Goal: Information Seeking & Learning: Learn about a topic

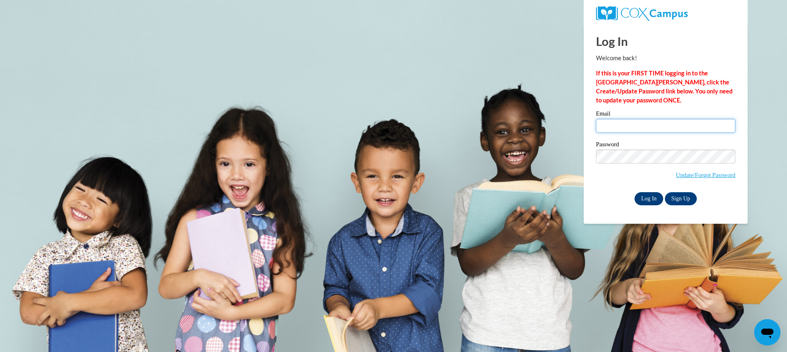
type input "Cgriff1@myyahoo.com"
click at [646, 202] on input "Log In" at bounding box center [649, 198] width 29 height 13
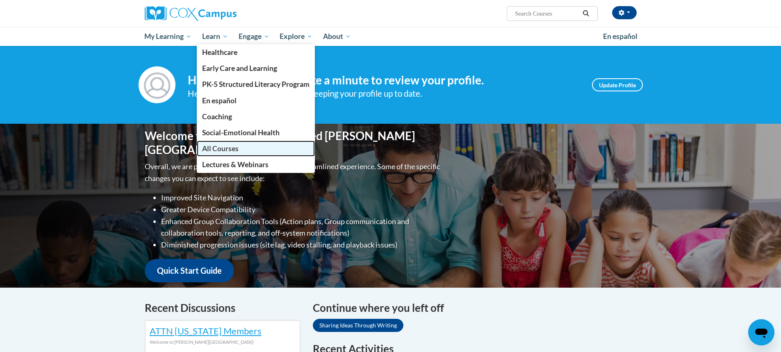
click at [233, 150] on span "All Courses" at bounding box center [220, 148] width 36 height 9
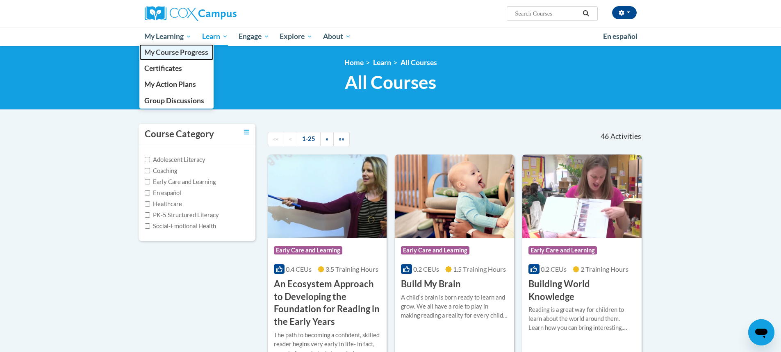
click at [168, 49] on span "My Course Progress" at bounding box center [176, 52] width 64 height 9
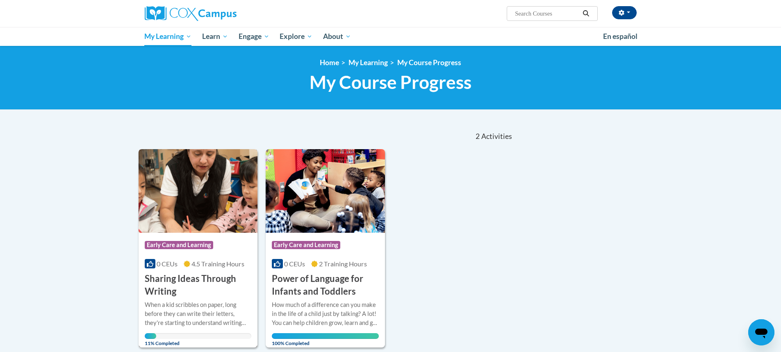
click at [211, 262] on span "4.5 Training Hours" at bounding box center [217, 264] width 53 height 8
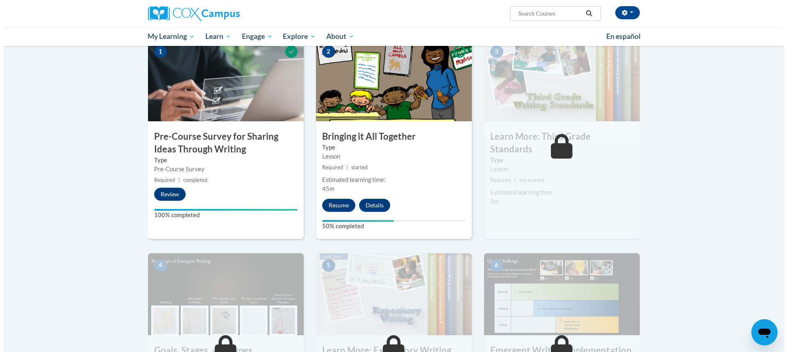
scroll to position [178, 0]
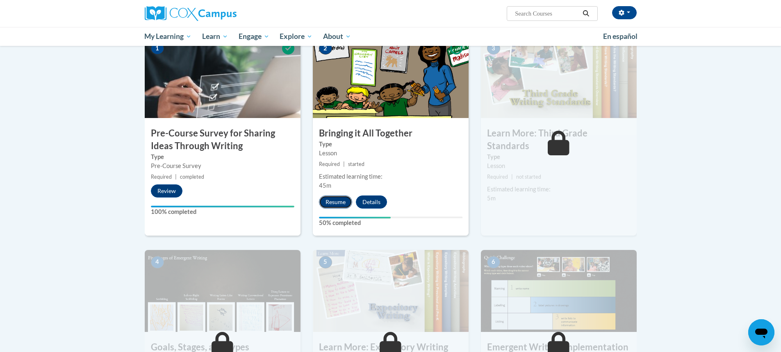
click at [335, 203] on button "Resume" at bounding box center [335, 202] width 33 height 13
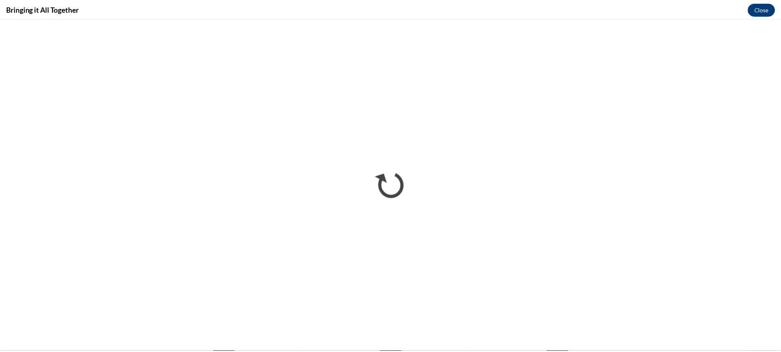
scroll to position [0, 0]
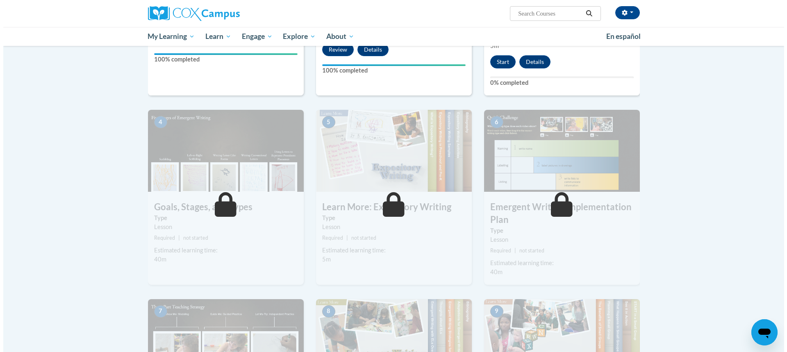
scroll to position [326, 0]
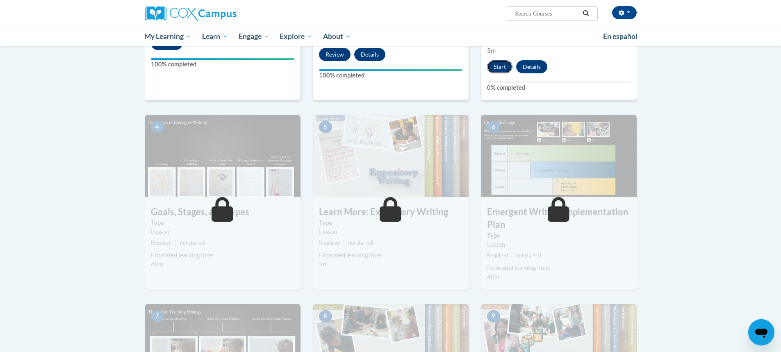
click at [497, 60] on button "Start" at bounding box center [499, 66] width 25 height 13
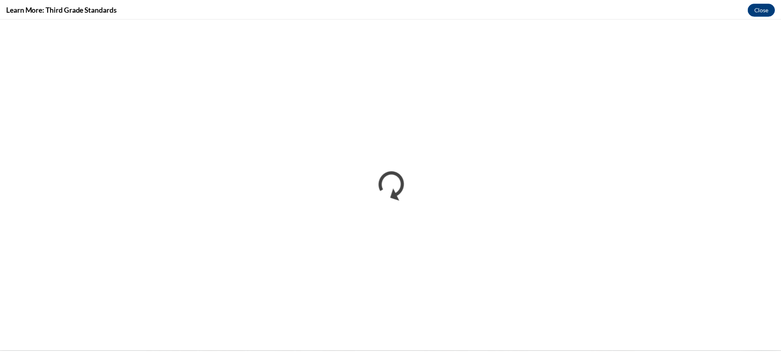
scroll to position [0, 0]
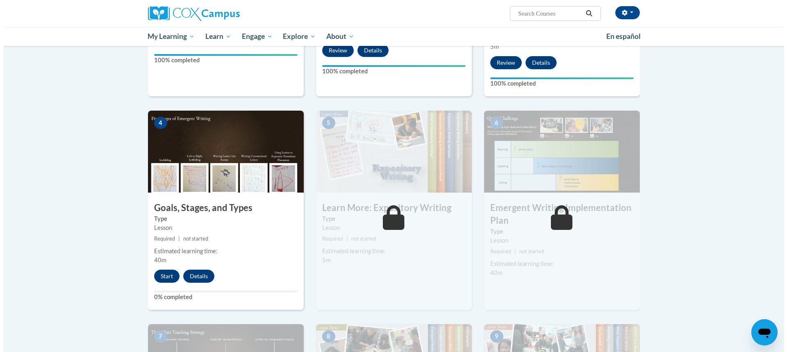
scroll to position [326, 0]
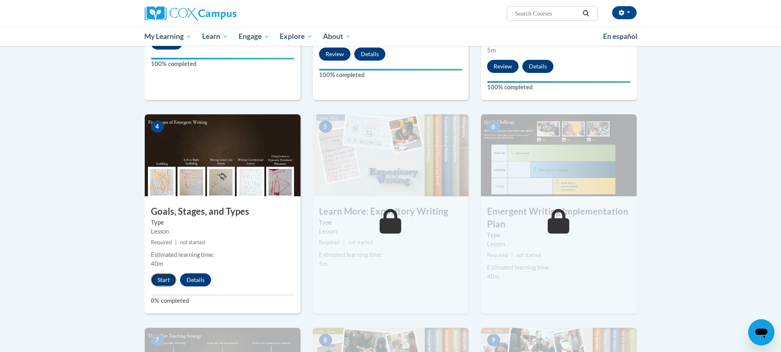
click at [162, 273] on button "Start" at bounding box center [163, 279] width 25 height 13
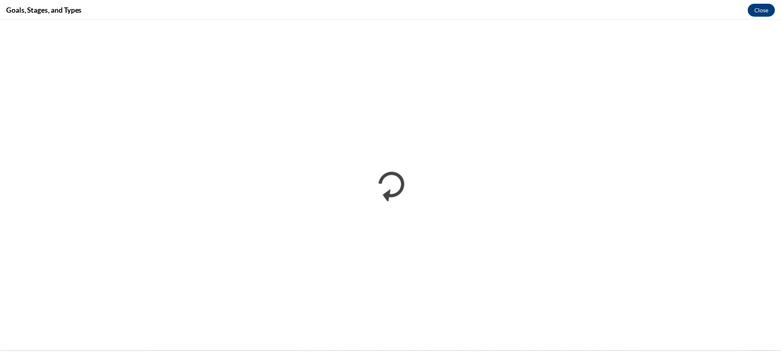
scroll to position [0, 0]
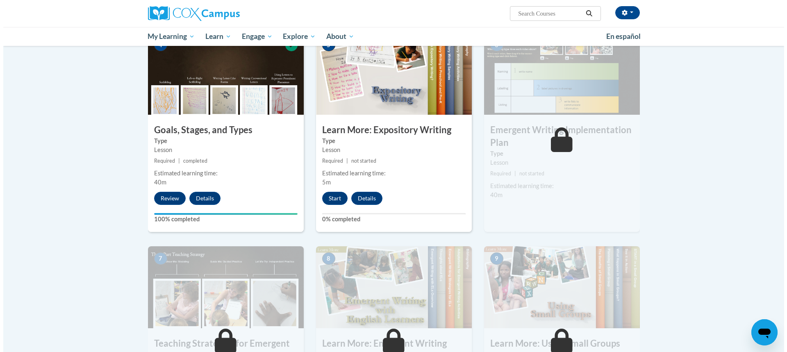
scroll to position [406, 0]
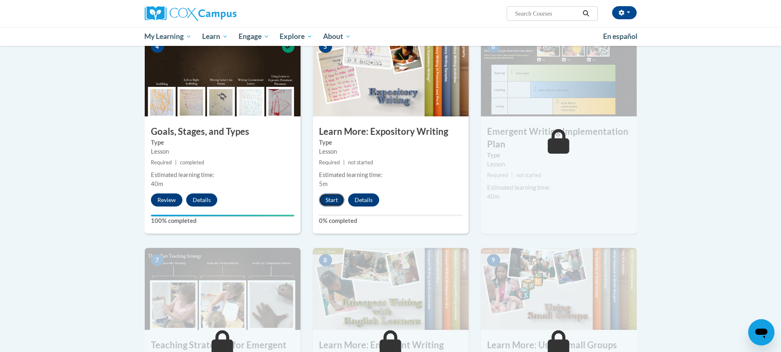
click at [334, 194] on button "Start" at bounding box center [331, 200] width 25 height 13
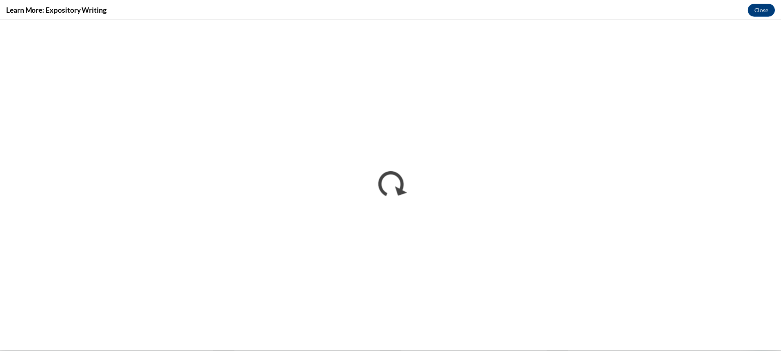
scroll to position [0, 0]
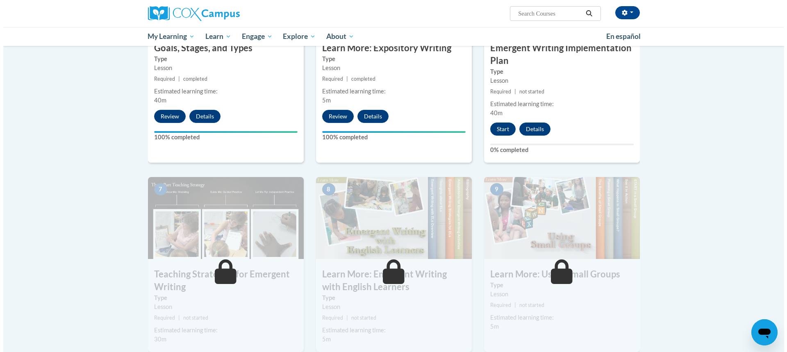
scroll to position [445, 0]
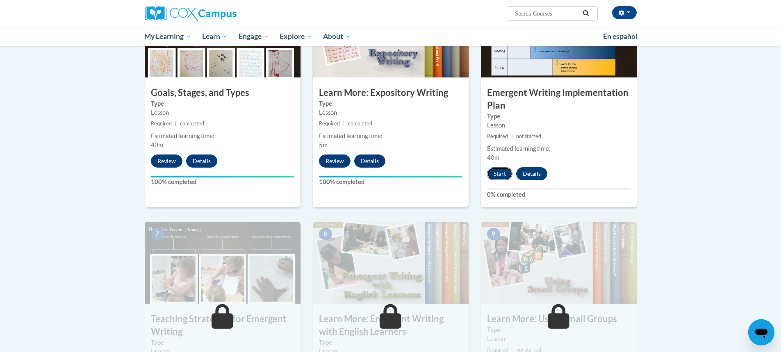
click at [500, 167] on button "Start" at bounding box center [499, 173] width 25 height 13
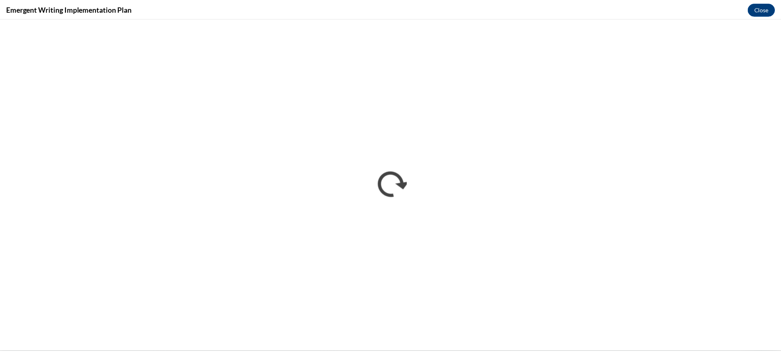
scroll to position [0, 0]
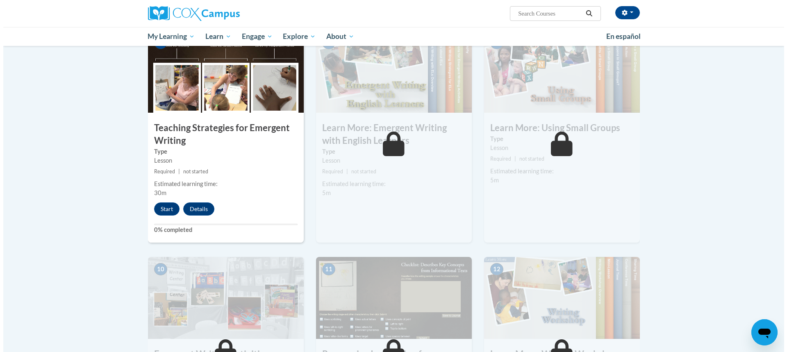
scroll to position [593, 0]
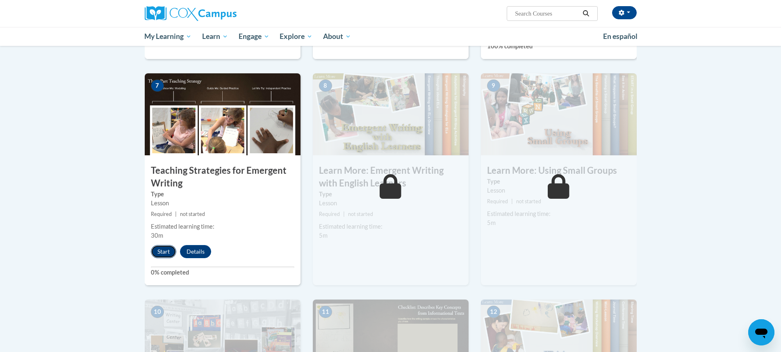
click at [160, 245] on button "Start" at bounding box center [163, 251] width 25 height 13
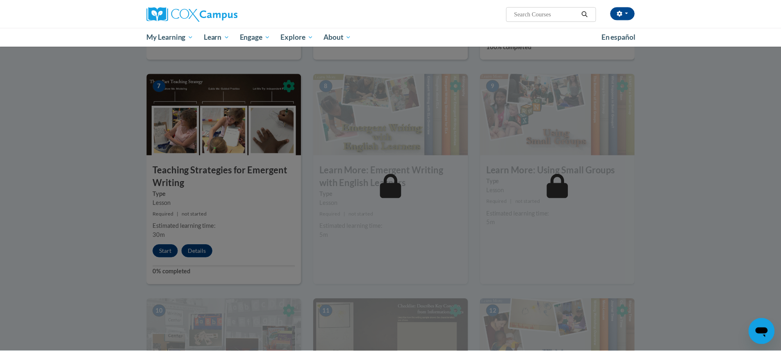
scroll to position [285, 0]
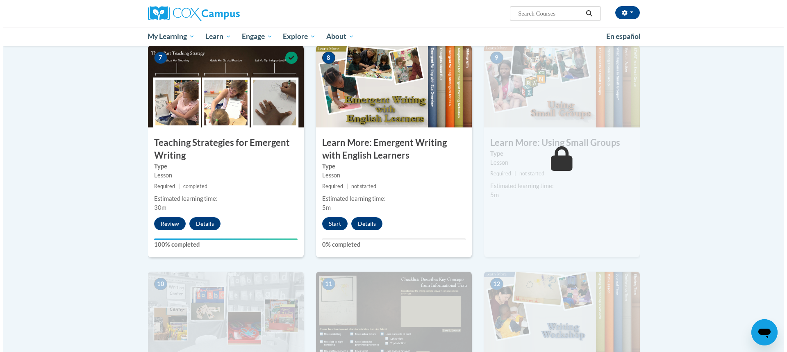
scroll to position [625, 0]
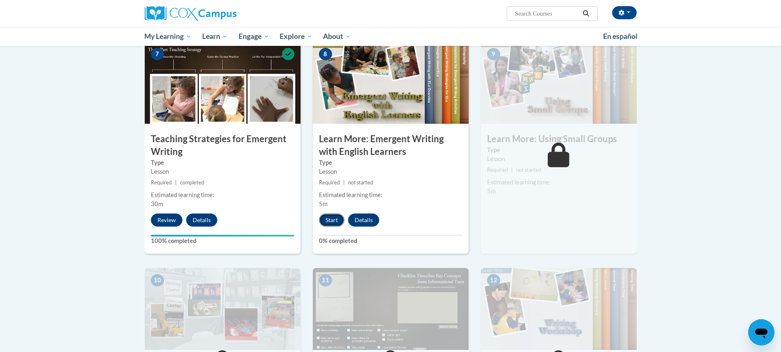
click at [334, 214] on button "Start" at bounding box center [331, 220] width 25 height 13
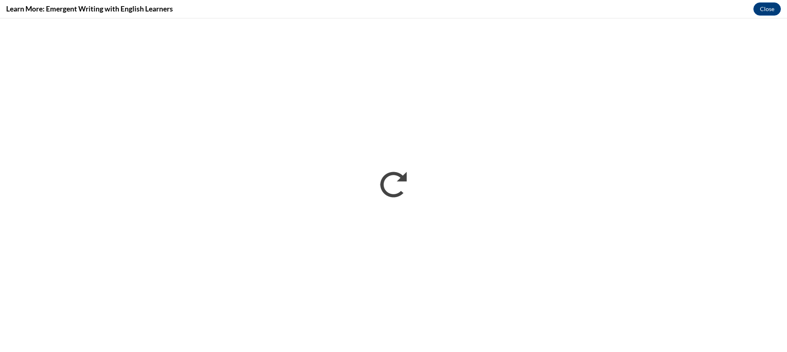
scroll to position [0, 0]
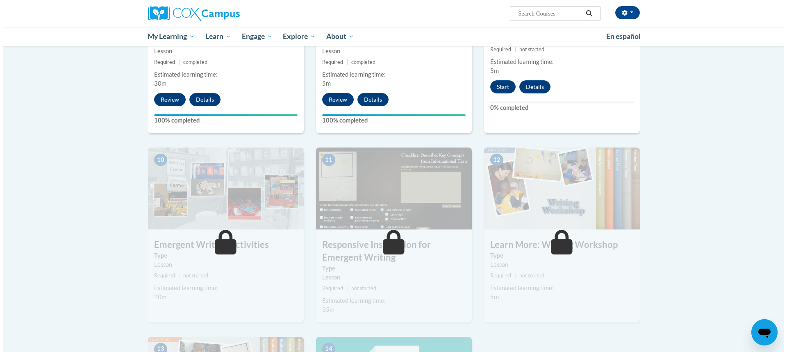
scroll to position [747, 0]
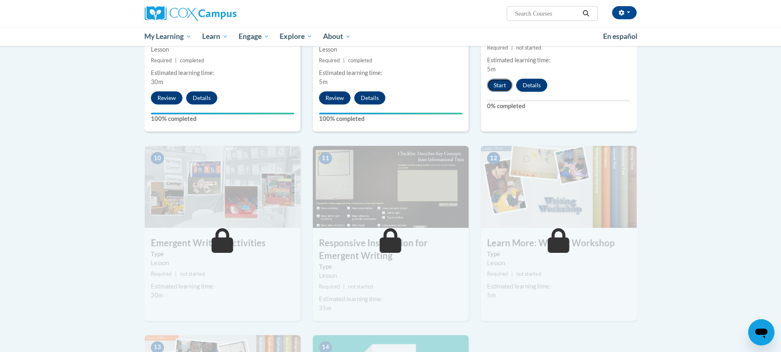
click at [498, 79] on button "Start" at bounding box center [499, 85] width 25 height 13
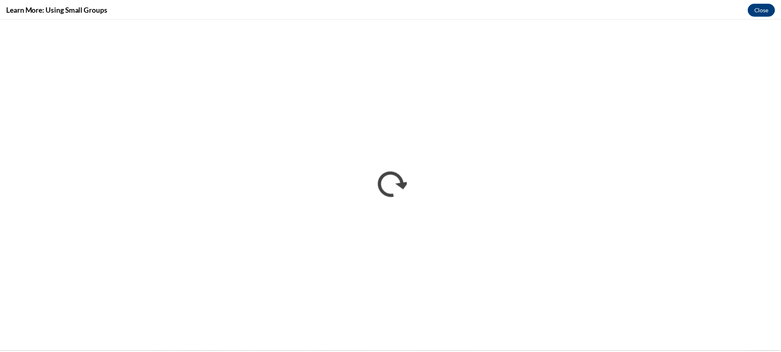
scroll to position [0, 0]
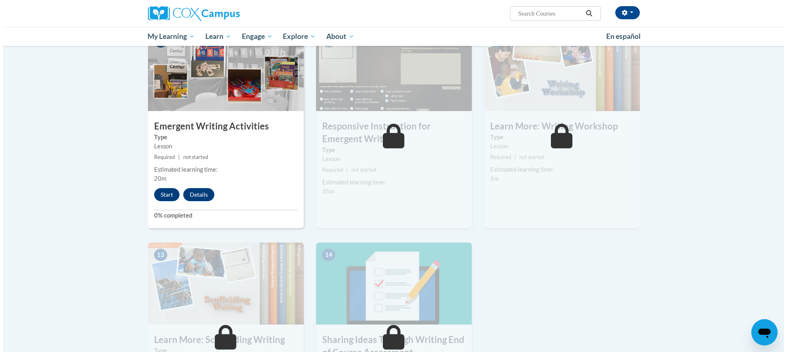
scroll to position [831, 0]
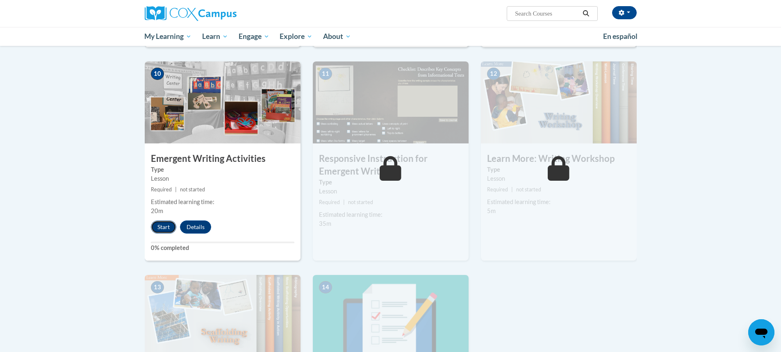
click at [164, 221] on button "Start" at bounding box center [163, 227] width 25 height 13
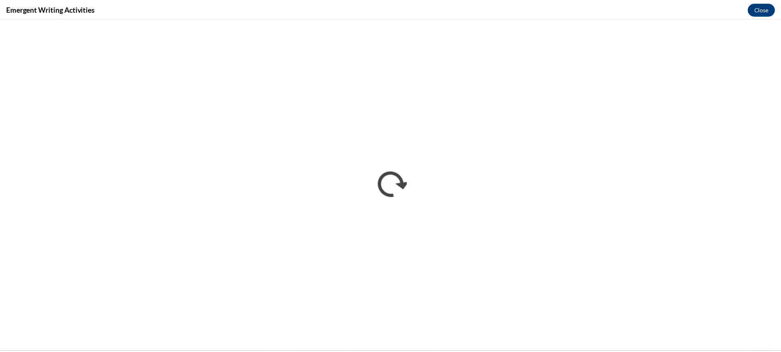
scroll to position [0, 0]
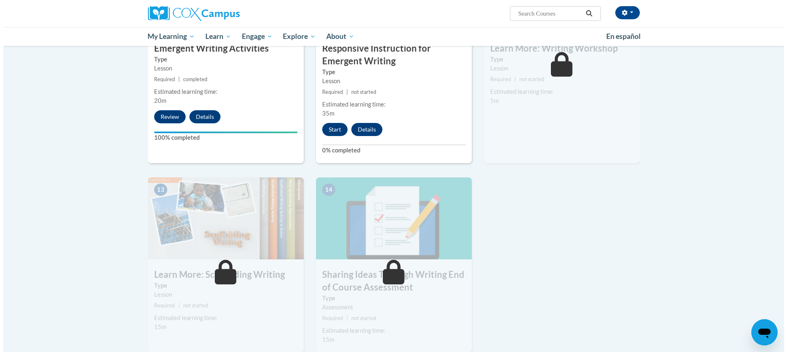
scroll to position [931, 0]
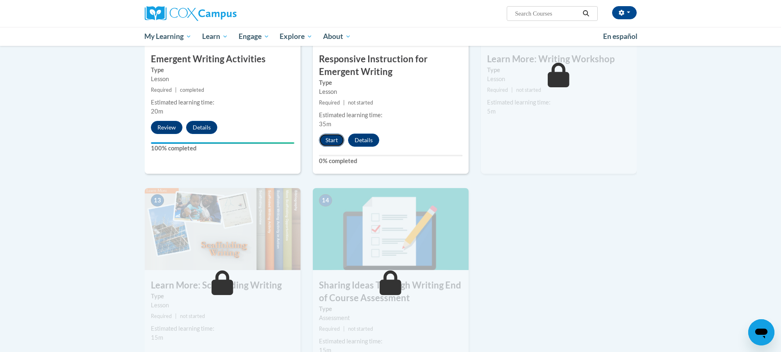
click at [339, 134] on button "Start" at bounding box center [331, 140] width 25 height 13
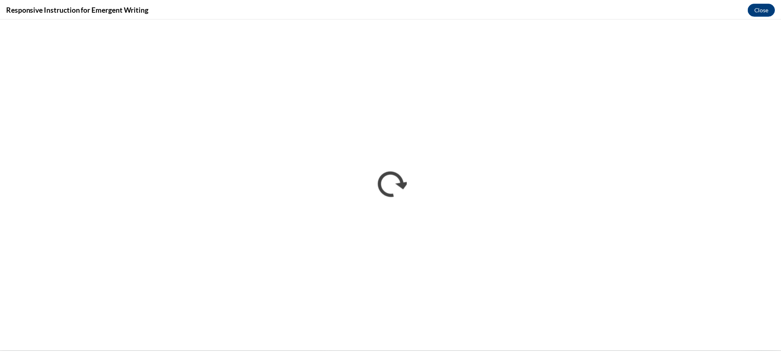
scroll to position [0, 0]
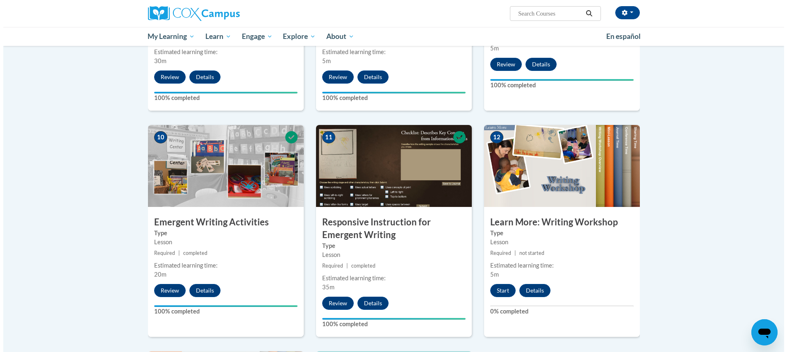
scroll to position [870, 0]
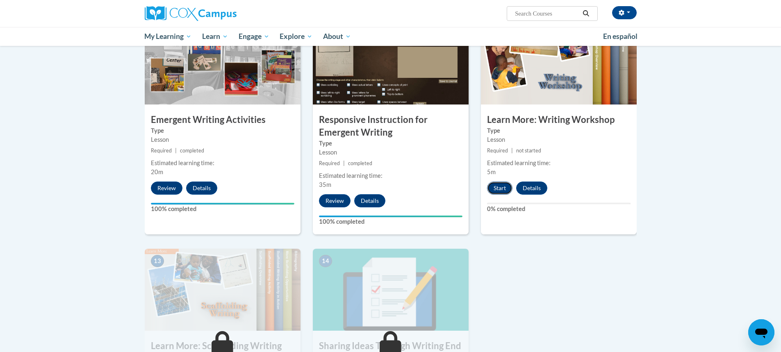
click at [501, 182] on button "Start" at bounding box center [499, 188] width 25 height 13
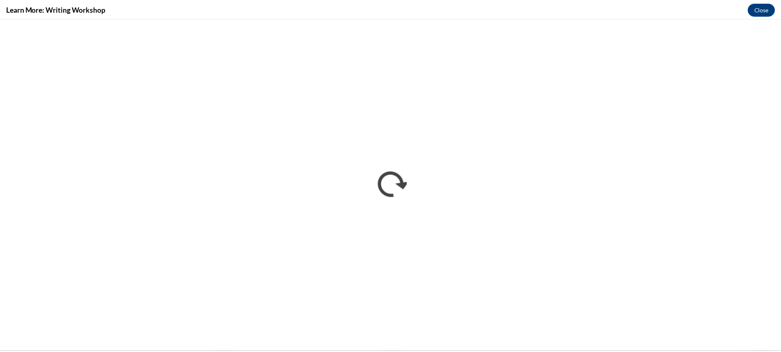
scroll to position [0, 0]
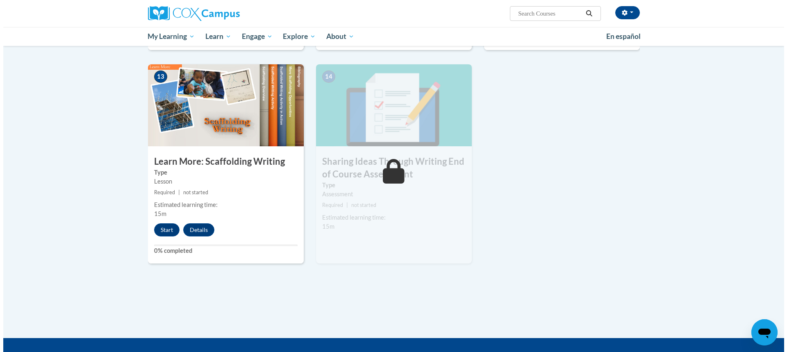
scroll to position [1059, 0]
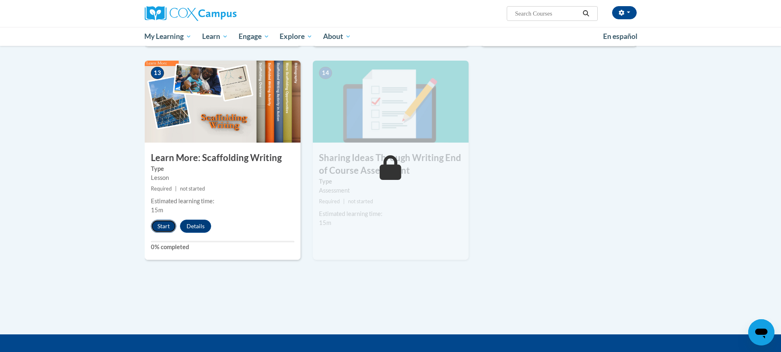
click at [171, 220] on button "Start" at bounding box center [163, 226] width 25 height 13
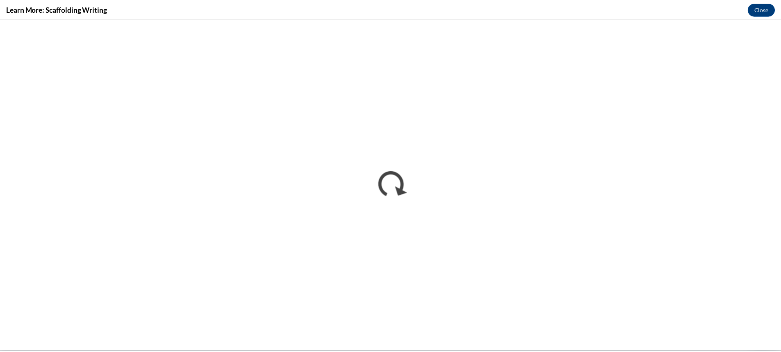
scroll to position [0, 0]
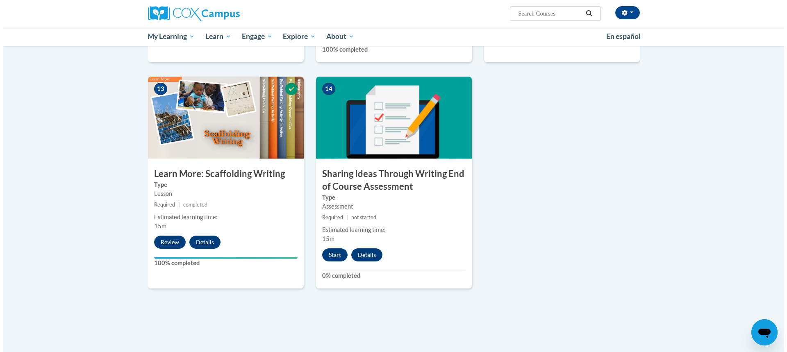
scroll to position [1176, 0]
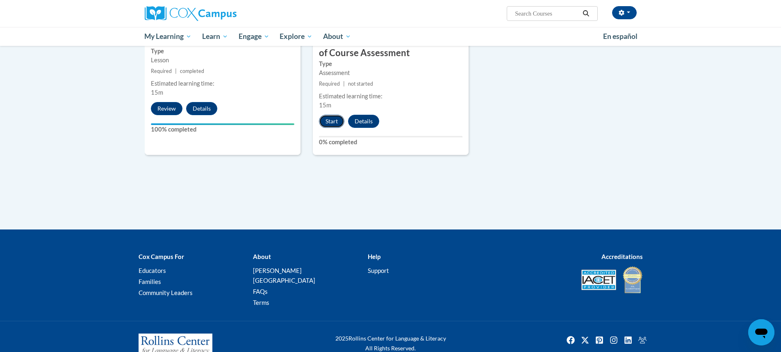
click at [329, 115] on button "Start" at bounding box center [331, 121] width 25 height 13
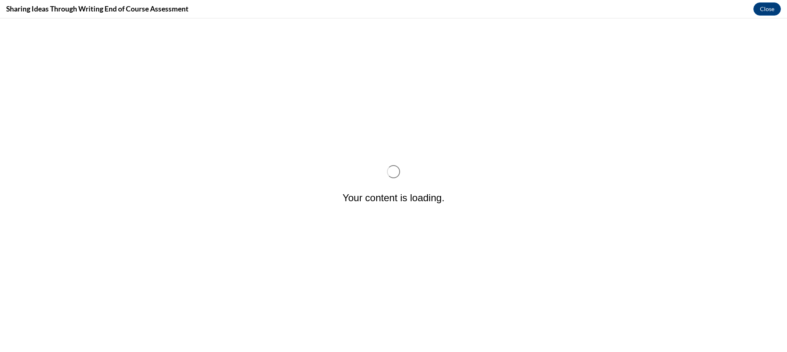
scroll to position [0, 0]
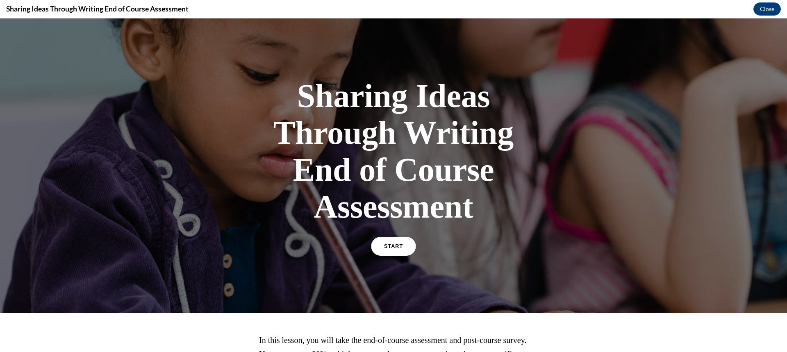
click at [394, 252] on link "START" at bounding box center [393, 246] width 45 height 19
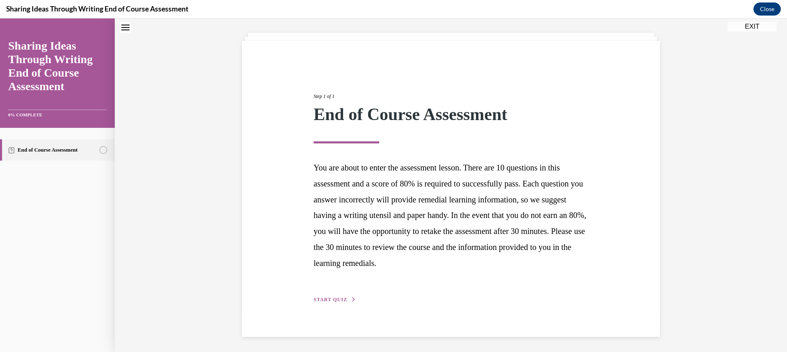
scroll to position [41, 0]
click at [340, 297] on span "START QUIZ" at bounding box center [331, 299] width 34 height 6
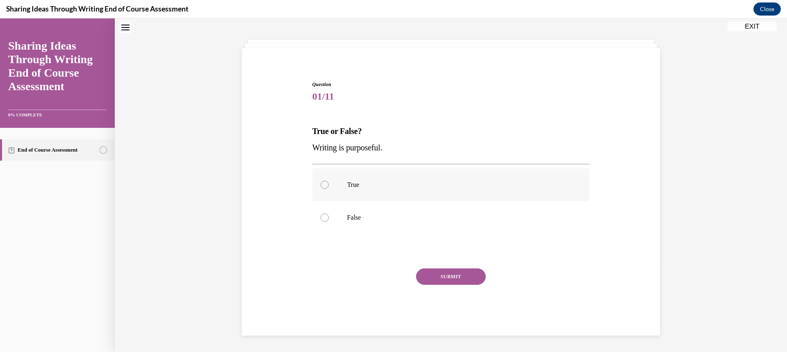
click at [321, 186] on div at bounding box center [325, 185] width 8 height 8
click at [321, 186] on input "True" at bounding box center [325, 185] width 8 height 8
radio input "true"
click at [430, 279] on button "SUBMIT" at bounding box center [451, 277] width 70 height 16
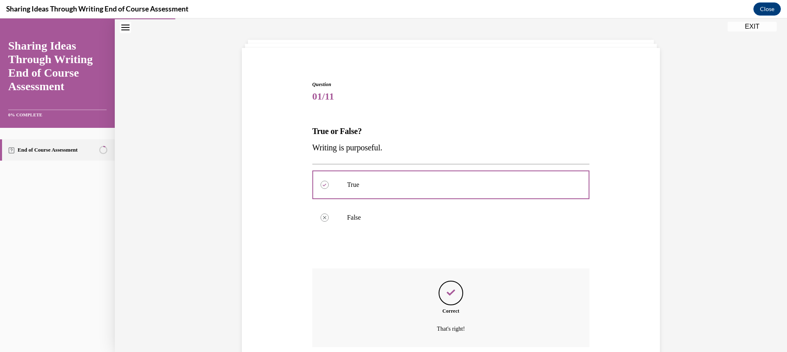
scroll to position [100, 0]
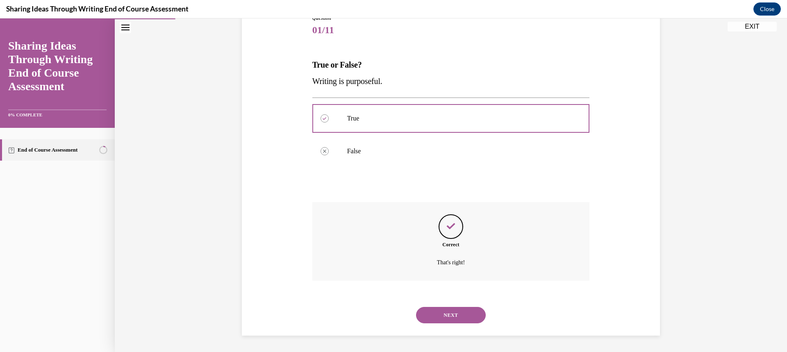
click at [462, 315] on button "NEXT" at bounding box center [451, 315] width 70 height 16
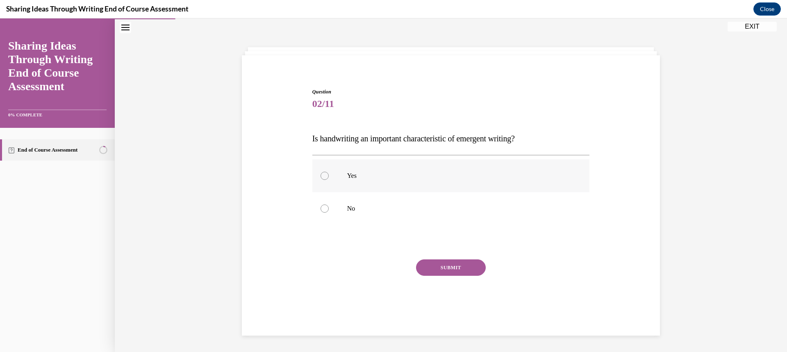
click at [321, 179] on div at bounding box center [325, 176] width 8 height 8
click at [321, 179] on input "Yes" at bounding box center [325, 176] width 8 height 8
radio input "true"
click at [439, 266] on button "SUBMIT" at bounding box center [451, 268] width 70 height 16
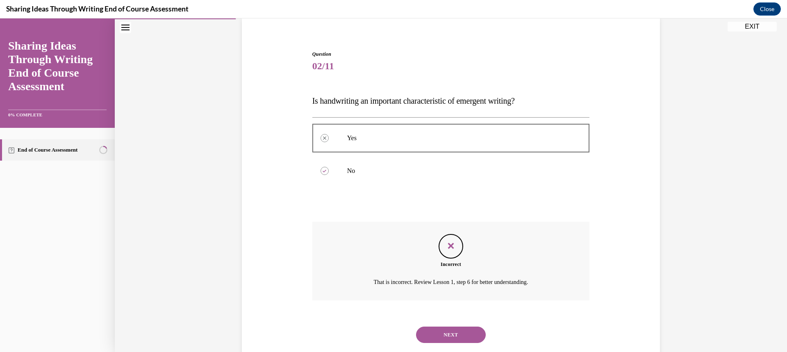
scroll to position [83, 0]
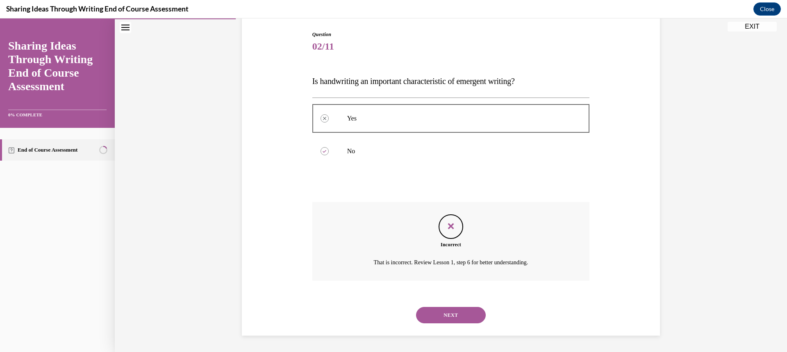
click at [455, 313] on button "NEXT" at bounding box center [451, 315] width 70 height 16
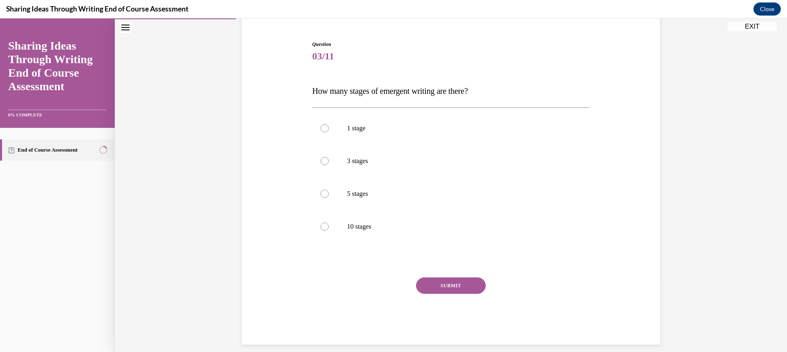
scroll to position [74, 0]
click at [321, 194] on div at bounding box center [325, 193] width 8 height 8
click at [321, 194] on input "5 stages" at bounding box center [325, 193] width 8 height 8
radio input "true"
click at [445, 283] on button "SUBMIT" at bounding box center [451, 285] width 70 height 16
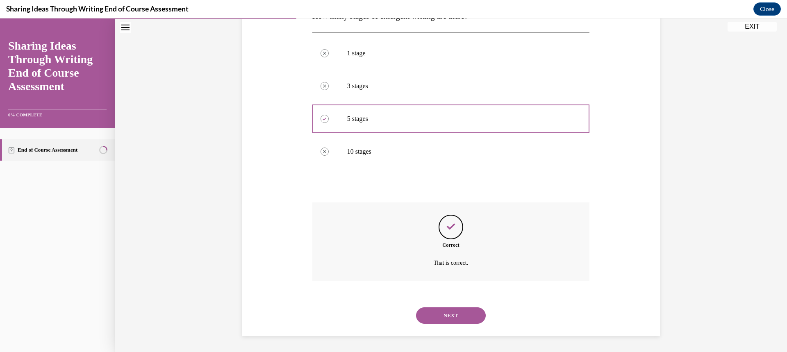
scroll to position [149, 0]
drag, startPoint x: 457, startPoint y: 316, endPoint x: 474, endPoint y: 309, distance: 18.2
click at [457, 314] on button "NEXT" at bounding box center [451, 315] width 70 height 16
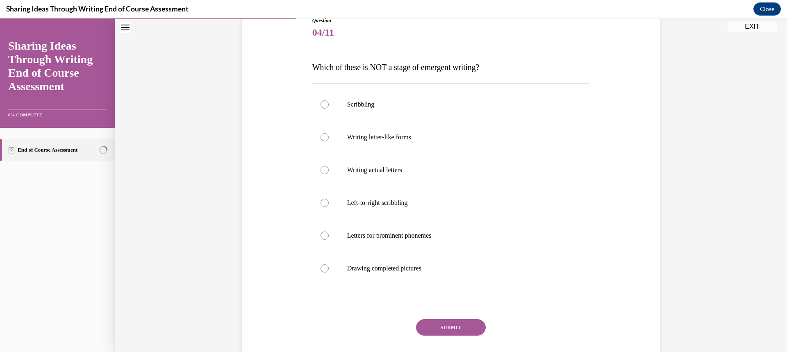
scroll to position [97, 0]
click at [321, 269] on div at bounding box center [325, 268] width 8 height 8
click at [321, 269] on input "Drawing completed pictures" at bounding box center [325, 268] width 8 height 8
radio input "true"
click at [445, 326] on button "SUBMIT" at bounding box center [451, 327] width 70 height 16
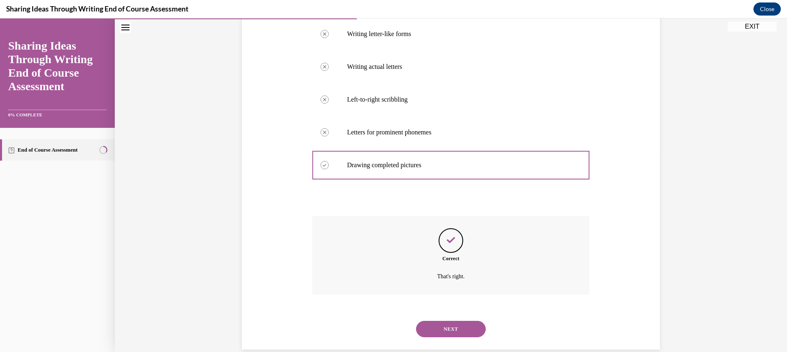
scroll to position [214, 0]
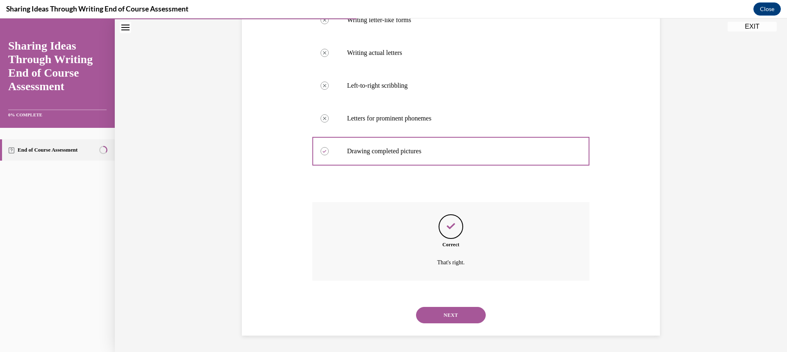
click at [459, 317] on button "NEXT" at bounding box center [451, 315] width 70 height 16
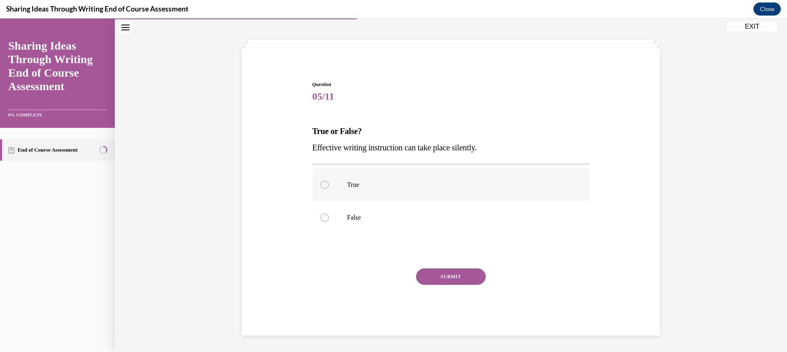
click at [324, 184] on div at bounding box center [325, 185] width 8 height 8
click at [324, 184] on input "True" at bounding box center [325, 185] width 8 height 8
radio input "true"
click at [445, 278] on button "SUBMIT" at bounding box center [451, 277] width 70 height 16
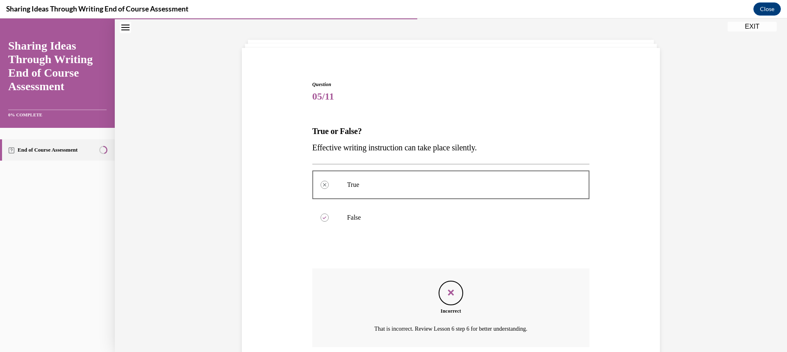
scroll to position [100, 0]
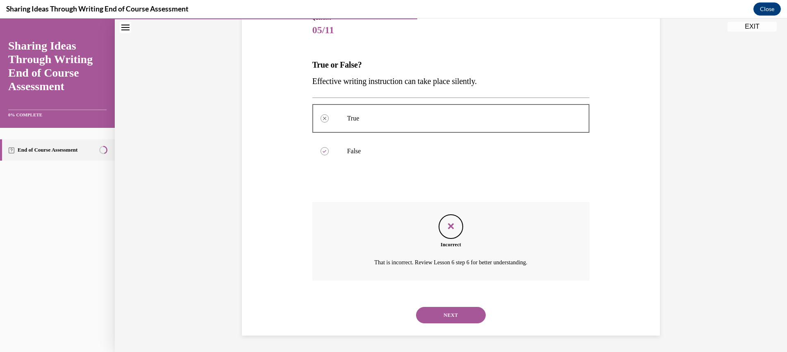
drag, startPoint x: 442, startPoint y: 313, endPoint x: 499, endPoint y: 300, distance: 57.7
click at [443, 313] on button "NEXT" at bounding box center [451, 315] width 70 height 16
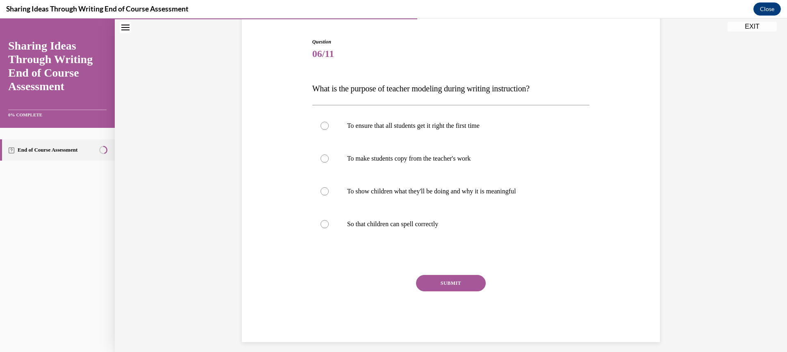
scroll to position [82, 0]
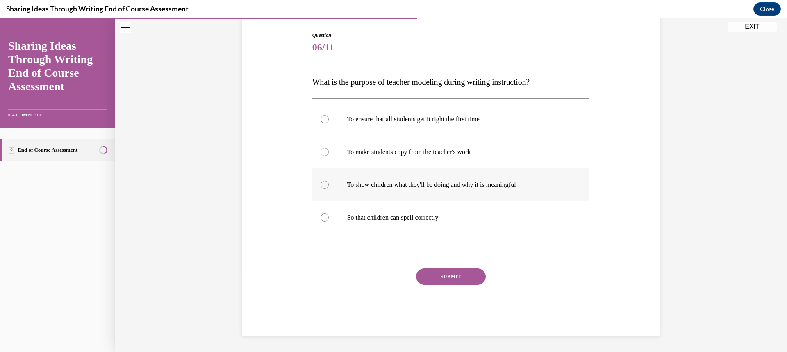
click at [323, 188] on div at bounding box center [325, 185] width 8 height 8
click at [323, 188] on input "To show children what they'll be doing and why it is meaningful" at bounding box center [325, 185] width 8 height 8
radio input "true"
click at [446, 275] on button "SUBMIT" at bounding box center [451, 277] width 70 height 16
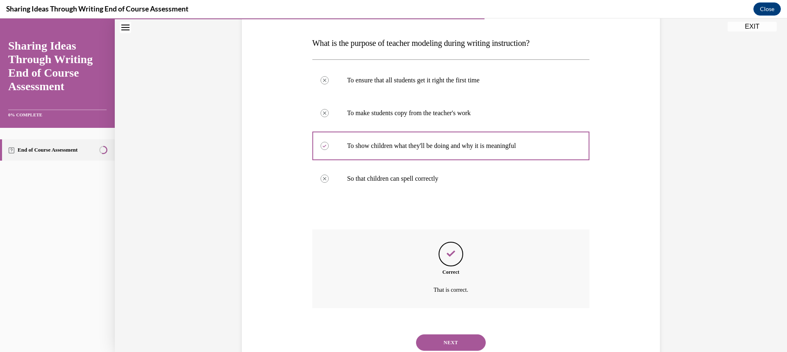
scroll to position [149, 0]
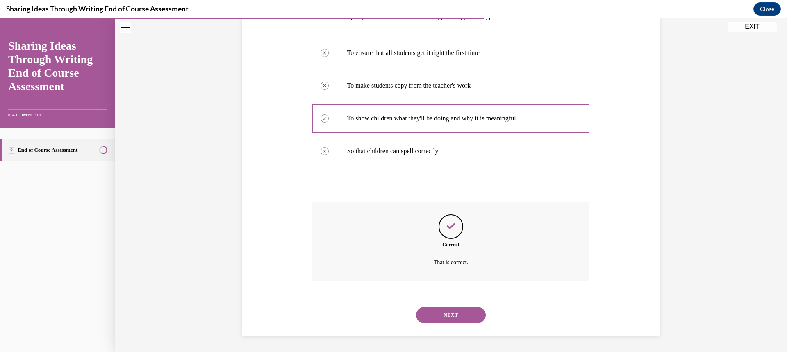
click at [447, 314] on button "NEXT" at bounding box center [451, 315] width 70 height 16
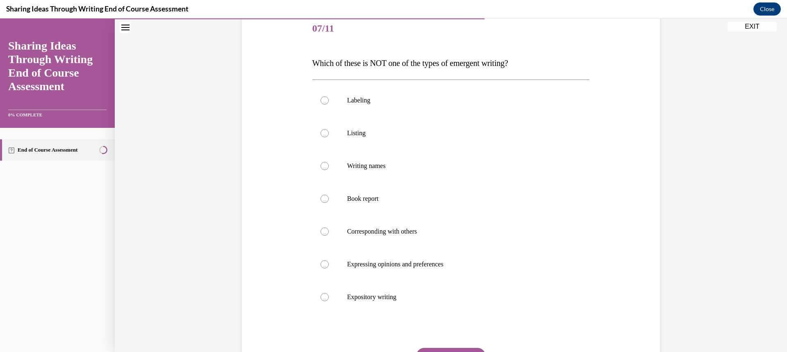
scroll to position [102, 0]
click at [321, 196] on div at bounding box center [325, 198] width 8 height 8
click at [321, 196] on input "Book report" at bounding box center [325, 198] width 8 height 8
radio input "true"
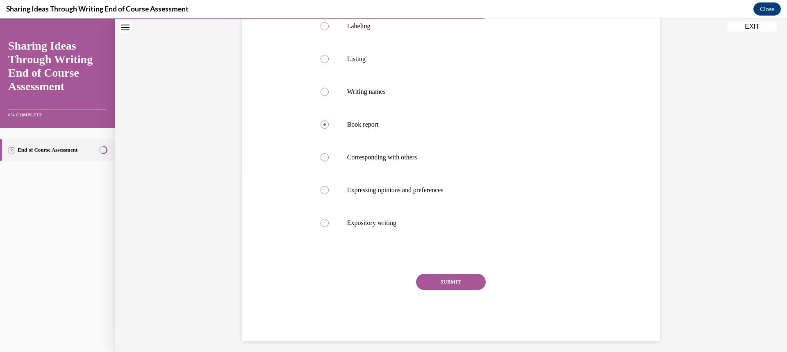
scroll to position [181, 0]
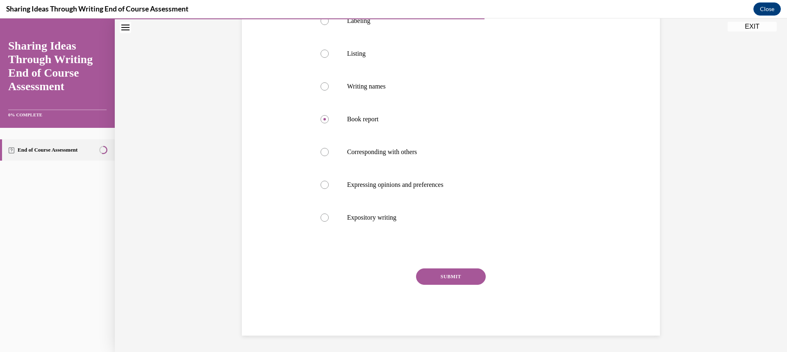
click at [444, 271] on button "SUBMIT" at bounding box center [451, 277] width 70 height 16
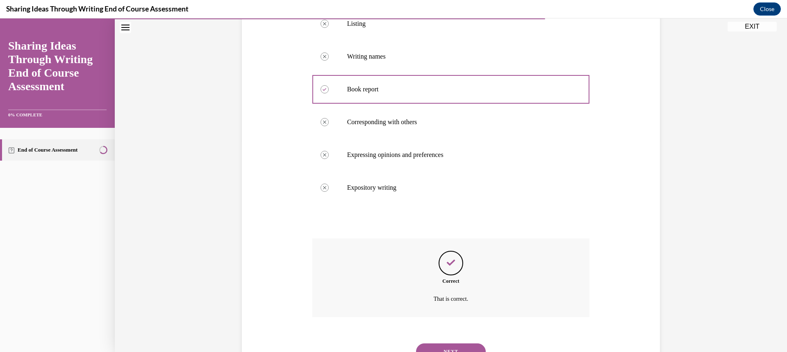
scroll to position [247, 0]
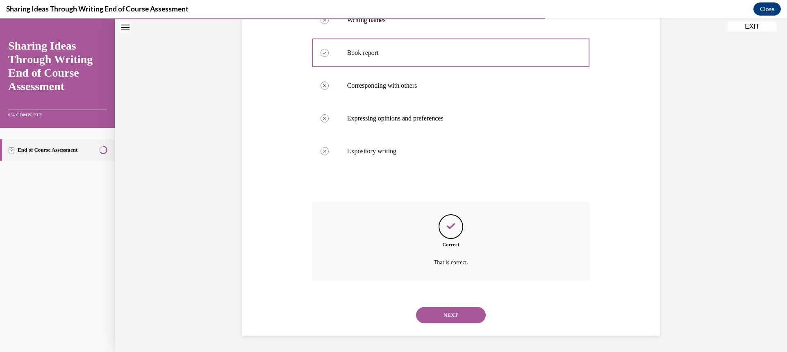
click at [455, 313] on button "NEXT" at bounding box center [451, 315] width 70 height 16
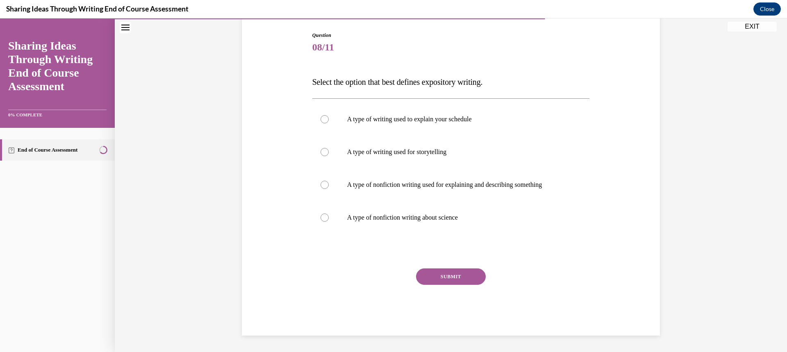
scroll to position [82, 0]
click at [325, 153] on div at bounding box center [325, 152] width 8 height 8
click at [325, 153] on input "A type of writing used for storytelling" at bounding box center [325, 152] width 8 height 8
radio input "true"
click at [456, 276] on button "SUBMIT" at bounding box center [451, 277] width 70 height 16
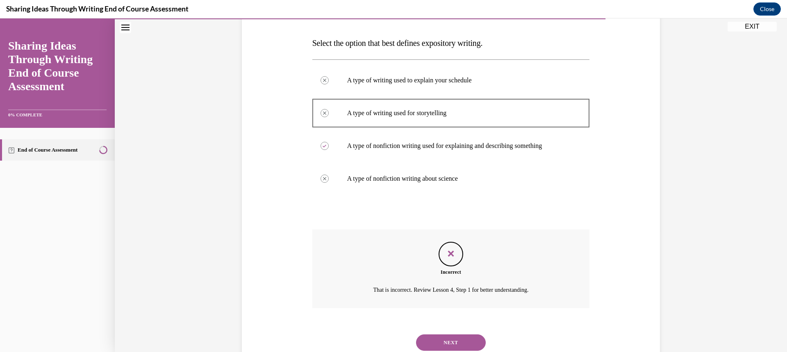
scroll to position [149, 0]
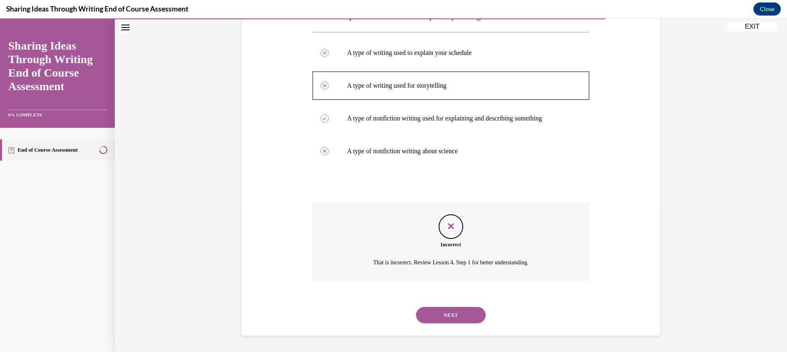
click at [449, 324] on div "NEXT" at bounding box center [451, 315] width 278 height 33
drag, startPoint x: 448, startPoint y: 312, endPoint x: 505, endPoint y: 304, distance: 57.9
click at [449, 310] on button "NEXT" at bounding box center [451, 315] width 70 height 16
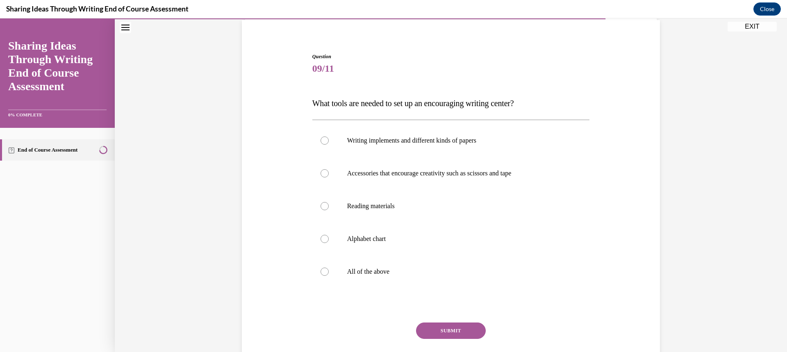
scroll to position [74, 0]
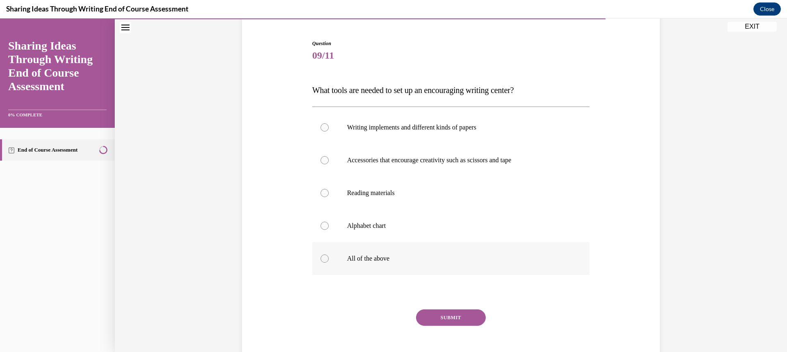
click at [331, 259] on label "All of the above" at bounding box center [451, 258] width 278 height 33
click at [329, 259] on input "All of the above" at bounding box center [325, 259] width 8 height 8
radio input "true"
drag, startPoint x: 325, startPoint y: 260, endPoint x: 330, endPoint y: 260, distance: 4.9
click at [325, 260] on div at bounding box center [325, 259] width 8 height 8
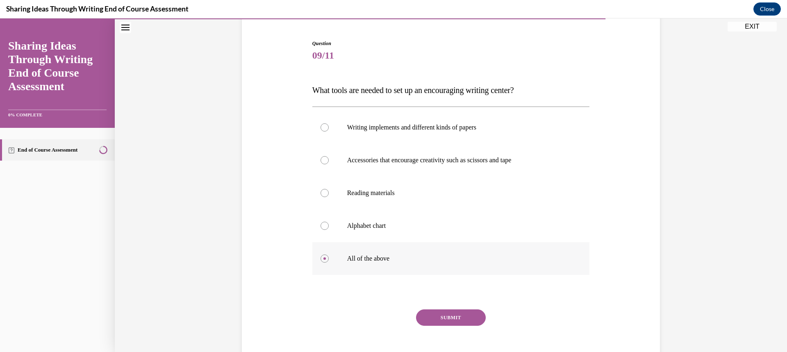
click at [325, 260] on input "All of the above" at bounding box center [325, 259] width 8 height 8
drag, startPoint x: 429, startPoint y: 312, endPoint x: 435, endPoint y: 308, distance: 7.0
click at [431, 311] on button "SUBMIT" at bounding box center [451, 318] width 70 height 16
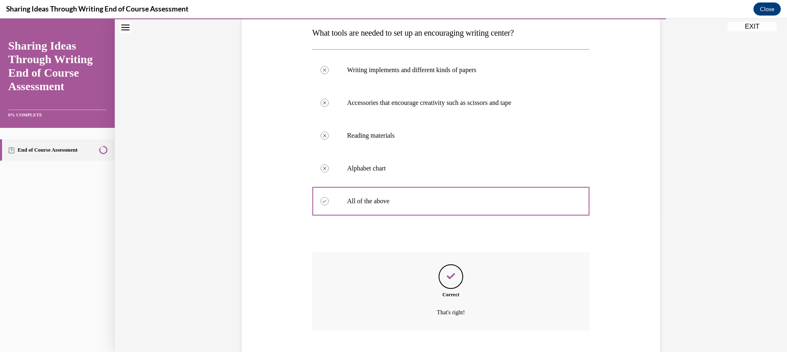
scroll to position [182, 0]
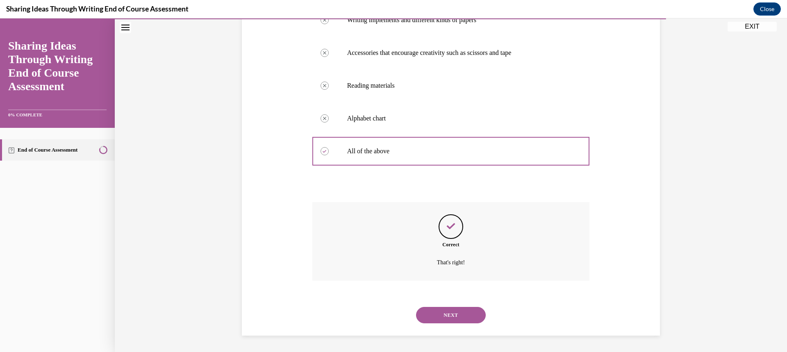
click at [464, 317] on button "NEXT" at bounding box center [451, 315] width 70 height 16
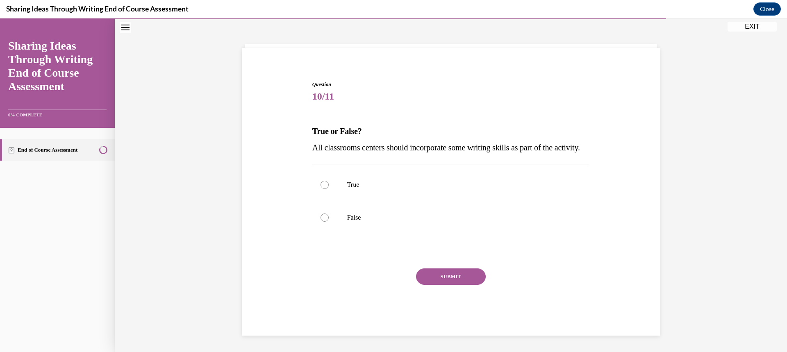
scroll to position [50, 0]
click at [319, 180] on label "True" at bounding box center [451, 184] width 278 height 33
click at [321, 181] on input "True" at bounding box center [325, 185] width 8 height 8
radio input "true"
click at [451, 283] on button "SUBMIT" at bounding box center [451, 277] width 70 height 16
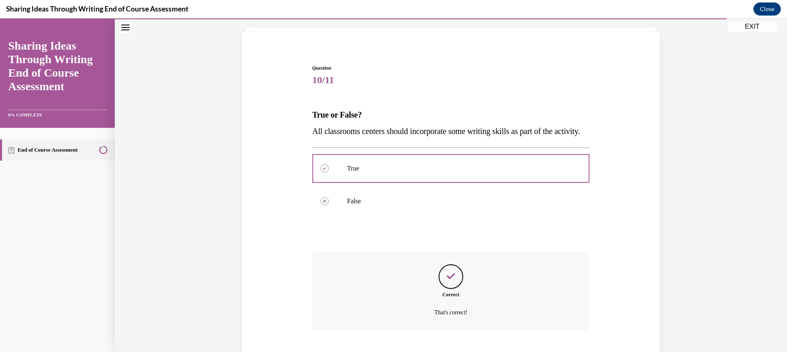
scroll to position [116, 0]
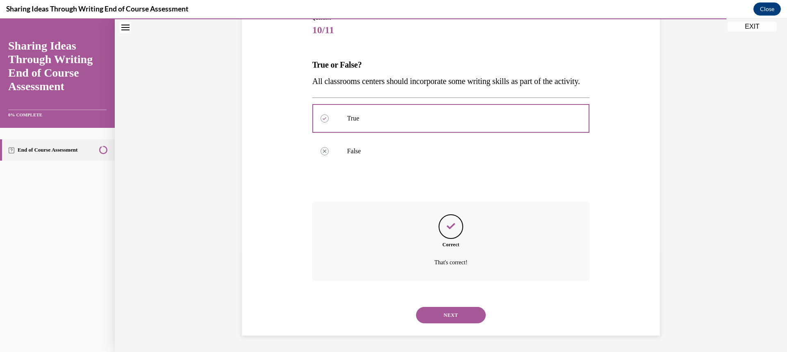
click at [451, 310] on button "NEXT" at bounding box center [451, 315] width 70 height 16
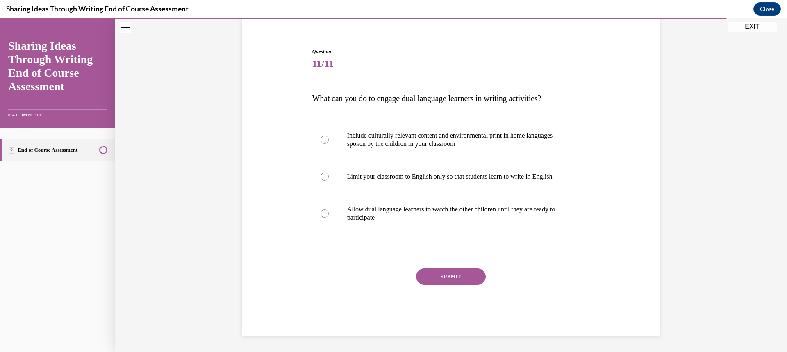
scroll to position [66, 0]
click at [321, 138] on div at bounding box center [325, 140] width 8 height 8
click at [321, 138] on input "Include culturally relevant content and environmental print in home languages s…" at bounding box center [325, 140] width 8 height 8
radio input "true"
click at [452, 276] on button "SUBMIT" at bounding box center [451, 277] width 70 height 16
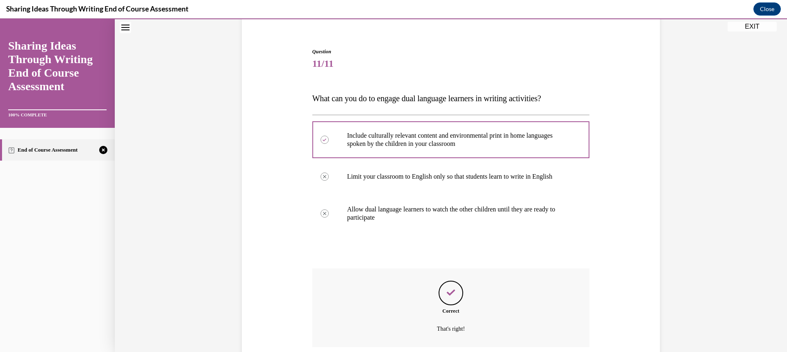
scroll to position [132, 0]
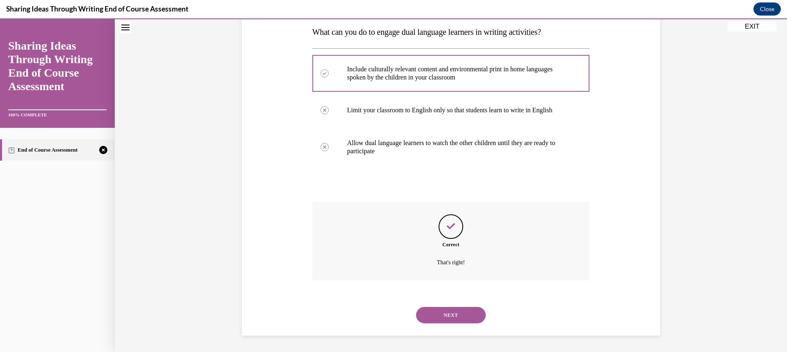
click at [437, 313] on button "NEXT" at bounding box center [451, 315] width 70 height 16
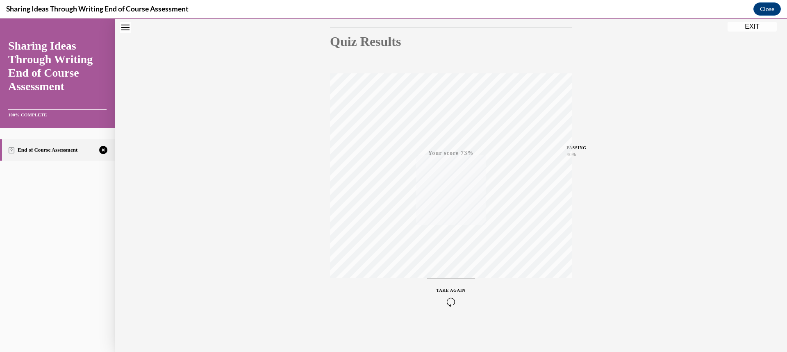
click at [447, 295] on div "TAKE AGAIN" at bounding box center [451, 296] width 29 height 19
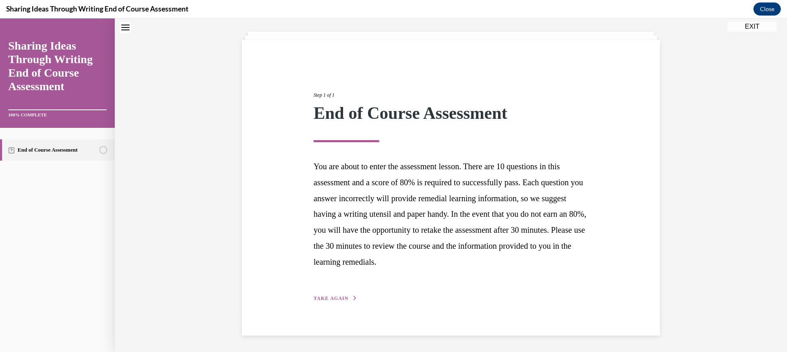
click at [341, 299] on span "TAKE AGAIN" at bounding box center [331, 299] width 35 height 6
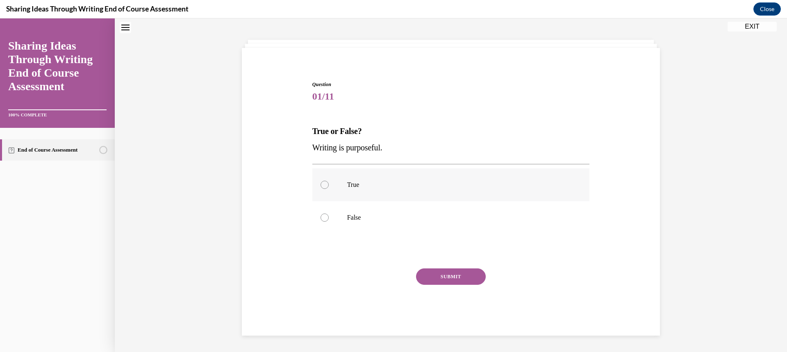
click at [327, 188] on label "True" at bounding box center [451, 184] width 278 height 33
click at [327, 188] on input "True" at bounding box center [325, 185] width 8 height 8
radio input "true"
click at [445, 278] on button "SUBMIT" at bounding box center [451, 277] width 70 height 16
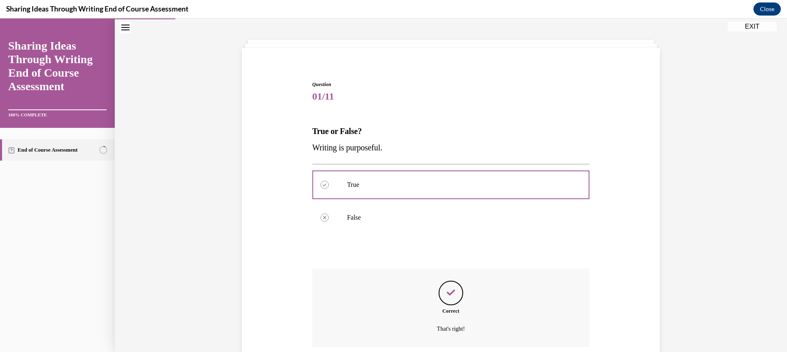
scroll to position [100, 0]
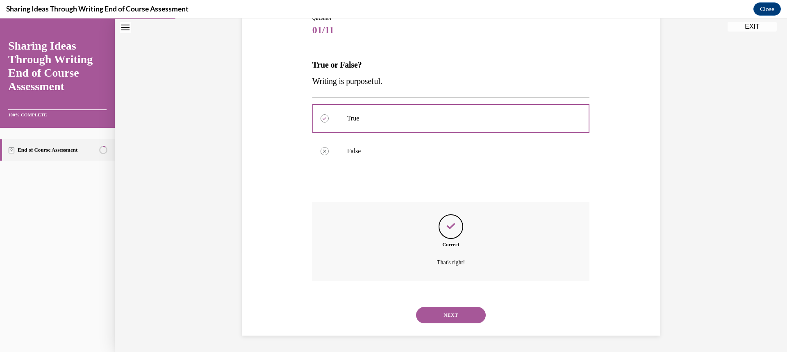
drag, startPoint x: 460, startPoint y: 322, endPoint x: 492, endPoint y: 298, distance: 39.5
click at [460, 321] on button "NEXT" at bounding box center [451, 315] width 70 height 16
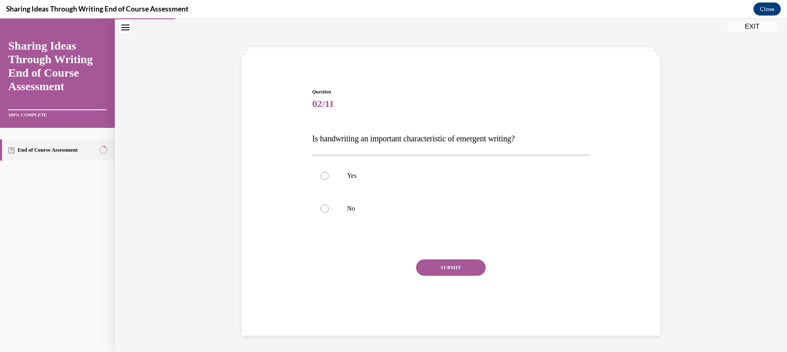
scroll to position [26, 0]
drag, startPoint x: 780, startPoint y: 134, endPoint x: 782, endPoint y: 185, distance: 50.9
click at [781, 185] on div "Home Question 01/11 True or False? Writing is purposeful. True Correctly select…" at bounding box center [451, 185] width 672 height 334
click at [512, 205] on p "No" at bounding box center [458, 209] width 222 height 8
click at [329, 205] on input "No" at bounding box center [325, 209] width 8 height 8
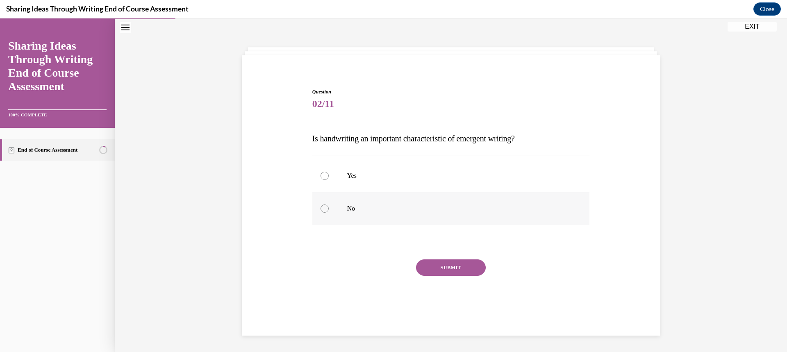
radio input "true"
click at [324, 177] on div at bounding box center [325, 176] width 8 height 8
click at [324, 177] on input "Yes" at bounding box center [325, 176] width 8 height 8
radio input "true"
click at [427, 269] on button "SUBMIT" at bounding box center [451, 268] width 70 height 16
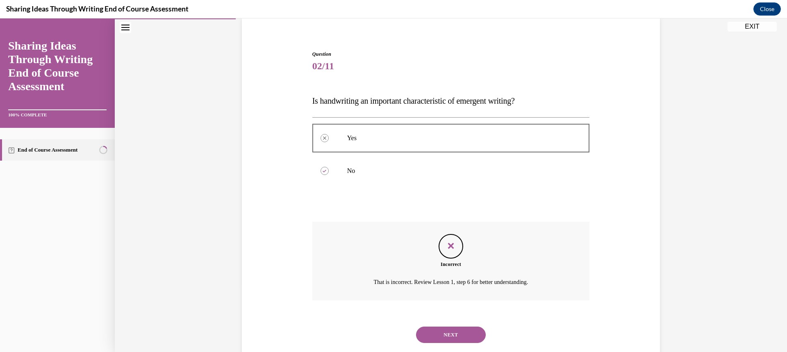
scroll to position [83, 0]
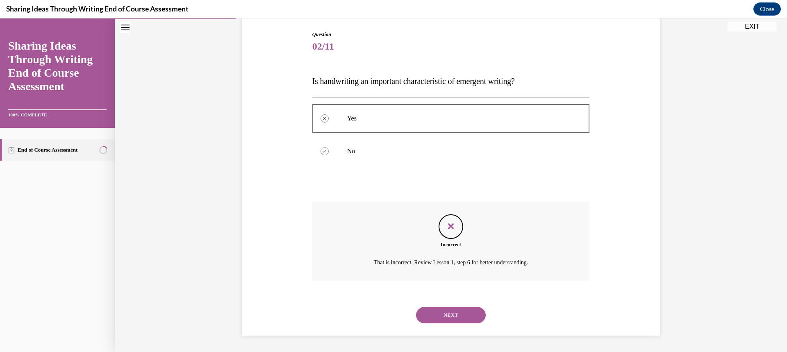
drag, startPoint x: 457, startPoint y: 313, endPoint x: 463, endPoint y: 307, distance: 8.4
click at [458, 314] on button "NEXT" at bounding box center [451, 315] width 70 height 16
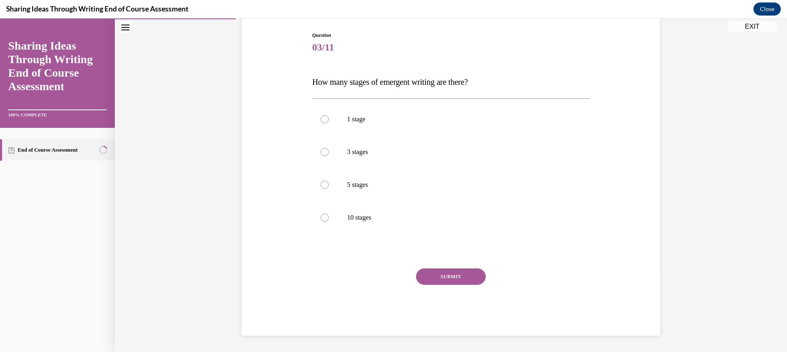
scroll to position [42, 0]
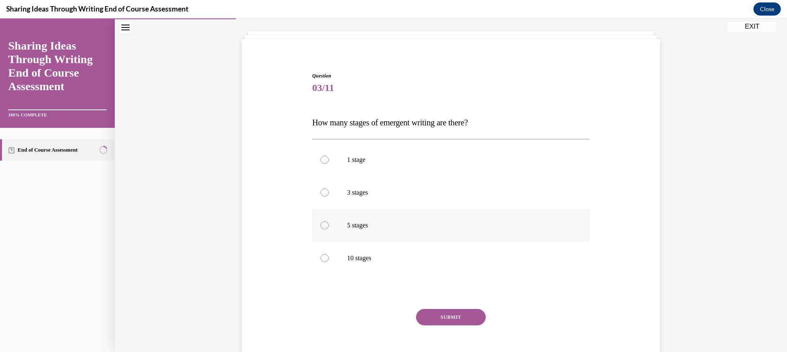
click at [323, 226] on div at bounding box center [325, 225] width 8 height 8
click at [323, 226] on input "5 stages" at bounding box center [325, 225] width 8 height 8
radio input "true"
click at [444, 318] on button "SUBMIT" at bounding box center [451, 317] width 70 height 16
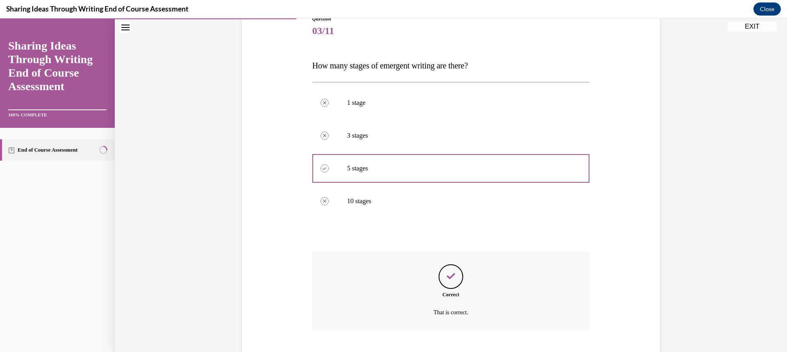
scroll to position [149, 0]
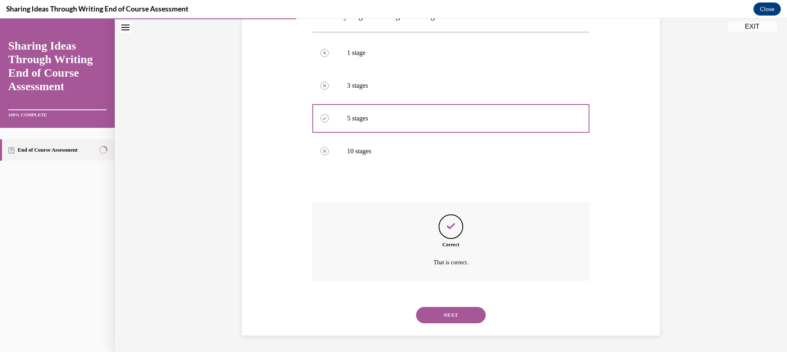
click at [455, 315] on button "NEXT" at bounding box center [451, 315] width 70 height 16
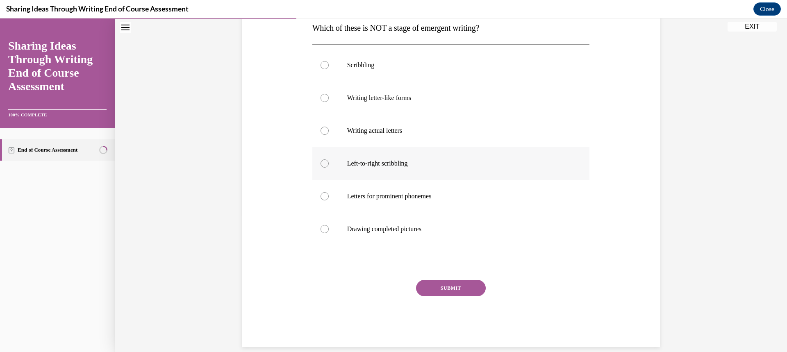
scroll to position [138, 0]
click at [325, 231] on label "Drawing completed pictures" at bounding box center [451, 228] width 278 height 33
click at [325, 231] on input "Drawing completed pictures" at bounding box center [325, 228] width 8 height 8
radio input "true"
click at [416, 285] on button "SUBMIT" at bounding box center [451, 287] width 70 height 16
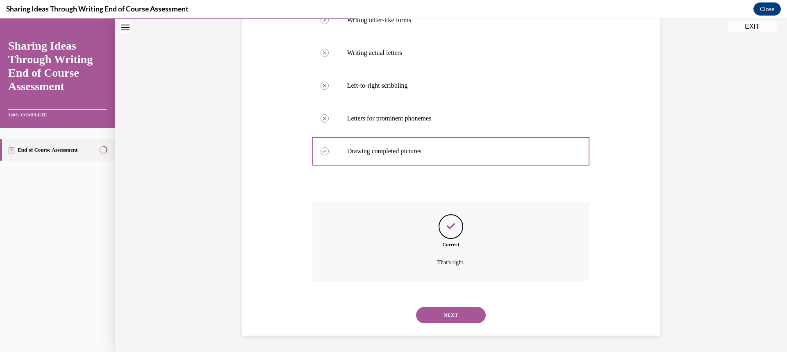
click at [457, 319] on button "NEXT" at bounding box center [451, 315] width 70 height 16
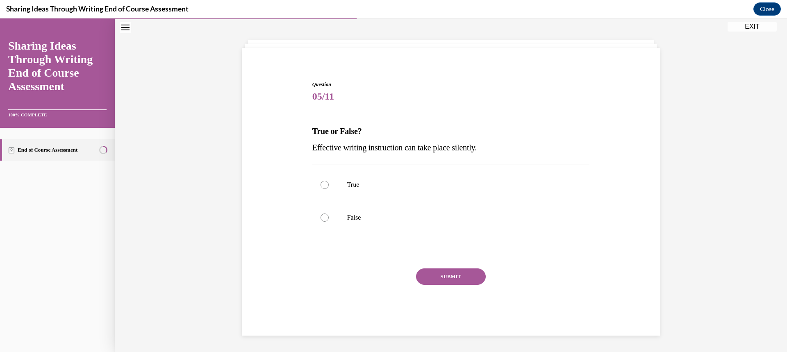
scroll to position [33, 0]
click at [323, 217] on div at bounding box center [325, 218] width 8 height 8
click at [323, 217] on input "False" at bounding box center [325, 218] width 8 height 8
radio input "true"
click at [479, 276] on button "SUBMIT" at bounding box center [451, 277] width 70 height 16
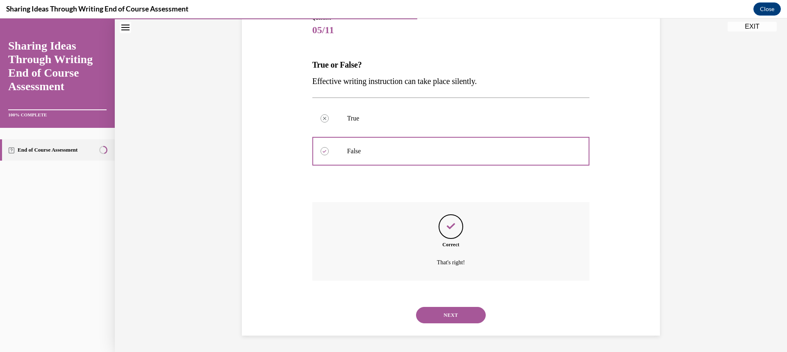
drag, startPoint x: 460, startPoint y: 320, endPoint x: 508, endPoint y: 313, distance: 48.5
click at [460, 320] on button "NEXT" at bounding box center [451, 315] width 70 height 16
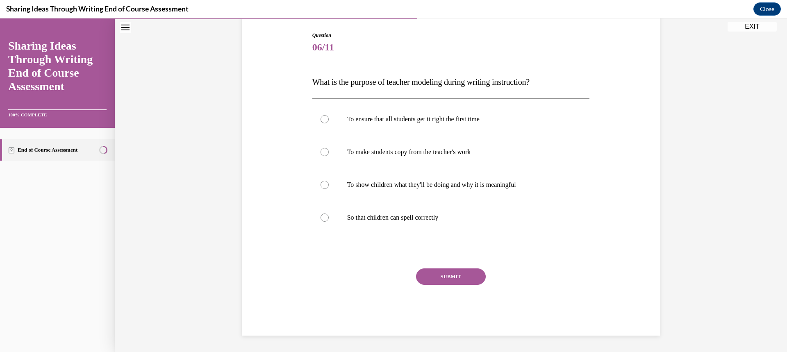
scroll to position [82, 0]
drag, startPoint x: 320, startPoint y: 180, endPoint x: 354, endPoint y: 197, distance: 38.0
click at [320, 181] on label "To show children what they'll be doing and why it is meaningful" at bounding box center [451, 184] width 278 height 33
click at [321, 181] on input "To show children what they'll be doing and why it is meaningful" at bounding box center [325, 185] width 8 height 8
radio input "true"
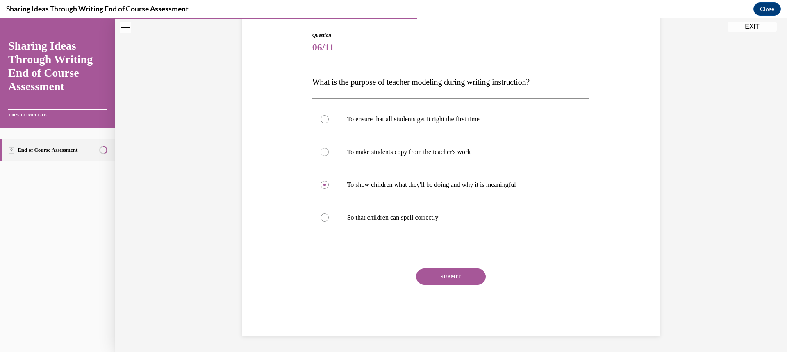
drag, startPoint x: 446, startPoint y: 275, endPoint x: 451, endPoint y: 273, distance: 4.3
click at [447, 275] on button "SUBMIT" at bounding box center [451, 277] width 70 height 16
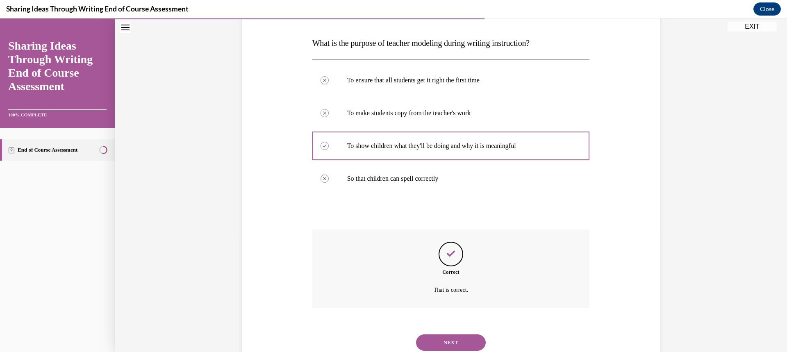
scroll to position [149, 0]
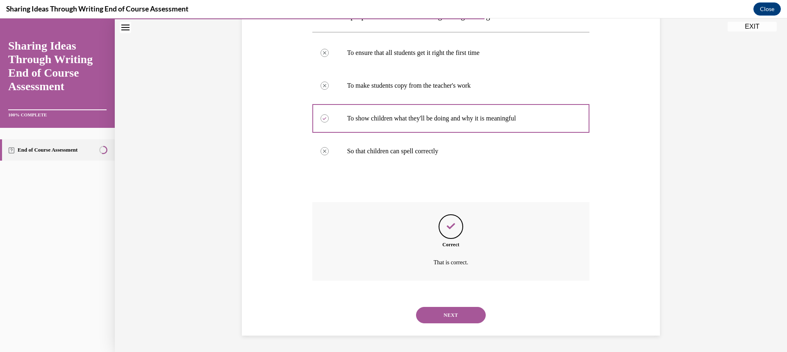
drag, startPoint x: 433, startPoint y: 320, endPoint x: 513, endPoint y: 273, distance: 93.0
click at [442, 315] on button "NEXT" at bounding box center [451, 315] width 70 height 16
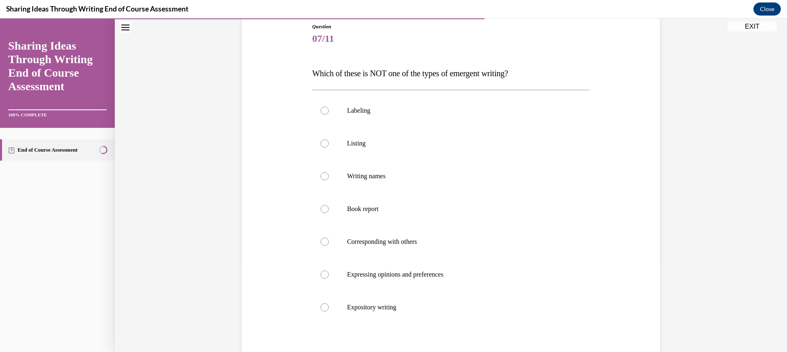
scroll to position [98, 0]
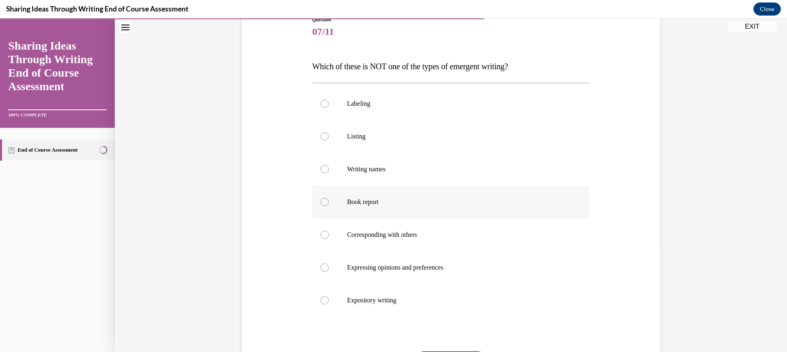
click at [334, 197] on label "Book report" at bounding box center [451, 202] width 278 height 33
click at [329, 198] on input "Book report" at bounding box center [325, 202] width 8 height 8
radio input "true"
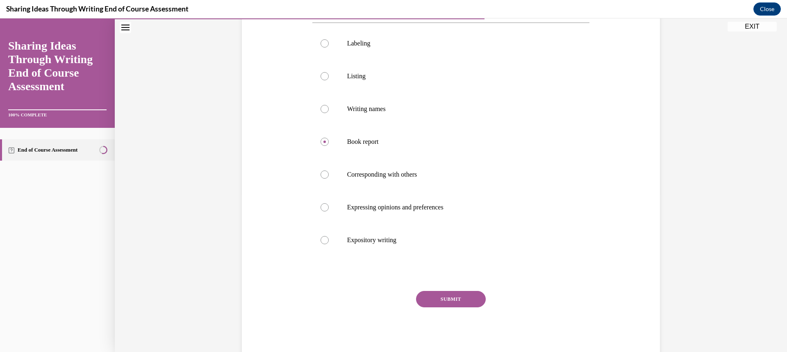
drag, startPoint x: 437, startPoint y: 302, endPoint x: 444, endPoint y: 298, distance: 7.2
click at [439, 301] on button "SUBMIT" at bounding box center [451, 299] width 70 height 16
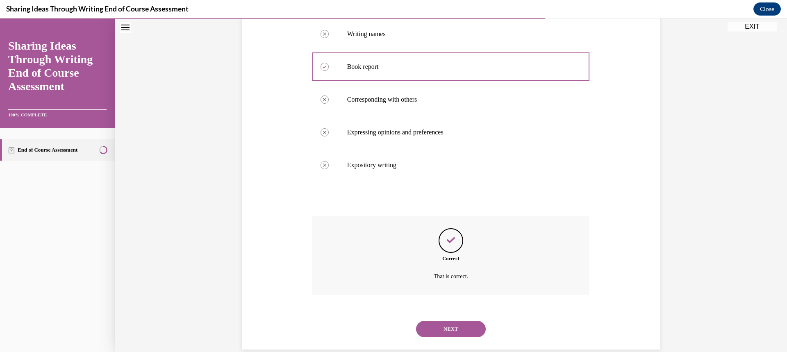
scroll to position [247, 0]
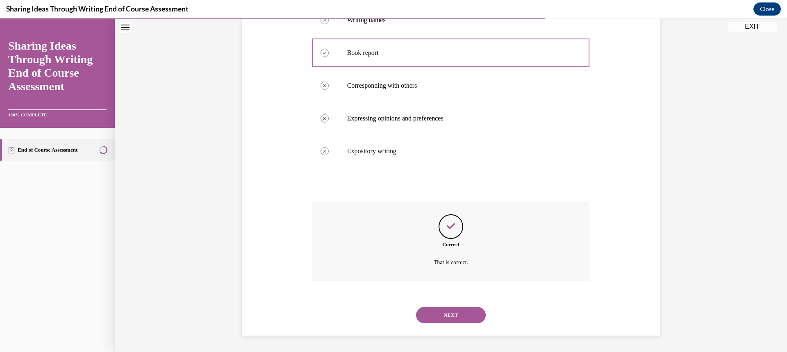
drag, startPoint x: 454, startPoint y: 320, endPoint x: 498, endPoint y: 292, distance: 52.0
click at [456, 318] on button "NEXT" at bounding box center [451, 315] width 70 height 16
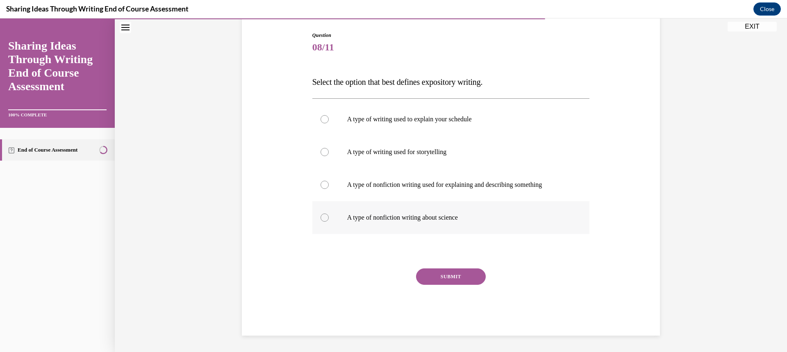
scroll to position [82, 0]
click at [321, 186] on div at bounding box center [325, 185] width 8 height 8
click at [321, 186] on input "A type of nonfiction writing used for explaining and describing something" at bounding box center [325, 185] width 8 height 8
radio input "true"
click at [453, 276] on button "SUBMIT" at bounding box center [451, 277] width 70 height 16
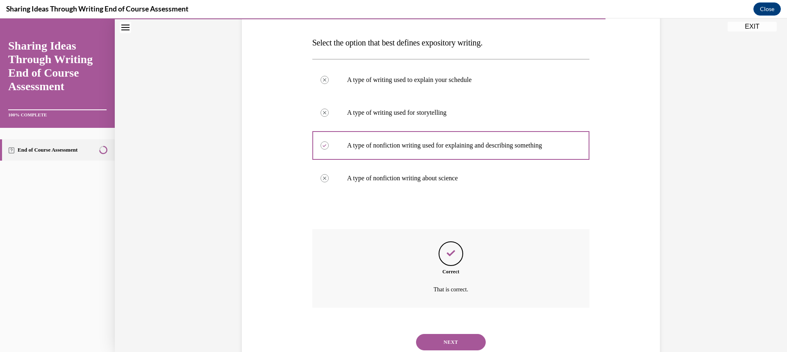
scroll to position [149, 0]
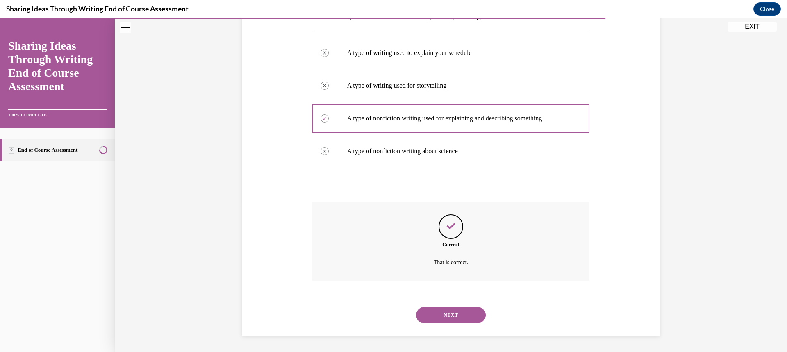
drag, startPoint x: 453, startPoint y: 317, endPoint x: 461, endPoint y: 316, distance: 7.4
click at [454, 316] on button "NEXT" at bounding box center [451, 315] width 70 height 16
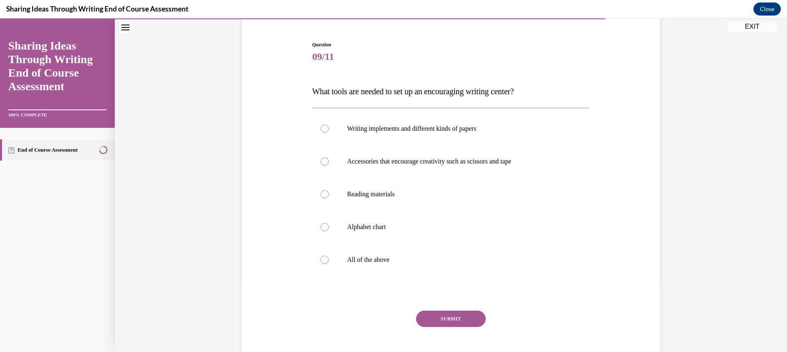
scroll to position [82, 0]
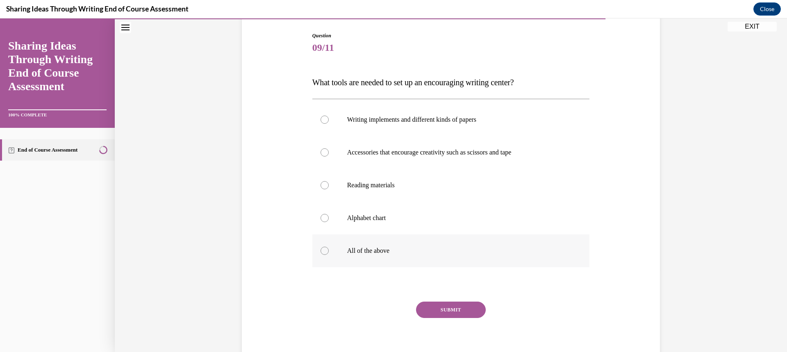
drag, startPoint x: 309, startPoint y: 250, endPoint x: 321, endPoint y: 249, distance: 12.3
click at [312, 249] on label "All of the above" at bounding box center [451, 251] width 278 height 33
click at [321, 249] on input "All of the above" at bounding box center [325, 251] width 8 height 8
radio input "true"
drag, startPoint x: 321, startPoint y: 249, endPoint x: 351, endPoint y: 264, distance: 32.5
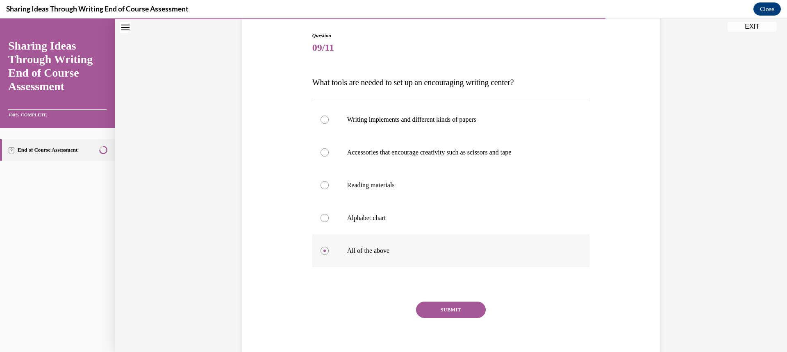
click at [322, 249] on div at bounding box center [325, 251] width 8 height 8
click at [322, 249] on input "All of the above" at bounding box center [325, 251] width 8 height 8
click at [460, 307] on button "SUBMIT" at bounding box center [451, 310] width 70 height 16
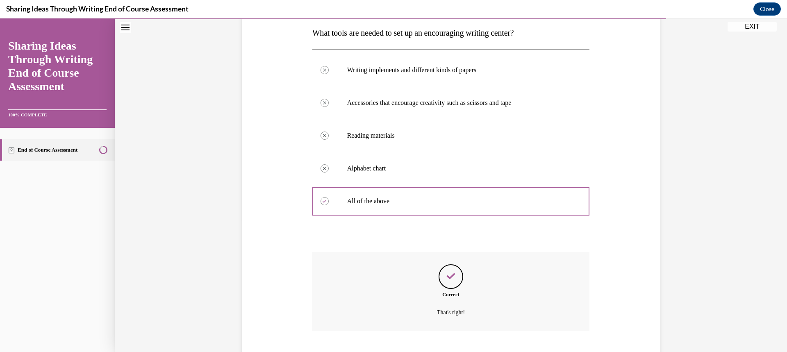
scroll to position [182, 0]
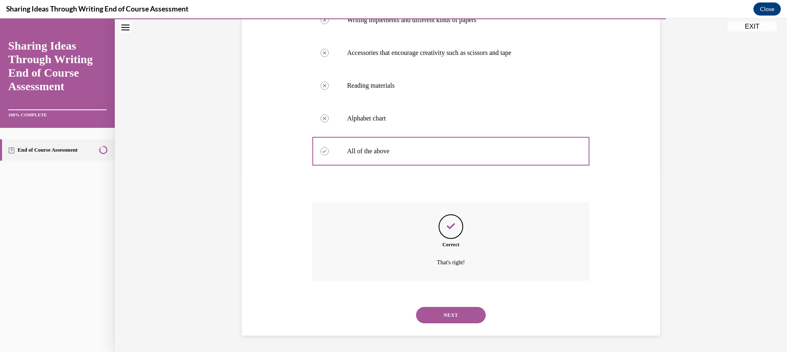
click at [470, 311] on button "NEXT" at bounding box center [451, 315] width 70 height 16
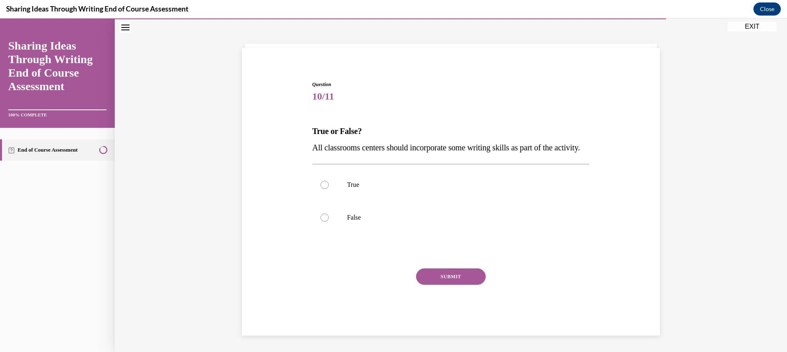
scroll to position [50, 0]
click at [326, 182] on label "True" at bounding box center [451, 184] width 278 height 33
click at [326, 182] on input "True" at bounding box center [325, 185] width 8 height 8
radio input "true"
click at [462, 277] on button "SUBMIT" at bounding box center [451, 277] width 70 height 16
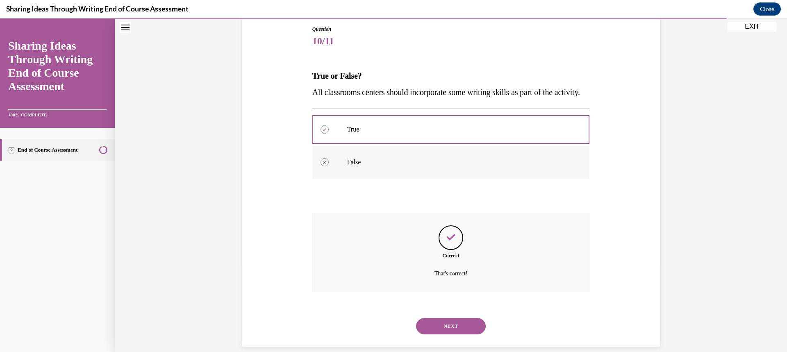
scroll to position [116, 0]
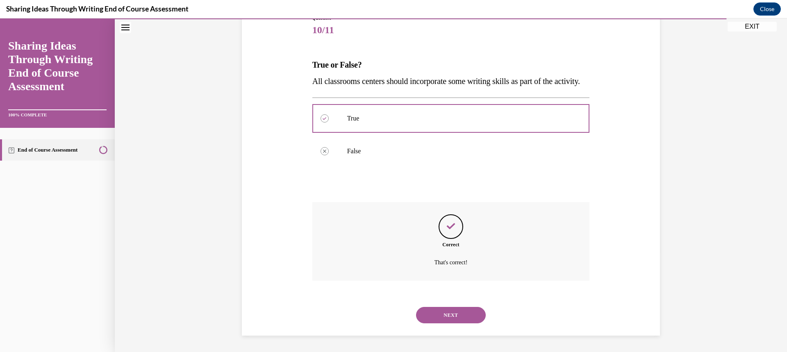
click at [464, 316] on button "NEXT" at bounding box center [451, 315] width 70 height 16
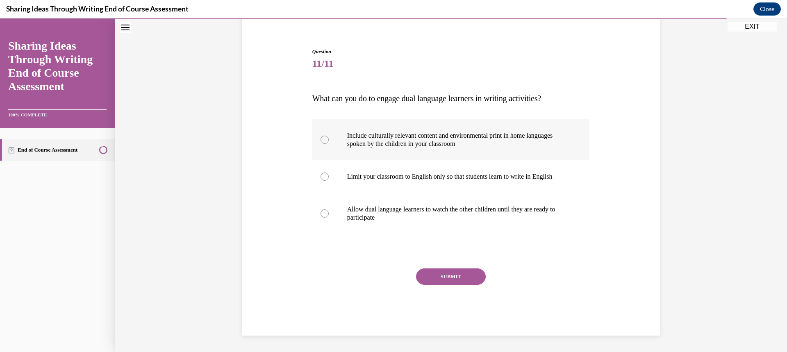
click at [323, 138] on div at bounding box center [325, 140] width 8 height 8
click at [323, 138] on input "Include culturally relevant content and environmental print in home languages s…" at bounding box center [325, 140] width 8 height 8
radio input "true"
click at [442, 272] on button "SUBMIT" at bounding box center [451, 277] width 70 height 16
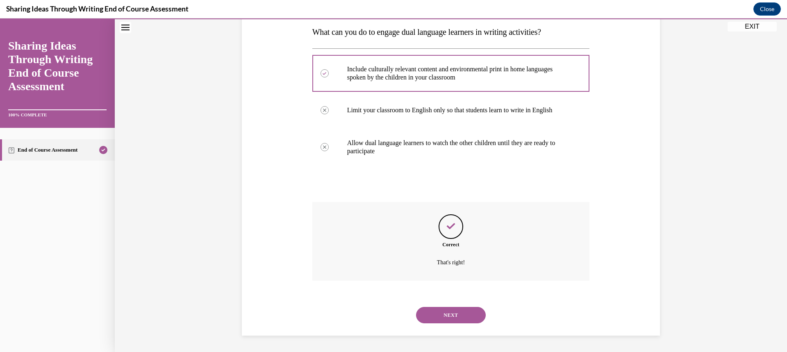
click at [465, 313] on button "NEXT" at bounding box center [451, 315] width 70 height 16
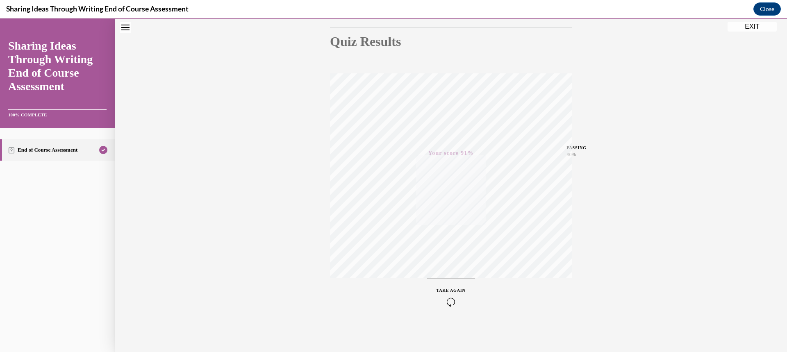
click at [752, 28] on button "EXIT" at bounding box center [752, 27] width 49 height 10
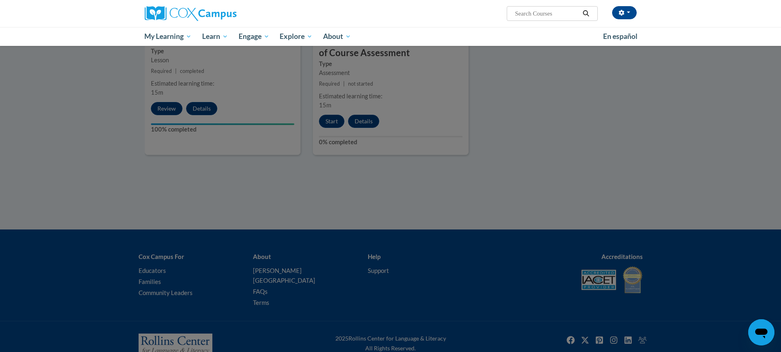
click at [626, 100] on div at bounding box center [390, 176] width 781 height 352
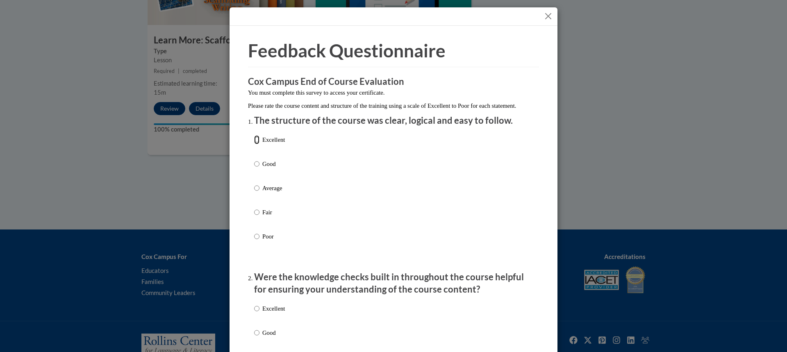
click at [255, 144] on input "Excellent" at bounding box center [256, 139] width 5 height 9
radio input "true"
drag, startPoint x: 253, startPoint y: 317, endPoint x: 273, endPoint y: 322, distance: 20.7
click at [254, 313] on input "Excellent" at bounding box center [256, 308] width 5 height 9
radio input "true"
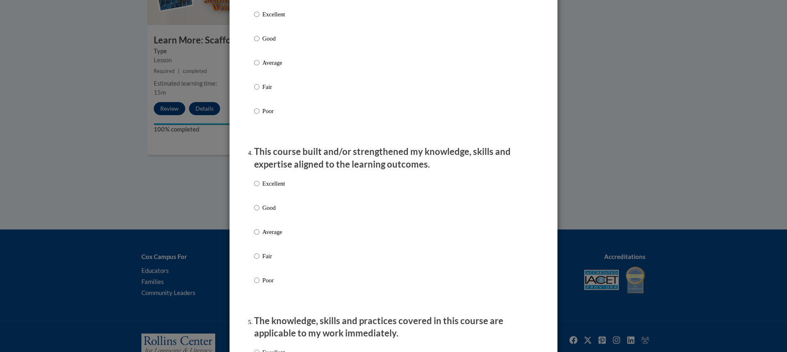
scroll to position [464, 0]
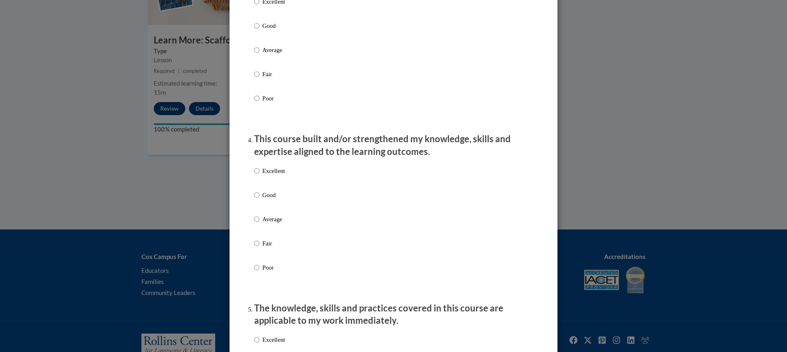
click at [257, 13] on label "Excellent" at bounding box center [269, 8] width 31 height 22
click at [257, 6] on input "Excellent" at bounding box center [256, 1] width 5 height 9
radio input "true"
click at [254, 175] on input "Excellent" at bounding box center [256, 170] width 5 height 9
radio input "true"
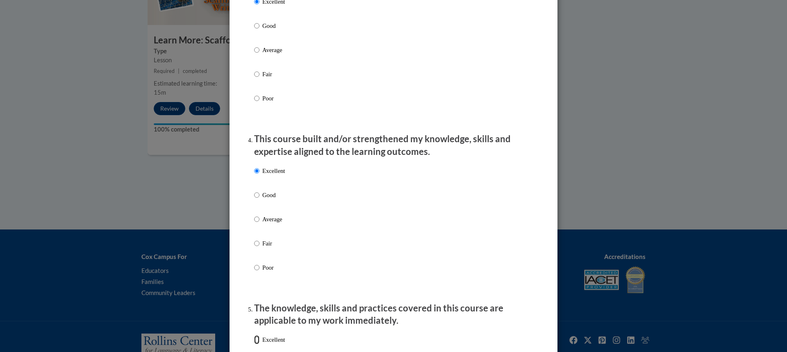
click at [254, 344] on input "Excellent" at bounding box center [256, 339] width 5 height 9
radio input "true"
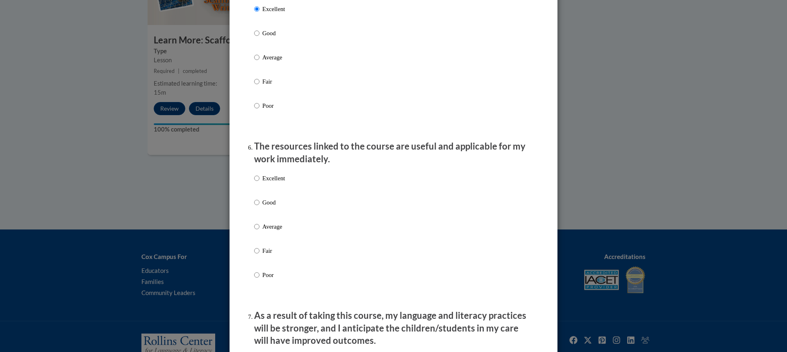
scroll to position [803, 0]
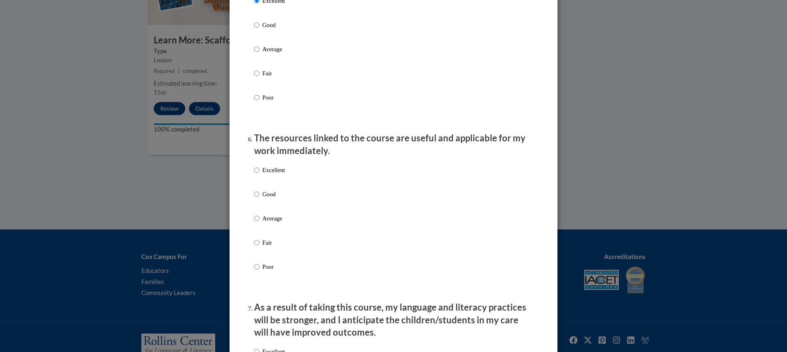
drag, startPoint x: 257, startPoint y: 178, endPoint x: 365, endPoint y: 168, distance: 108.7
click at [257, 178] on label "Excellent" at bounding box center [269, 177] width 31 height 22
click at [257, 175] on input "Excellent" at bounding box center [256, 170] width 5 height 9
radio input "true"
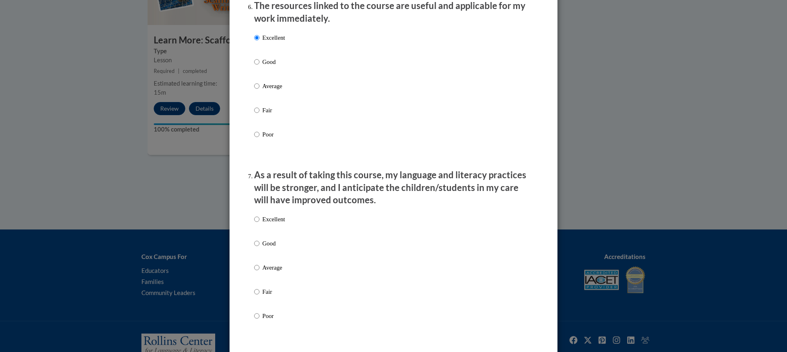
scroll to position [1047, 0]
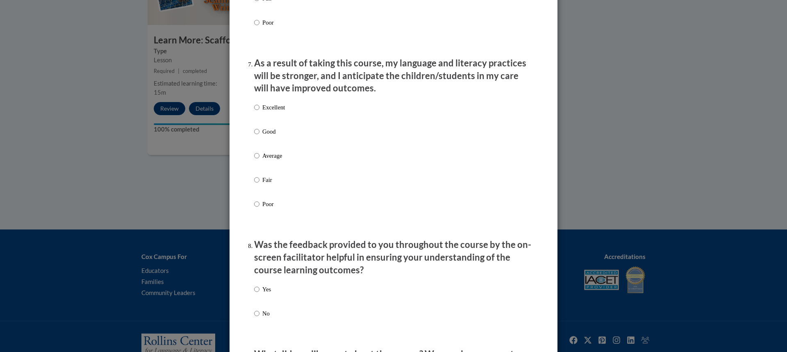
click at [276, 120] on label "Excellent" at bounding box center [269, 114] width 31 height 22
click at [260, 112] on input "Excellent" at bounding box center [256, 107] width 5 height 9
radio input "true"
drag, startPoint x: 259, startPoint y: 296, endPoint x: 285, endPoint y: 294, distance: 25.9
click at [259, 296] on label "Yes" at bounding box center [262, 296] width 17 height 22
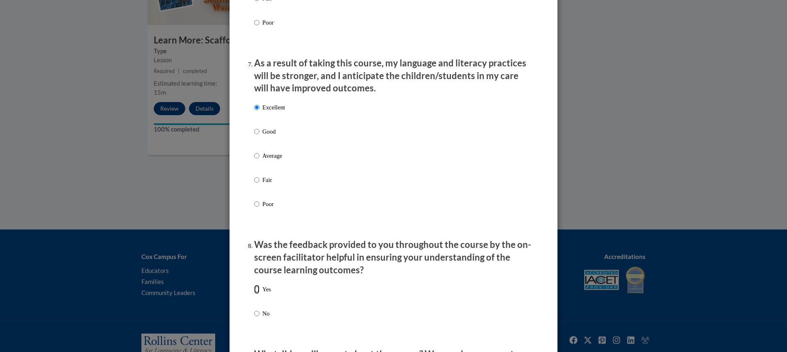
click at [259, 294] on input "Yes" at bounding box center [256, 289] width 5 height 9
radio input "true"
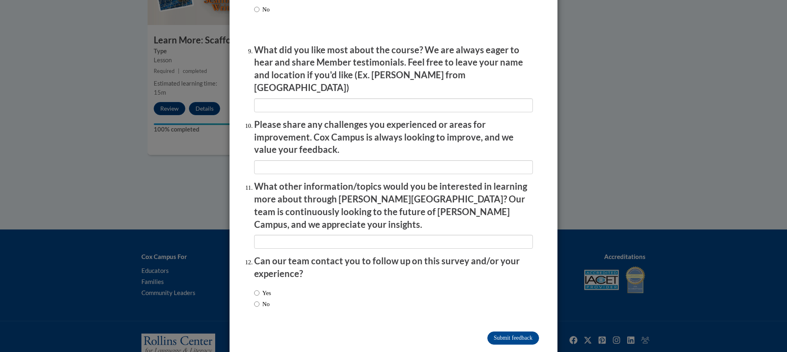
scroll to position [1262, 0]
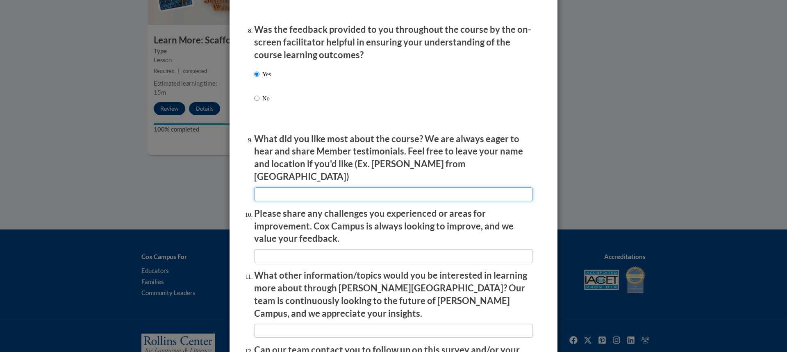
drag, startPoint x: 331, startPoint y: 194, endPoint x: 323, endPoint y: 194, distance: 8.2
click at [330, 194] on input "textbox" at bounding box center [393, 194] width 279 height 14
type input "Everything"
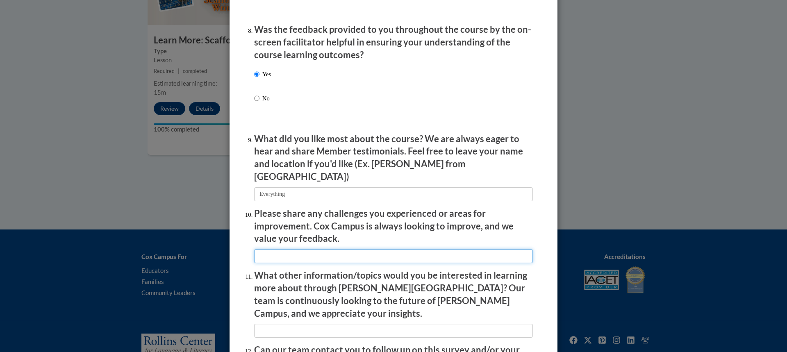
click at [305, 249] on input "textbox" at bounding box center [393, 256] width 279 height 14
type input "NONE"
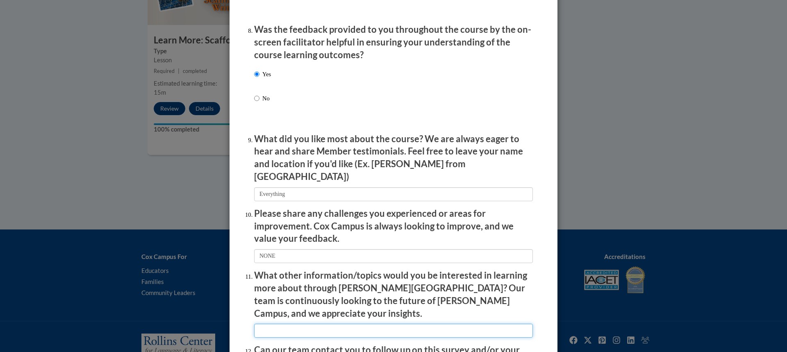
click at [455, 324] on input "textbox" at bounding box center [393, 331] width 279 height 14
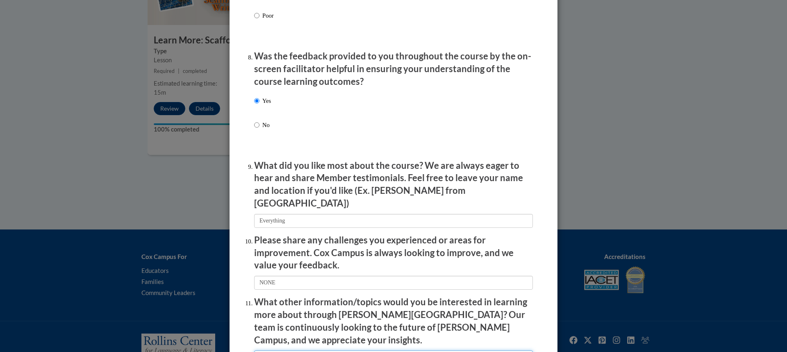
scroll to position [1221, 0]
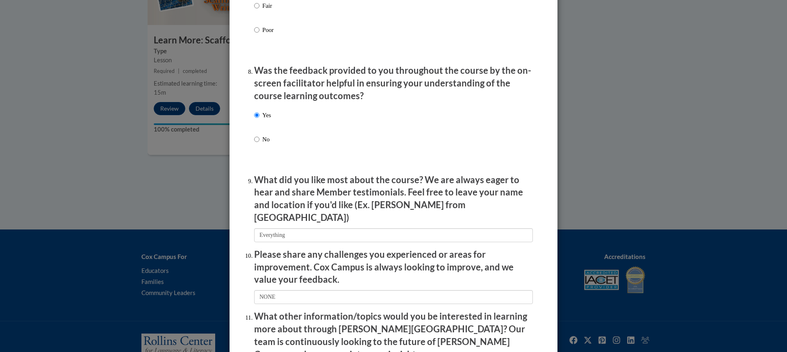
type input "Lesson plans"
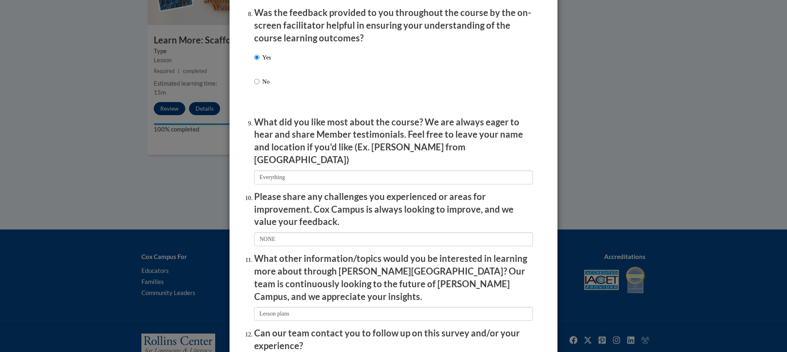
scroll to position [1351, 0]
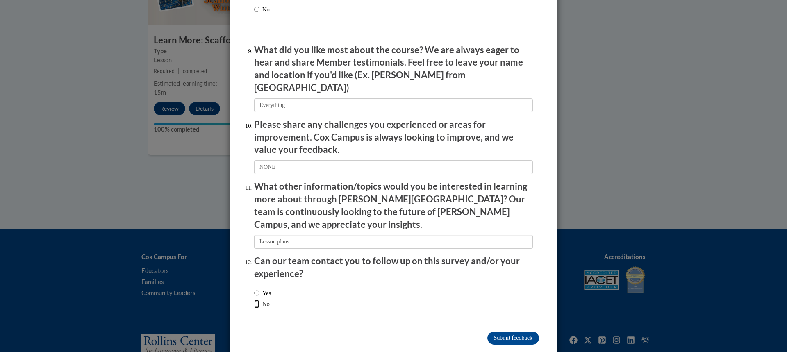
drag, startPoint x: 251, startPoint y: 285, endPoint x: 291, endPoint y: 294, distance: 40.8
click at [254, 300] on input "No" at bounding box center [256, 304] width 5 height 9
radio input "true"
click at [503, 332] on input "Submit feedback" at bounding box center [513, 338] width 52 height 13
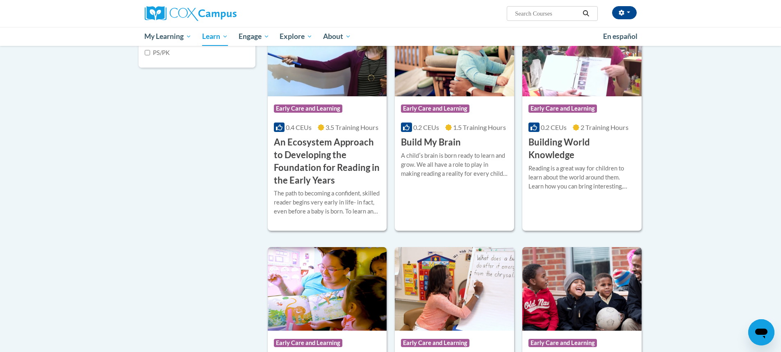
scroll to position [251, 0]
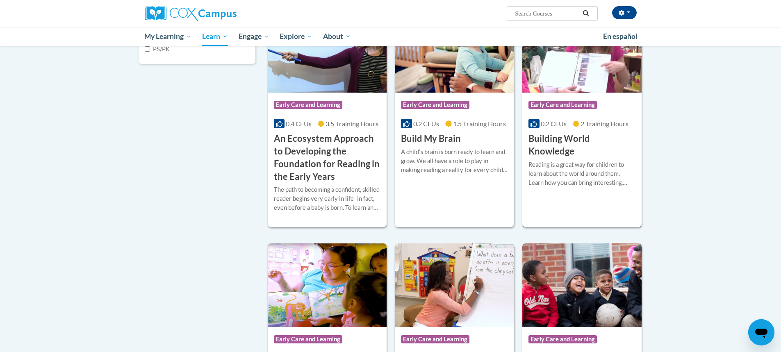
click at [567, 154] on h3 "Building World Knowledge" at bounding box center [581, 144] width 107 height 25
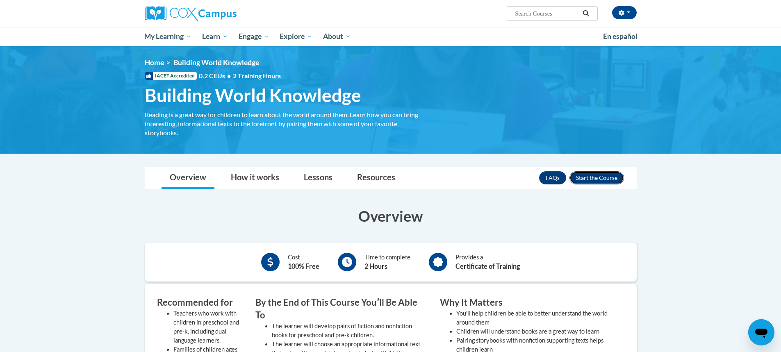
click at [608, 178] on button "Enroll" at bounding box center [596, 177] width 55 height 13
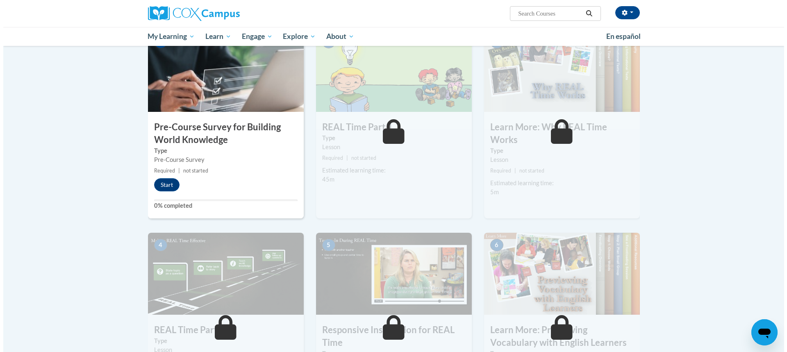
scroll to position [190, 0]
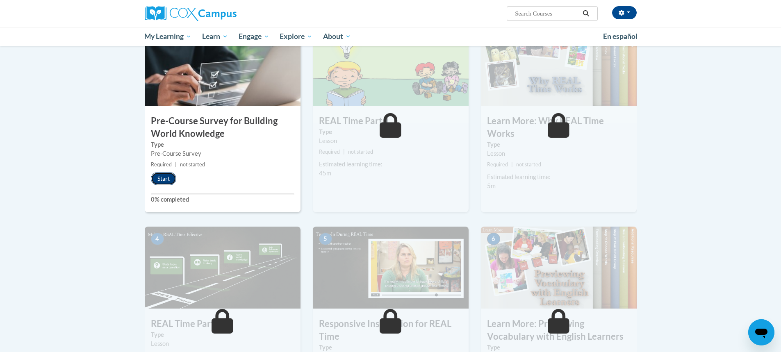
click at [167, 179] on button "Start" at bounding box center [163, 178] width 25 height 13
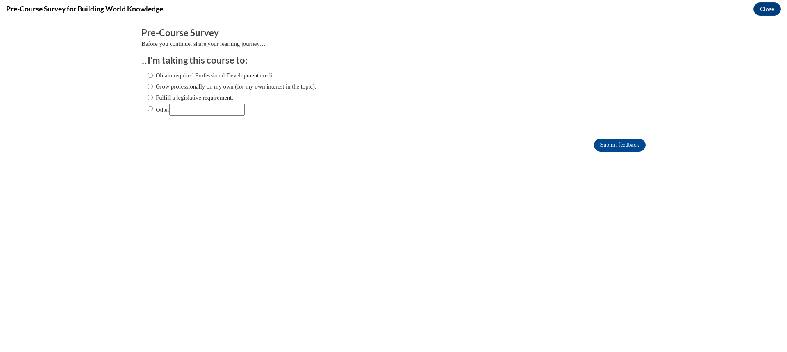
scroll to position [0, 0]
click at [148, 76] on input "Obtain required Professional Development credit." at bounding box center [150, 75] width 5 height 9
radio input "true"
click at [594, 140] on input "Submit feedback" at bounding box center [620, 145] width 52 height 13
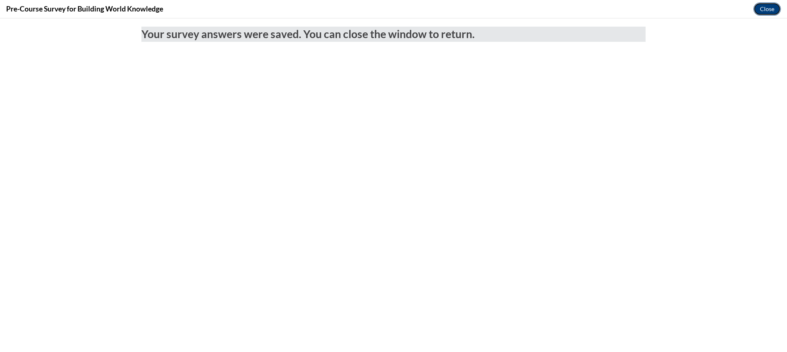
drag, startPoint x: 770, startPoint y: 9, endPoint x: 734, endPoint y: 61, distance: 63.1
click at [770, 9] on button "Close" at bounding box center [767, 8] width 27 height 13
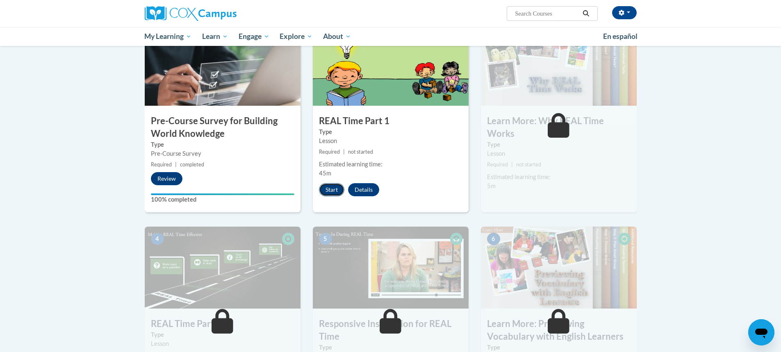
click at [327, 190] on button "Start" at bounding box center [331, 189] width 25 height 13
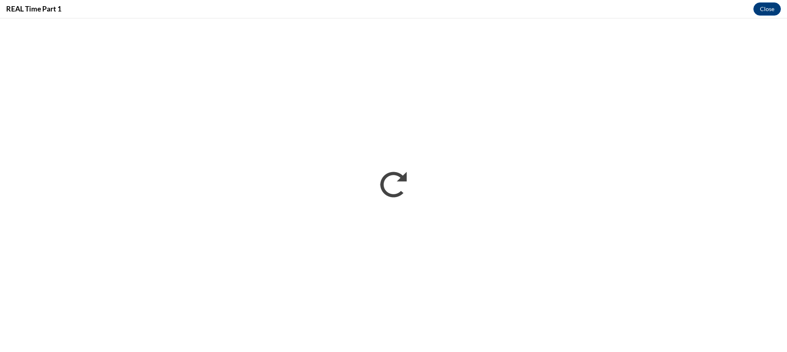
click at [450, 18] on div "REAL Time Part 1 Close" at bounding box center [393, 9] width 787 height 18
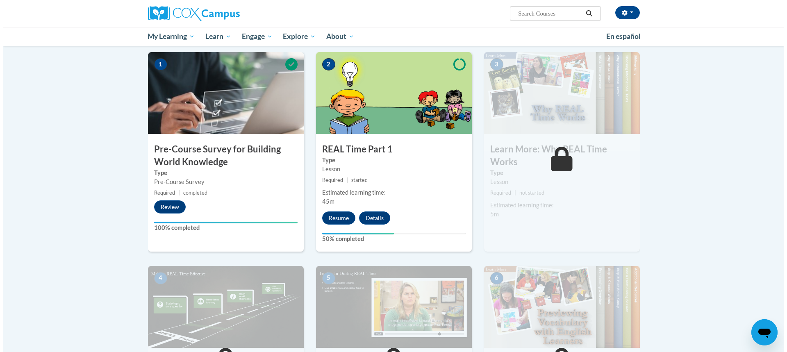
scroll to position [49, 0]
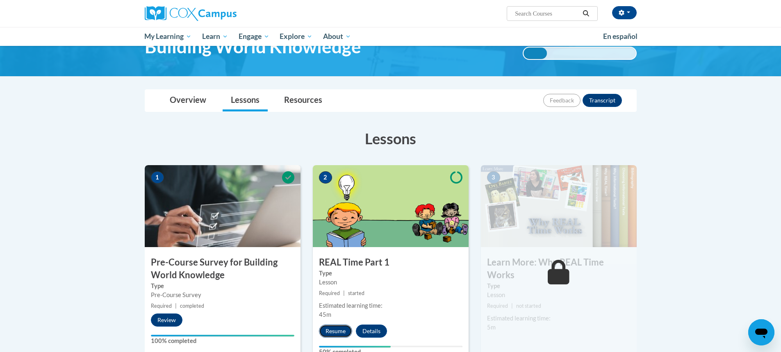
click at [342, 330] on button "Resume" at bounding box center [335, 331] width 33 height 13
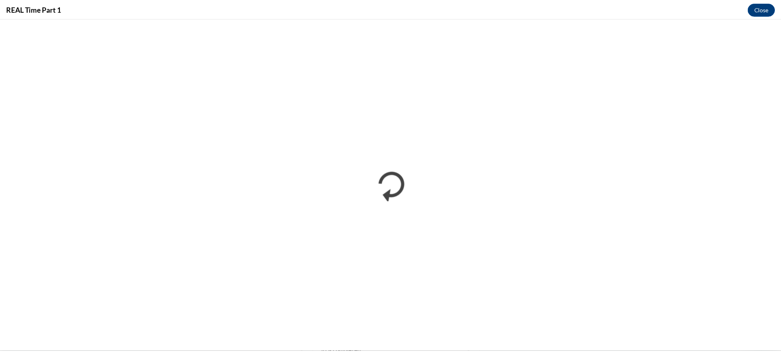
scroll to position [0, 0]
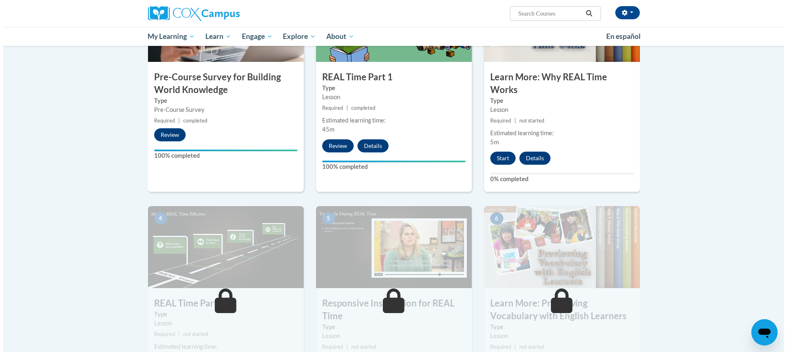
scroll to position [244, 0]
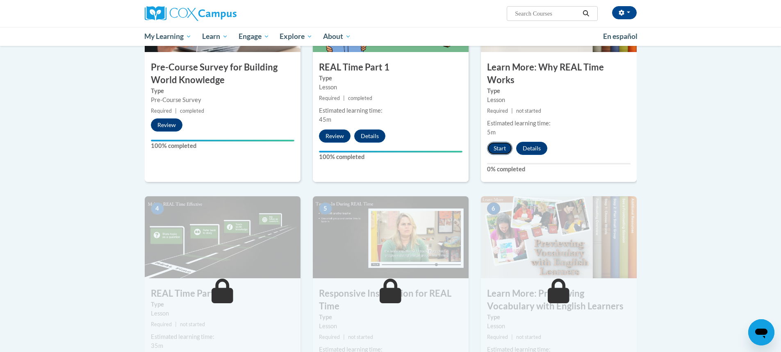
click at [501, 149] on button "Start" at bounding box center [499, 148] width 25 height 13
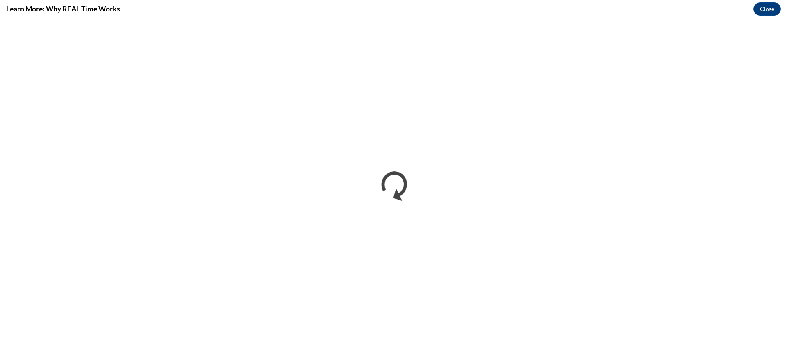
scroll to position [0, 0]
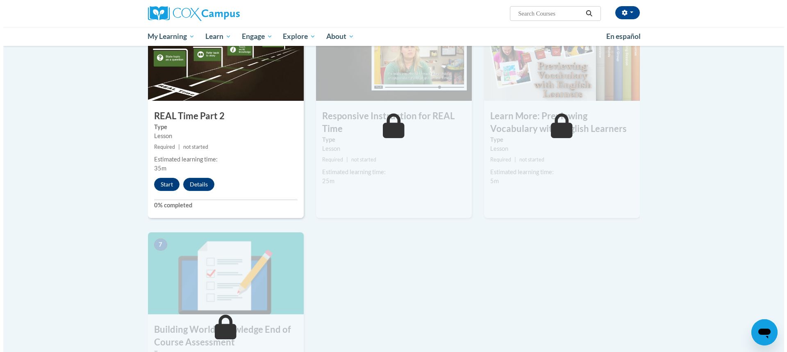
scroll to position [430, 0]
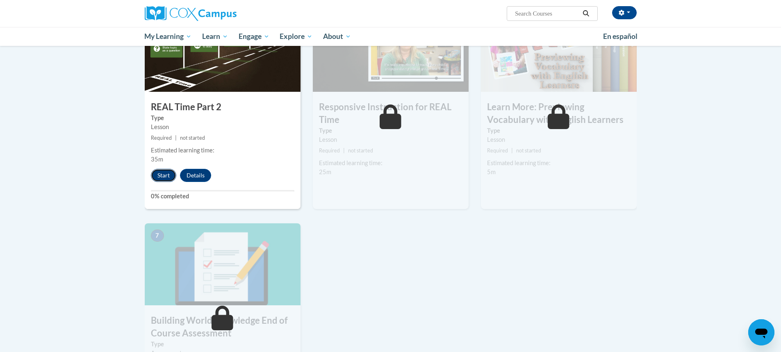
click at [160, 173] on button "Start" at bounding box center [163, 175] width 25 height 13
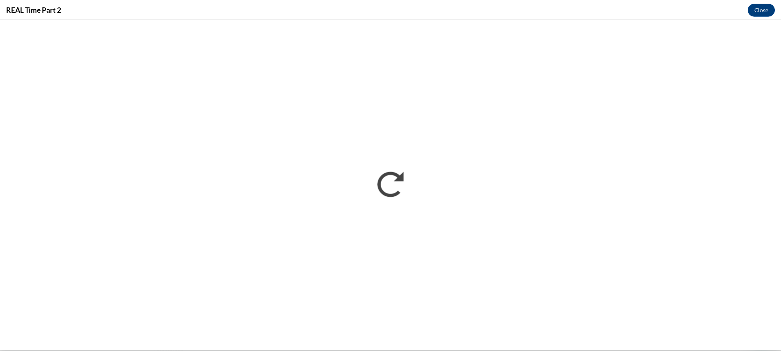
scroll to position [0, 0]
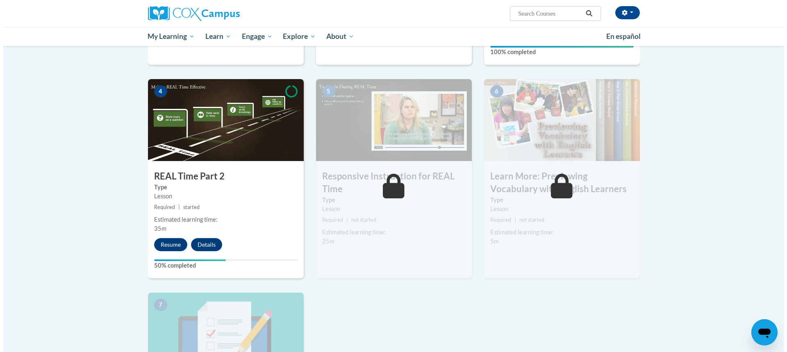
scroll to position [370, 0]
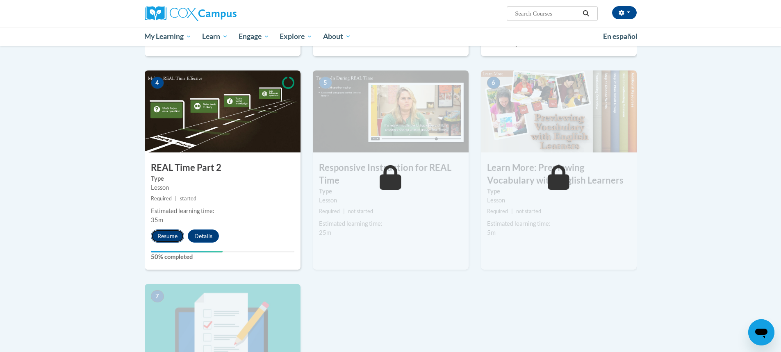
click at [179, 235] on button "Resume" at bounding box center [167, 236] width 33 height 13
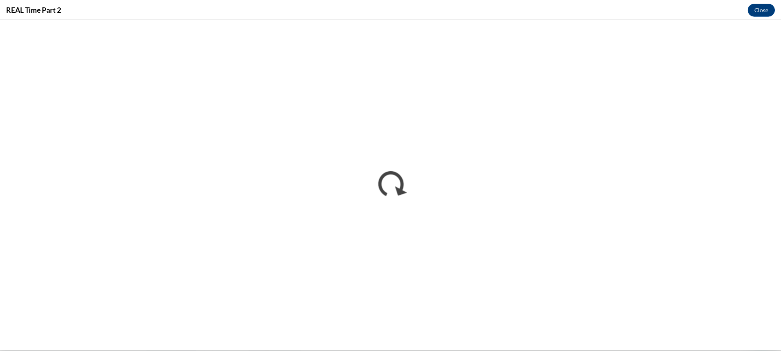
scroll to position [0, 0]
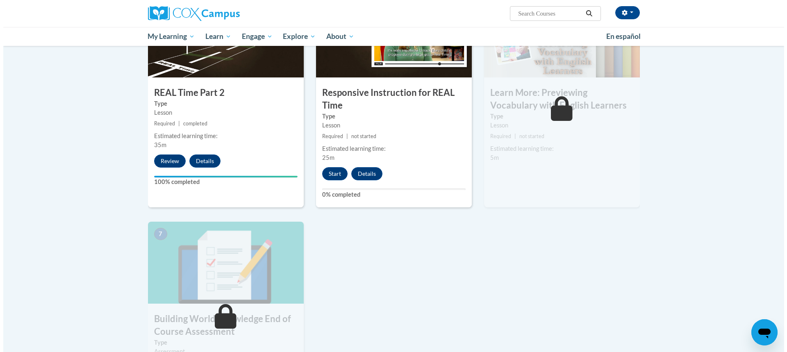
scroll to position [444, 0]
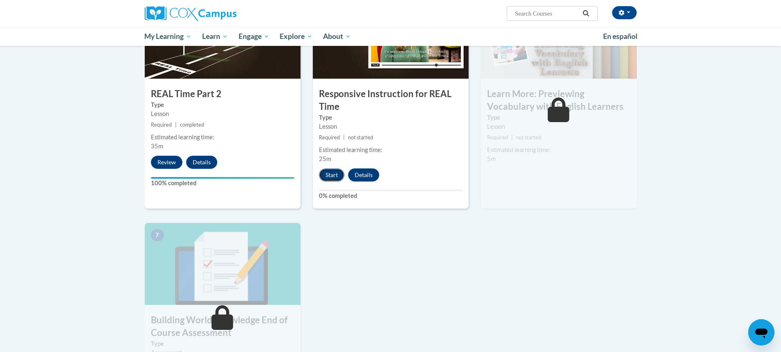
click at [337, 175] on button "Start" at bounding box center [331, 174] width 25 height 13
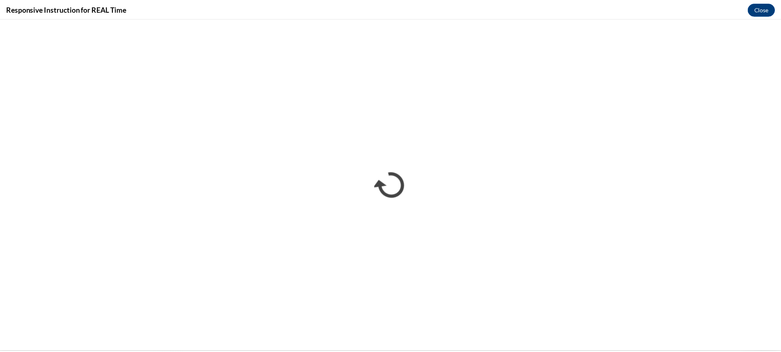
scroll to position [0, 0]
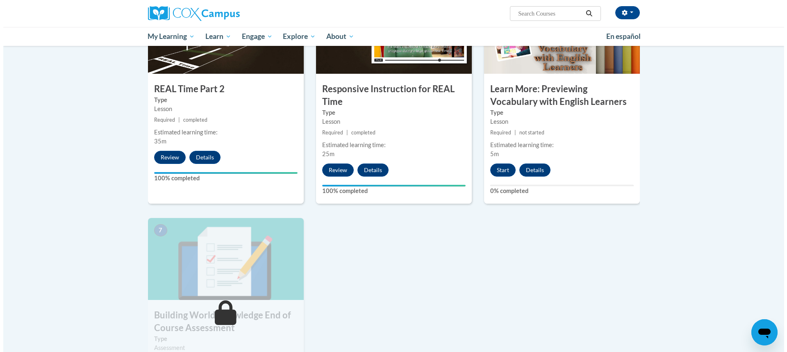
scroll to position [446, 0]
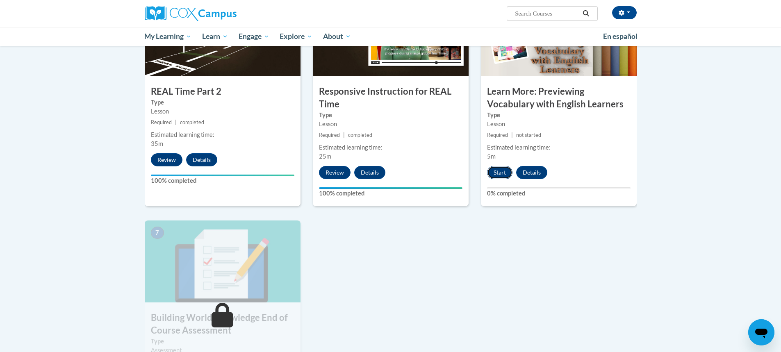
click at [498, 173] on button "Start" at bounding box center [499, 172] width 25 height 13
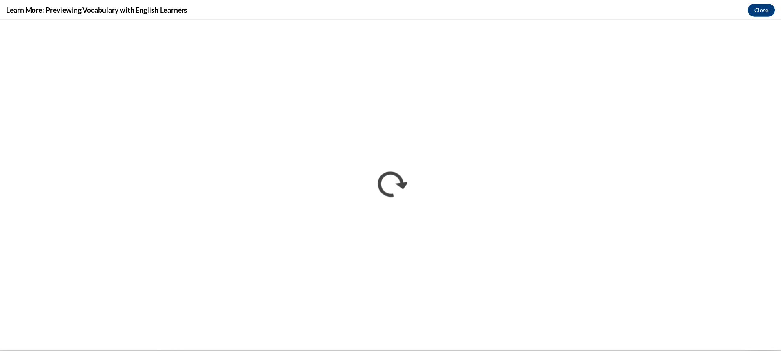
scroll to position [0, 0]
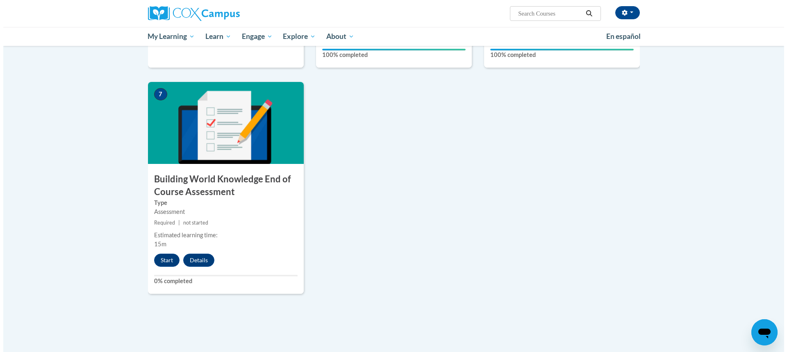
scroll to position [587, 0]
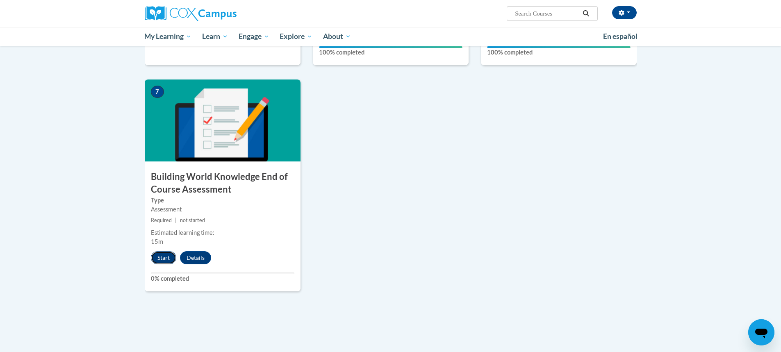
click at [162, 256] on button "Start" at bounding box center [163, 257] width 25 height 13
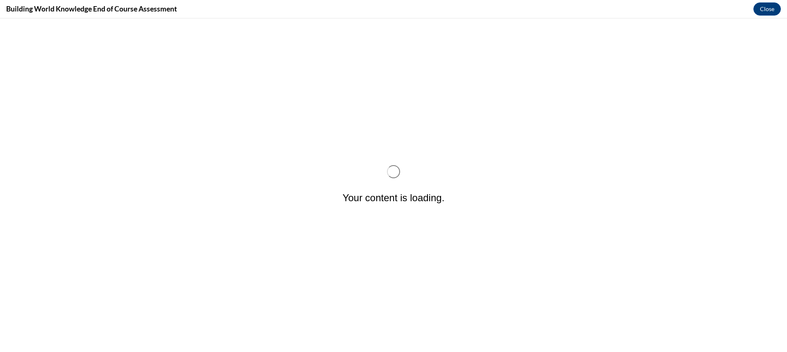
scroll to position [0, 0]
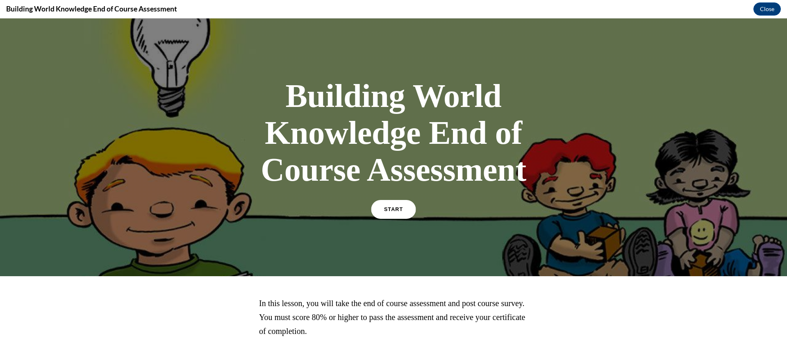
click at [387, 210] on span "START" at bounding box center [393, 210] width 19 height 6
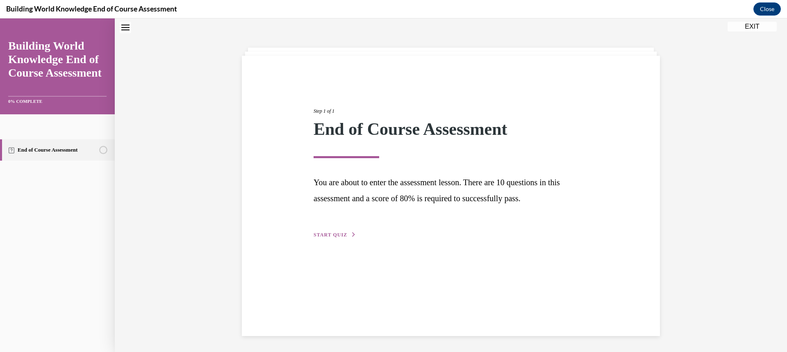
scroll to position [26, 0]
drag, startPoint x: 333, startPoint y: 234, endPoint x: 342, endPoint y: 241, distance: 11.9
click at [332, 234] on span "START QUIZ" at bounding box center [331, 235] width 34 height 6
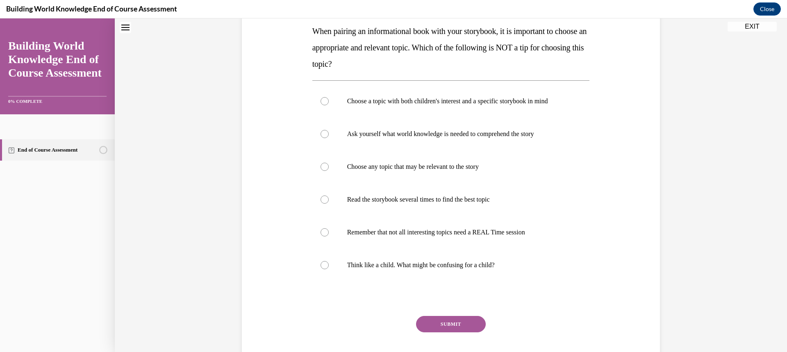
scroll to position [128, 0]
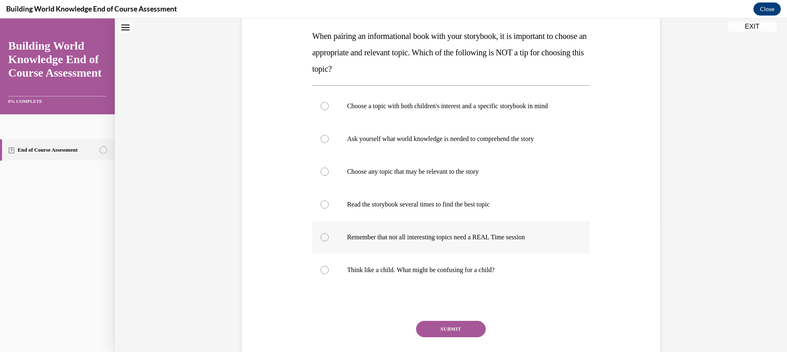
click at [324, 240] on div at bounding box center [325, 237] width 8 height 8
click at [324, 240] on input "Remember that not all interesting topics need a REAL Time session" at bounding box center [325, 237] width 8 height 8
radio input "true"
click at [429, 328] on button "SUBMIT" at bounding box center [451, 329] width 70 height 16
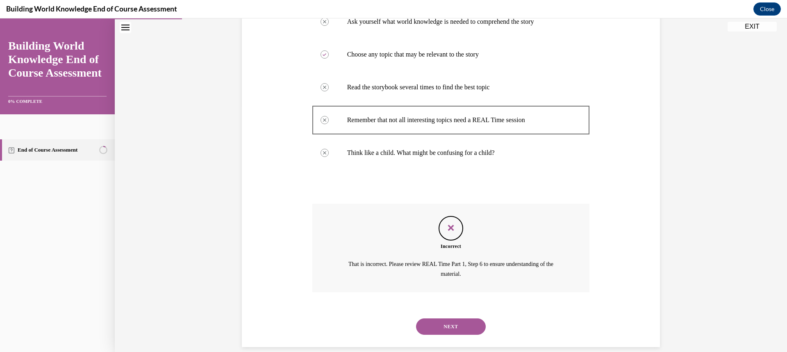
scroll to position [257, 0]
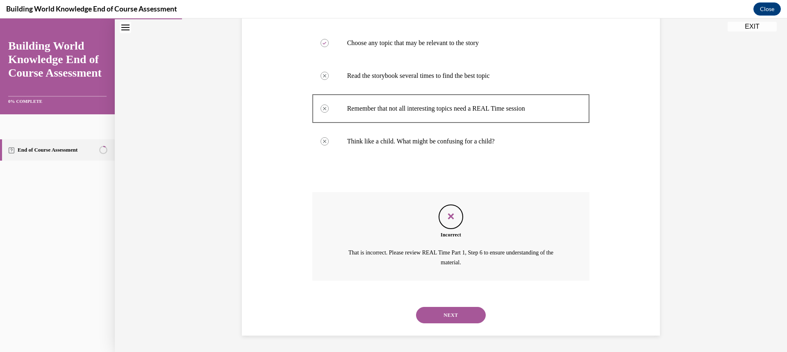
click at [466, 314] on button "NEXT" at bounding box center [451, 315] width 70 height 16
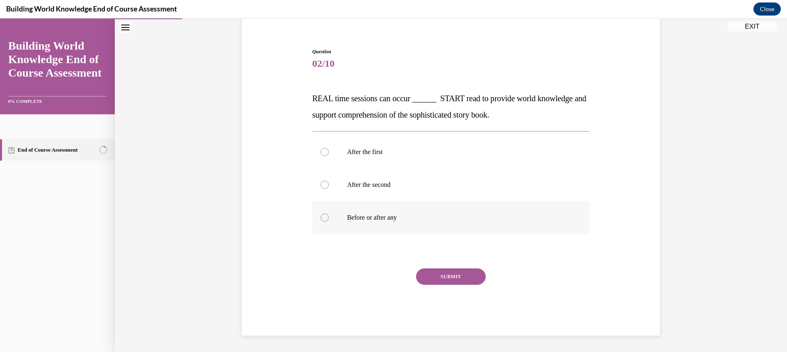
click at [322, 216] on div at bounding box center [325, 218] width 8 height 8
click at [322, 216] on input "Before or after any" at bounding box center [325, 218] width 8 height 8
radio input "true"
click at [455, 275] on button "SUBMIT" at bounding box center [451, 277] width 70 height 16
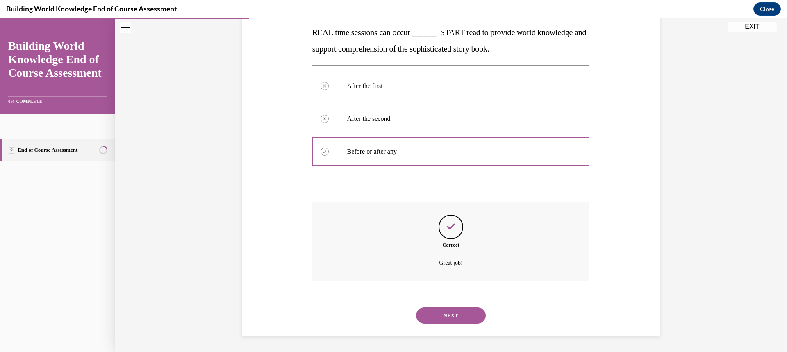
scroll to position [132, 0]
click at [467, 313] on button "NEXT" at bounding box center [451, 315] width 70 height 16
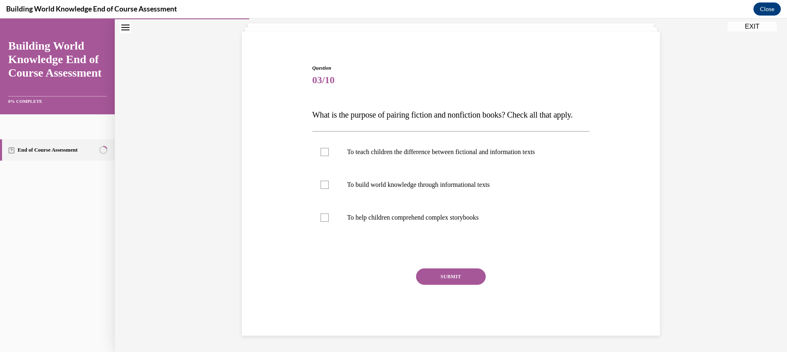
scroll to position [66, 0]
click at [327, 154] on label "To teach children the difference between fictional and information texts" at bounding box center [451, 152] width 278 height 33
click at [327, 154] on input "To teach children the difference between fictional and information texts" at bounding box center [325, 152] width 8 height 8
checkbox input "true"
click at [438, 274] on button "SUBMIT" at bounding box center [451, 277] width 70 height 16
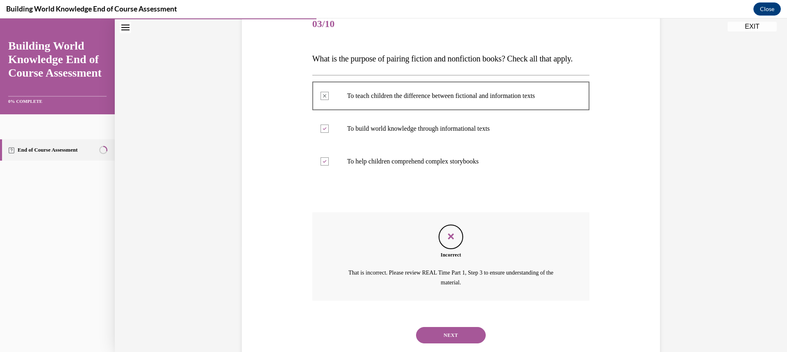
scroll to position [142, 0]
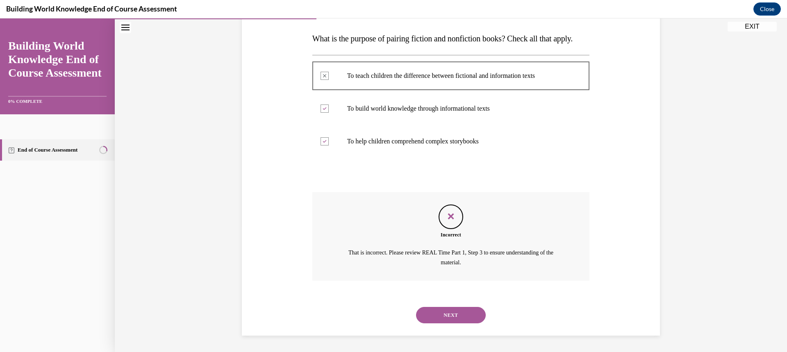
click at [452, 316] on button "NEXT" at bounding box center [451, 315] width 70 height 16
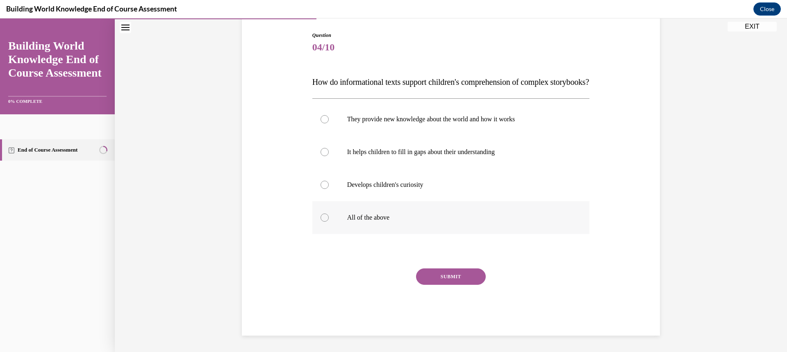
drag, startPoint x: 337, startPoint y: 225, endPoint x: 344, endPoint y: 227, distance: 7.4
click at [337, 225] on label "All of the above" at bounding box center [451, 217] width 278 height 33
click at [329, 222] on input "All of the above" at bounding box center [325, 218] width 8 height 8
radio input "true"
click at [448, 285] on button "SUBMIT" at bounding box center [451, 277] width 70 height 16
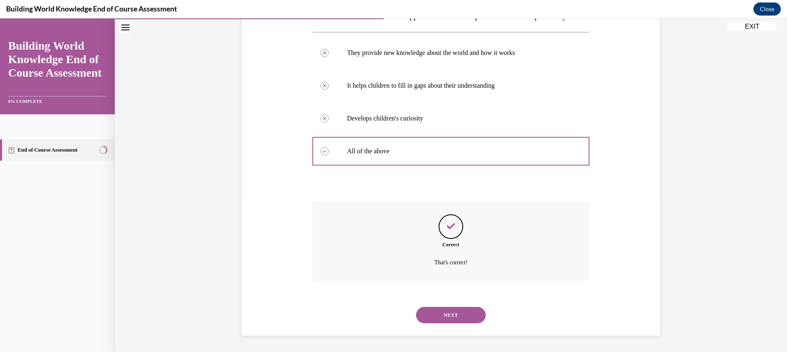
click at [467, 318] on button "NEXT" at bounding box center [451, 315] width 70 height 16
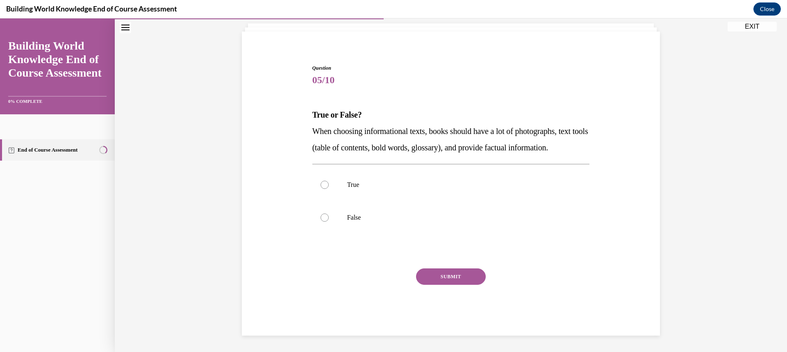
scroll to position [66, 0]
click at [328, 184] on label "True" at bounding box center [451, 184] width 278 height 33
click at [328, 184] on input "True" at bounding box center [325, 185] width 8 height 8
radio input "true"
click at [449, 273] on button "SUBMIT" at bounding box center [451, 277] width 70 height 16
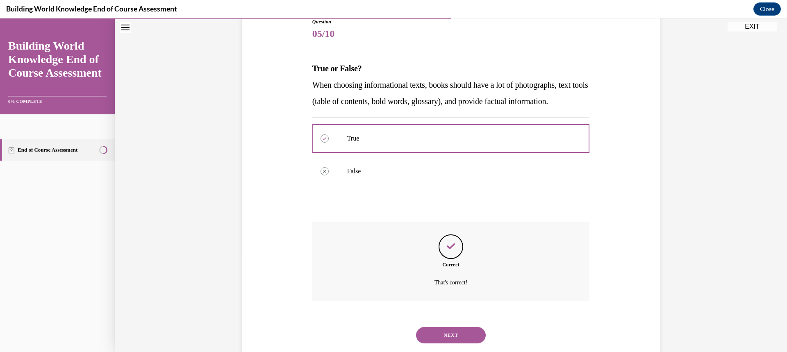
scroll to position [132, 0]
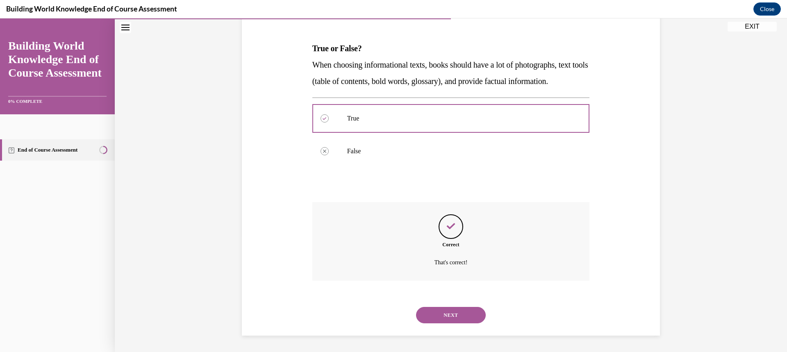
click at [457, 319] on button "NEXT" at bounding box center [451, 315] width 70 height 16
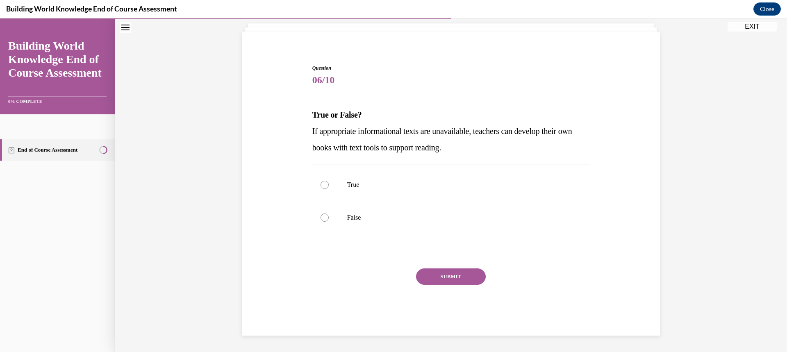
scroll to position [50, 0]
click at [331, 188] on label "True" at bounding box center [451, 184] width 278 height 33
click at [329, 188] on input "True" at bounding box center [325, 185] width 8 height 8
radio input "true"
drag, startPoint x: 424, startPoint y: 277, endPoint x: 424, endPoint y: 273, distance: 4.1
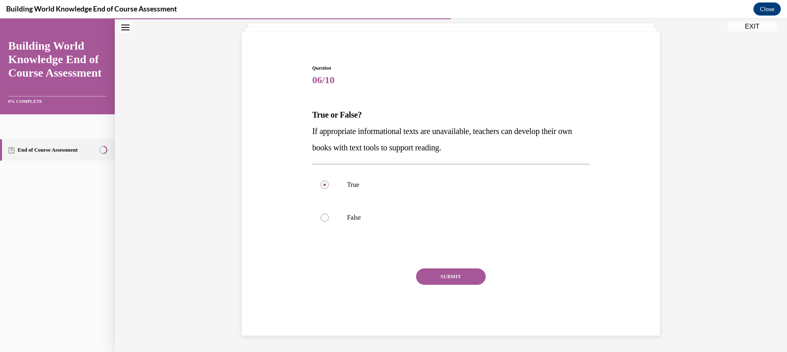
click at [424, 276] on button "SUBMIT" at bounding box center [451, 277] width 70 height 16
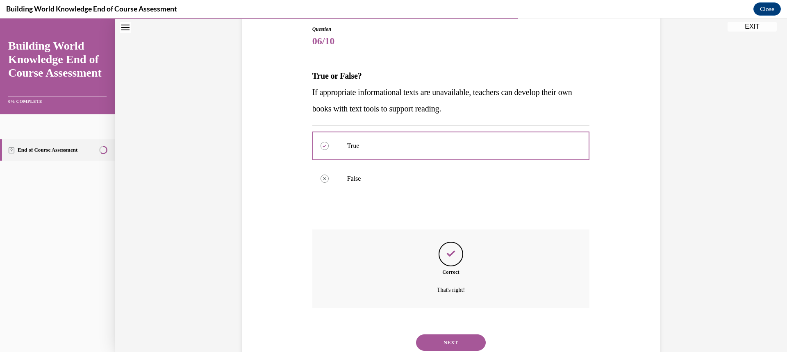
scroll to position [116, 0]
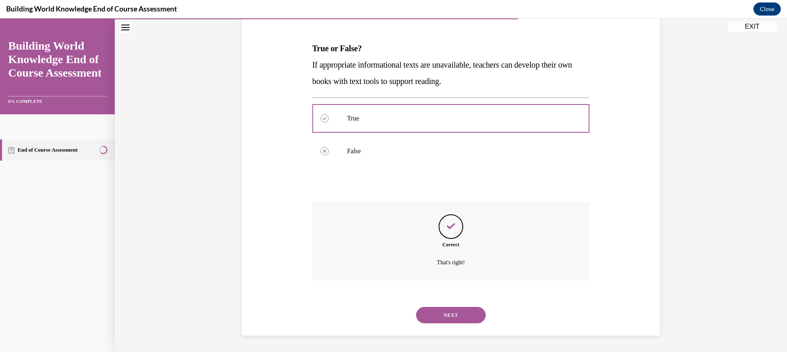
click at [436, 304] on div "NEXT" at bounding box center [451, 315] width 278 height 33
drag, startPoint x: 435, startPoint y: 319, endPoint x: 433, endPoint y: 316, distance: 4.4
click at [435, 319] on button "NEXT" at bounding box center [451, 315] width 70 height 16
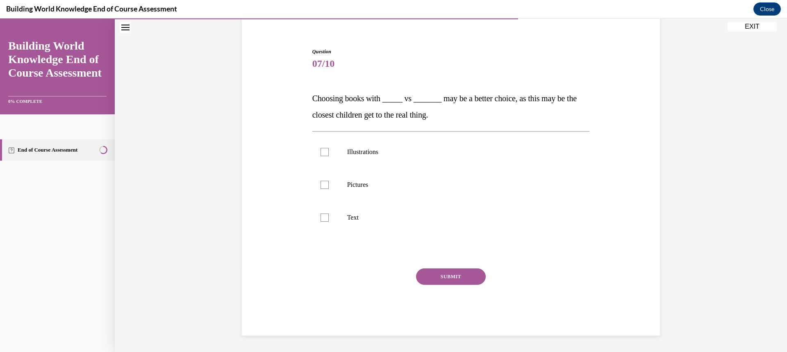
scroll to position [66, 0]
drag, startPoint x: 332, startPoint y: 157, endPoint x: 330, endPoint y: 162, distance: 5.0
click at [331, 157] on label "Illustrations" at bounding box center [451, 152] width 278 height 33
click at [329, 156] on input "Illustrations" at bounding box center [325, 152] width 8 height 8
checkbox input "true"
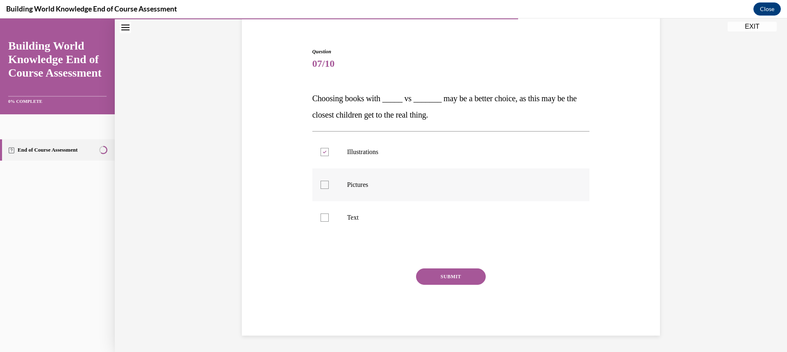
click at [323, 188] on div at bounding box center [325, 185] width 8 height 8
click at [323, 188] on input "Pictures" at bounding box center [325, 185] width 8 height 8
checkbox input "true"
click at [450, 280] on button "SUBMIT" at bounding box center [451, 277] width 70 height 16
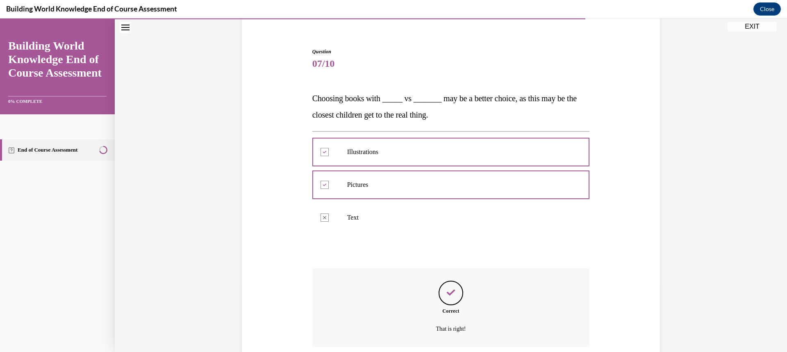
scroll to position [132, 0]
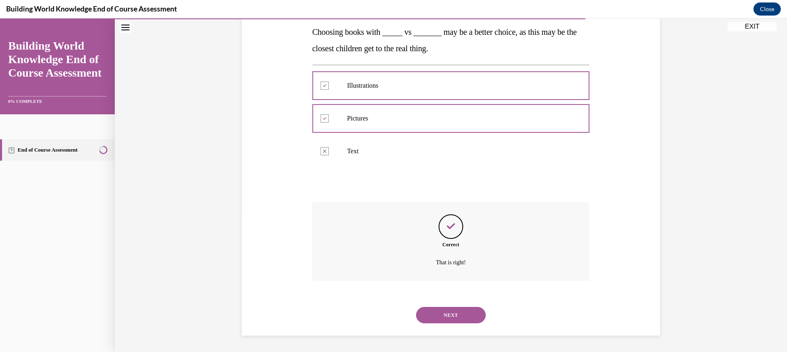
click at [439, 313] on button "NEXT" at bounding box center [451, 315] width 70 height 16
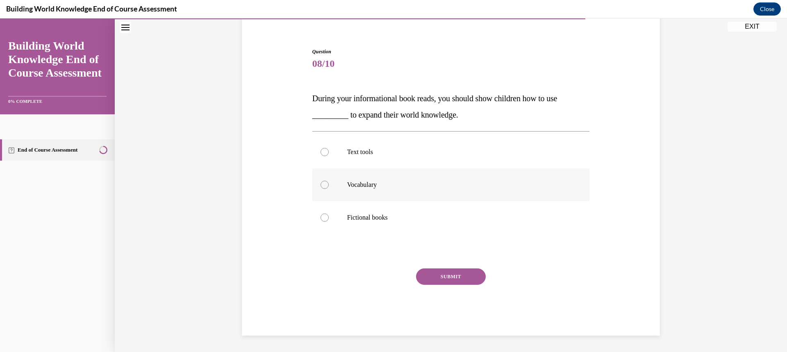
click at [348, 189] on p "Vocabulary" at bounding box center [458, 185] width 222 height 8
click at [329, 189] on input "Vocabulary" at bounding box center [325, 185] width 8 height 8
radio input "true"
click at [463, 280] on button "SUBMIT" at bounding box center [451, 277] width 70 height 16
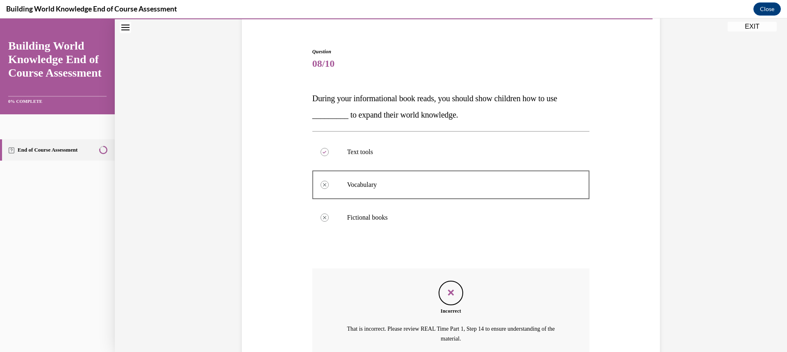
scroll to position [142, 0]
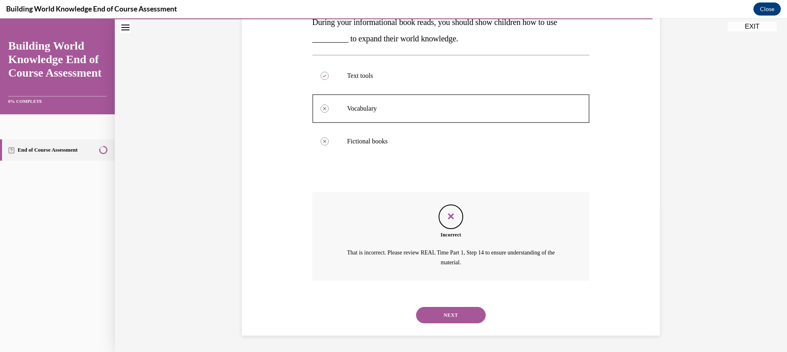
click at [453, 313] on button "NEXT" at bounding box center [451, 315] width 70 height 16
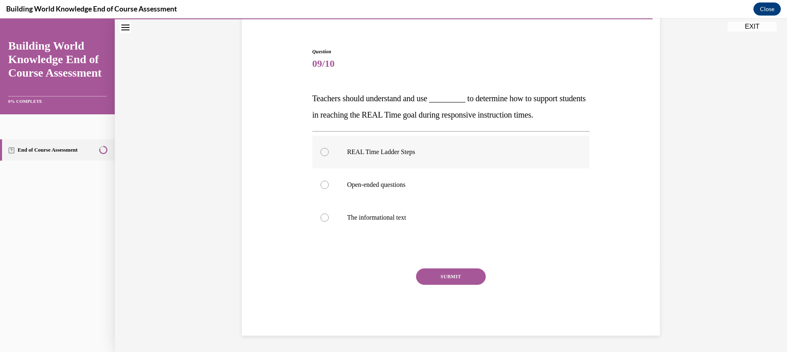
click at [374, 159] on label "REAL Time Ladder Steps" at bounding box center [451, 152] width 278 height 33
click at [329, 156] on input "REAL Time Ladder Steps" at bounding box center [325, 152] width 8 height 8
radio input "true"
drag, startPoint x: 392, startPoint y: 157, endPoint x: 396, endPoint y: 162, distance: 6.1
click at [393, 158] on label "REAL Time Ladder Steps" at bounding box center [451, 152] width 278 height 33
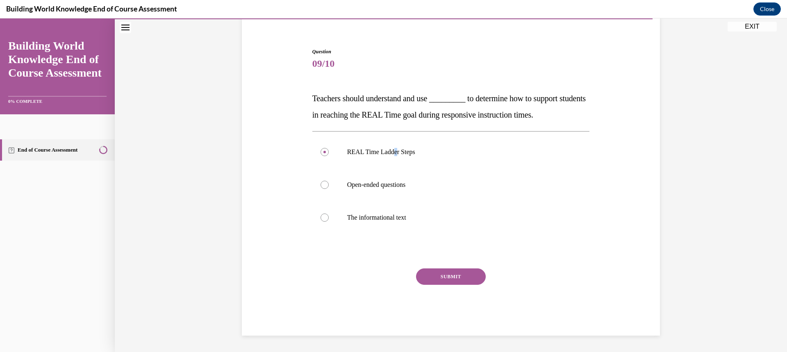
click at [464, 277] on button "SUBMIT" at bounding box center [451, 277] width 70 height 16
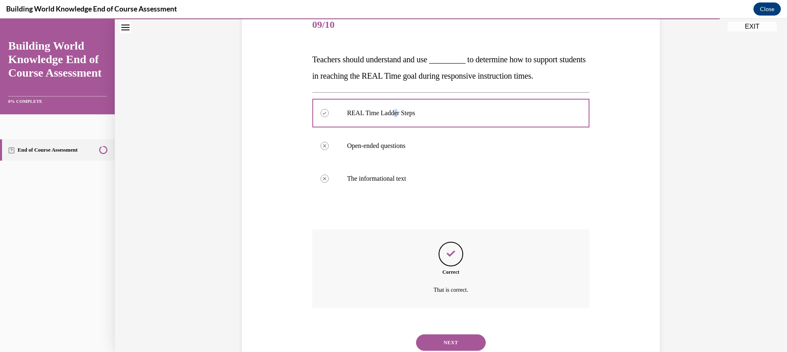
scroll to position [132, 0]
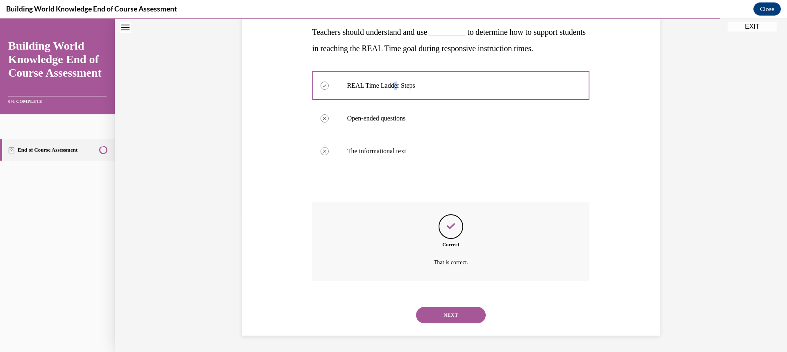
click at [467, 316] on button "NEXT" at bounding box center [451, 315] width 70 height 16
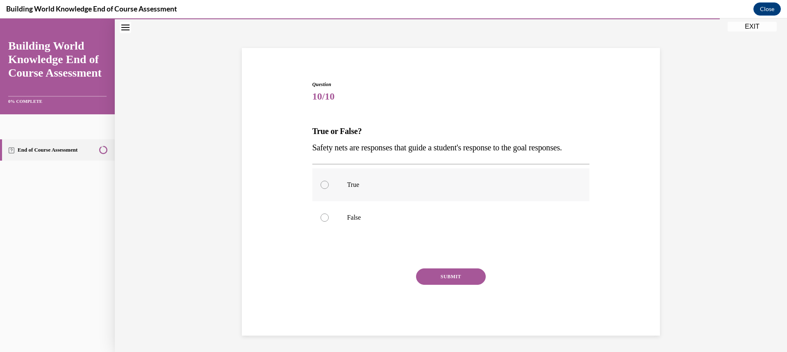
click at [338, 184] on label "True" at bounding box center [451, 184] width 278 height 33
click at [329, 184] on input "True" at bounding box center [325, 185] width 8 height 8
radio input "true"
click at [438, 274] on button "SUBMIT" at bounding box center [451, 277] width 70 height 16
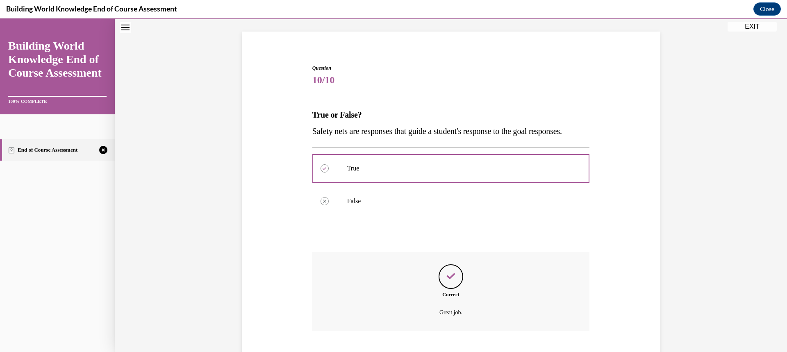
scroll to position [116, 0]
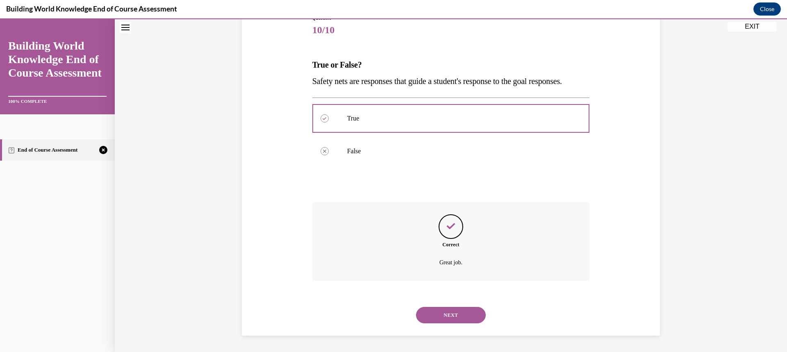
click at [446, 314] on button "NEXT" at bounding box center [451, 315] width 70 height 16
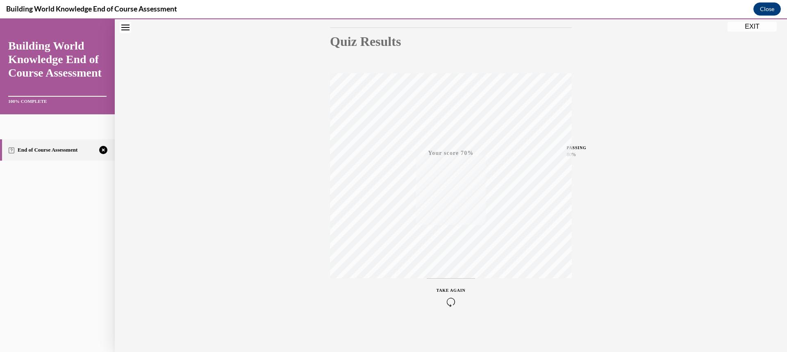
click at [449, 300] on icon "button" at bounding box center [451, 302] width 29 height 9
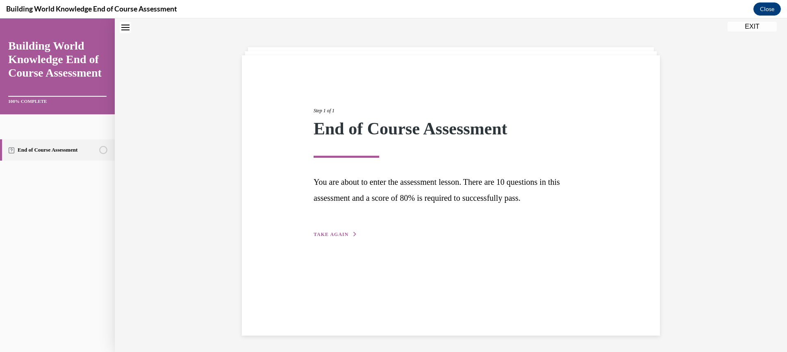
click at [338, 231] on button "TAKE AGAIN" at bounding box center [336, 234] width 44 height 7
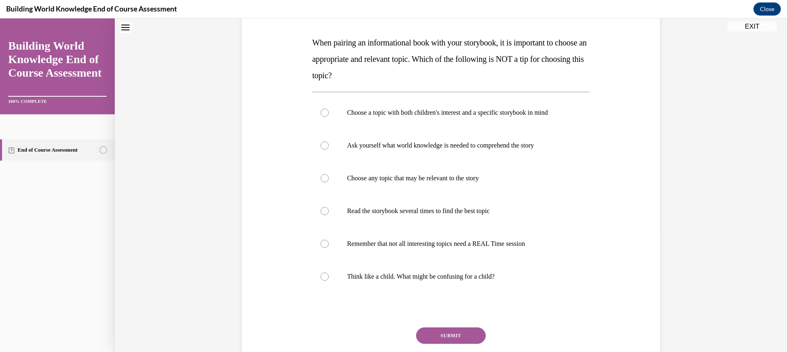
scroll to position [121, 0]
click at [321, 177] on div at bounding box center [325, 179] width 8 height 8
click at [321, 177] on input "Choose any topic that may be relevant to the story" at bounding box center [325, 179] width 8 height 8
radio input "true"
drag, startPoint x: 443, startPoint y: 336, endPoint x: 443, endPoint y: 331, distance: 5.3
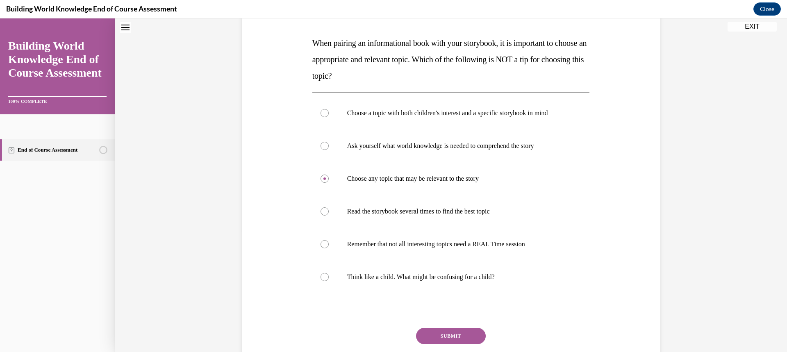
click at [443, 336] on button "SUBMIT" at bounding box center [451, 336] width 70 height 16
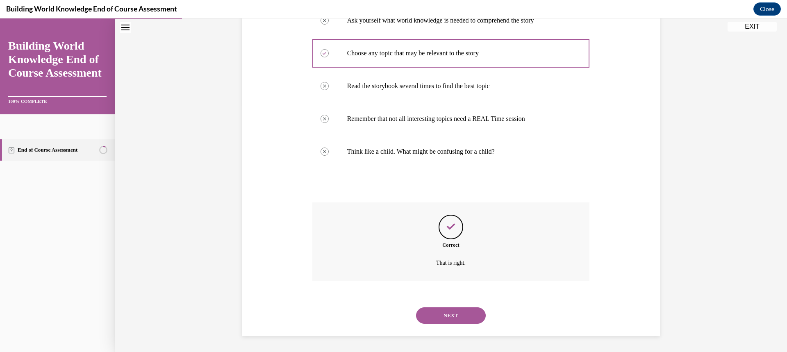
scroll to position [247, 0]
drag, startPoint x: 447, startPoint y: 317, endPoint x: 449, endPoint y: 312, distance: 4.7
click at [447, 316] on button "NEXT" at bounding box center [451, 315] width 70 height 16
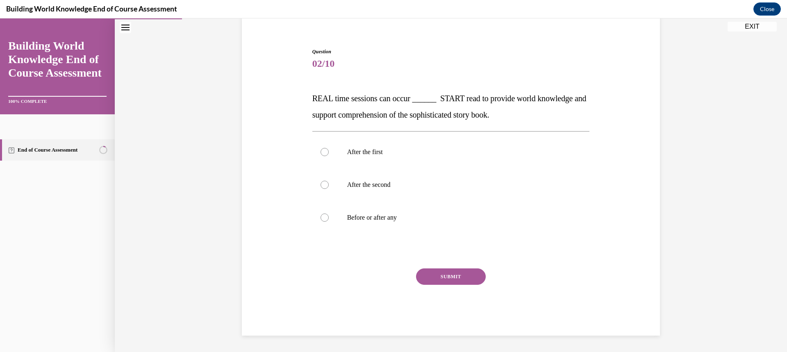
scroll to position [66, 0]
click at [325, 219] on label "Before or after any" at bounding box center [451, 217] width 278 height 33
click at [325, 219] on input "Before or after any" at bounding box center [325, 218] width 8 height 8
radio input "true"
click at [453, 280] on button "SUBMIT" at bounding box center [451, 277] width 70 height 16
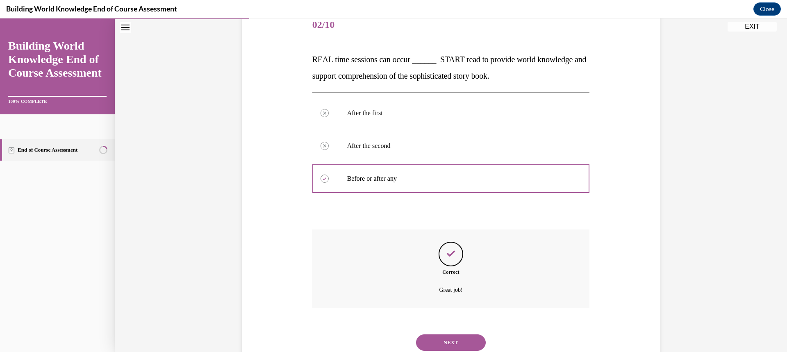
scroll to position [132, 0]
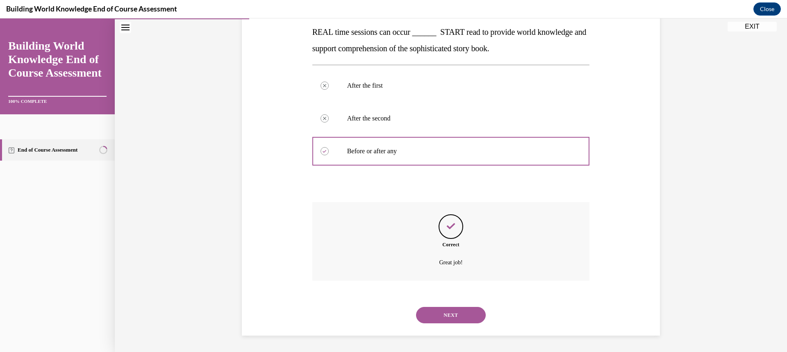
click at [452, 314] on button "NEXT" at bounding box center [451, 315] width 70 height 16
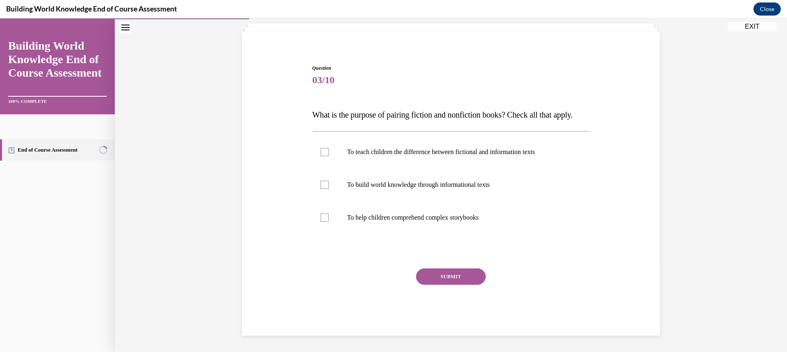
scroll to position [66, 0]
click at [321, 186] on div at bounding box center [325, 185] width 8 height 8
click at [321, 186] on input "To build world knowledge through informational texts" at bounding box center [325, 185] width 8 height 8
checkbox input "true"
click at [321, 218] on div at bounding box center [325, 218] width 8 height 8
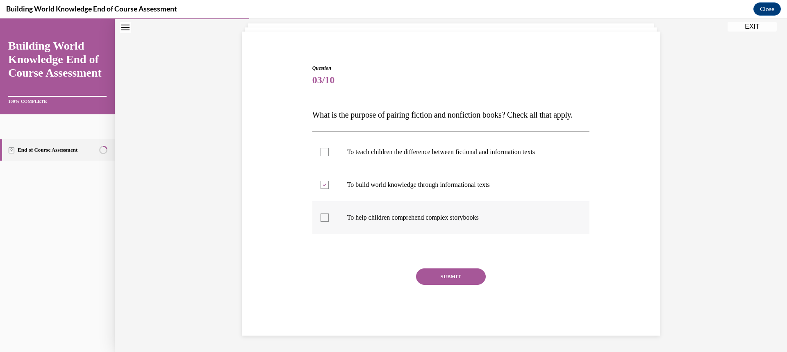
click at [321, 218] on input "To help children comprehend complex storybooks" at bounding box center [325, 218] width 8 height 8
checkbox input "true"
click at [435, 277] on button "SUBMIT" at bounding box center [451, 277] width 70 height 16
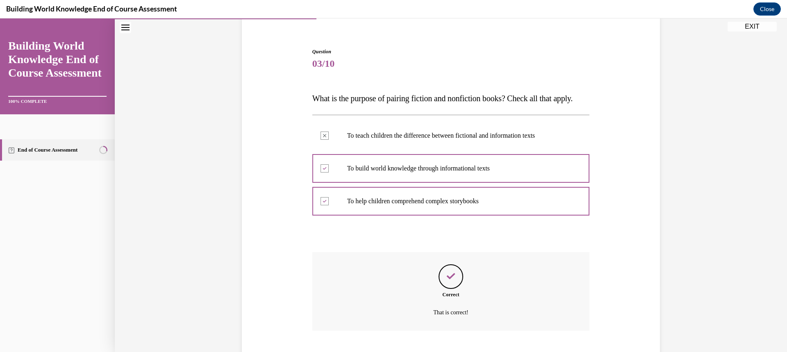
scroll to position [132, 0]
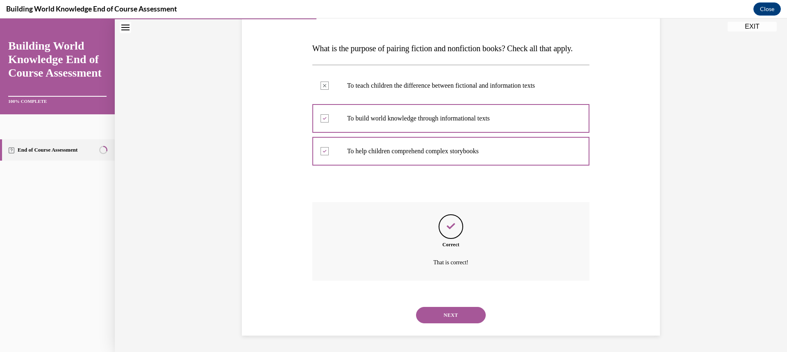
click at [441, 313] on button "NEXT" at bounding box center [451, 315] width 70 height 16
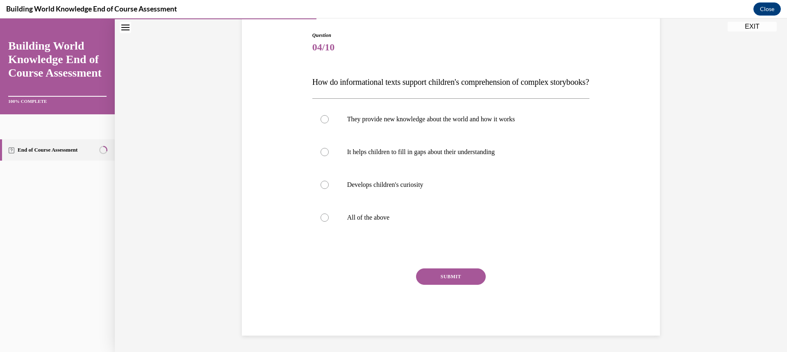
scroll to position [91, 0]
click at [324, 222] on div at bounding box center [325, 218] width 8 height 8
click at [324, 222] on input "All of the above" at bounding box center [325, 218] width 8 height 8
radio input "true"
click at [436, 282] on button "SUBMIT" at bounding box center [451, 277] width 70 height 16
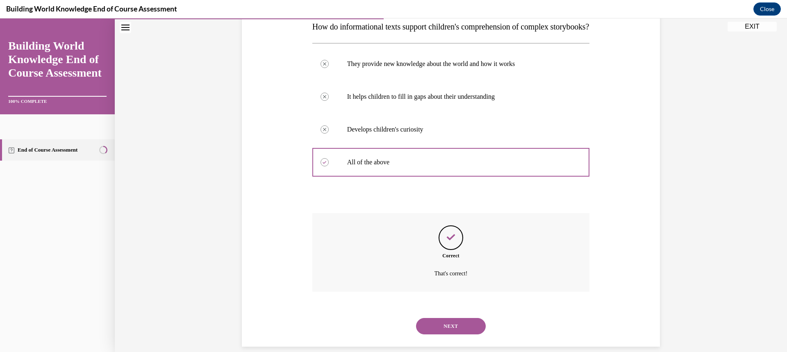
scroll to position [165, 0]
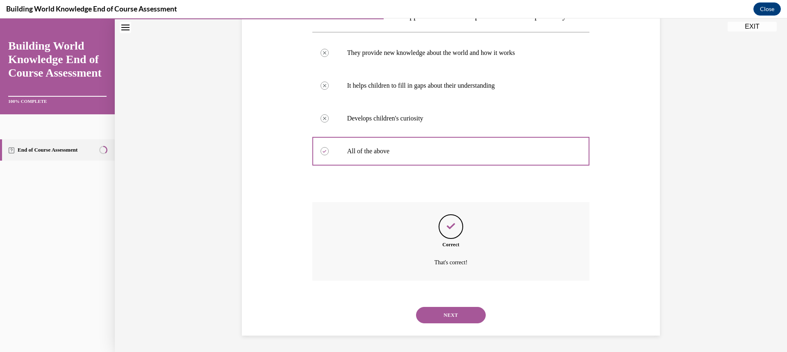
drag, startPoint x: 462, startPoint y: 314, endPoint x: 461, endPoint y: 309, distance: 4.8
click at [462, 313] on button "NEXT" at bounding box center [451, 315] width 70 height 16
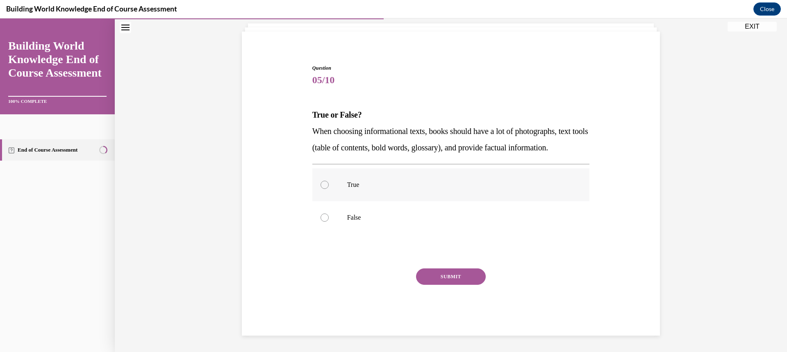
click at [315, 178] on label "True" at bounding box center [451, 184] width 278 height 33
click at [321, 181] on input "True" at bounding box center [325, 185] width 8 height 8
radio input "true"
click at [428, 273] on button "SUBMIT" at bounding box center [451, 277] width 70 height 16
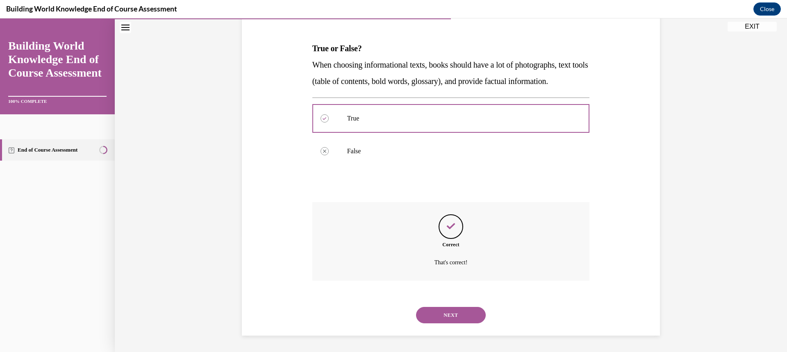
click at [471, 310] on button "NEXT" at bounding box center [451, 315] width 70 height 16
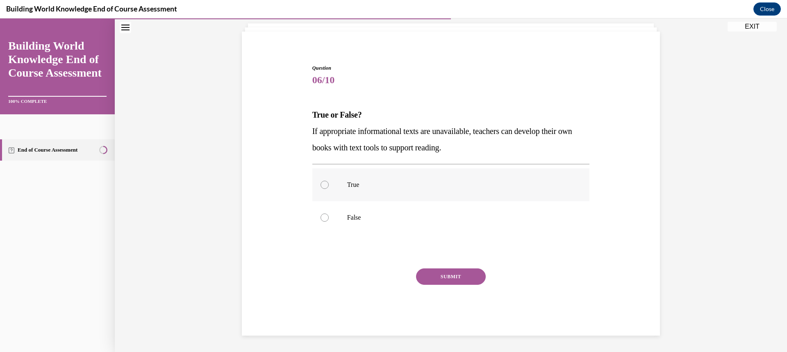
click at [363, 184] on p "True" at bounding box center [458, 185] width 222 height 8
click at [329, 184] on input "True" at bounding box center [325, 185] width 8 height 8
radio input "true"
click at [464, 278] on button "SUBMIT" at bounding box center [451, 277] width 70 height 16
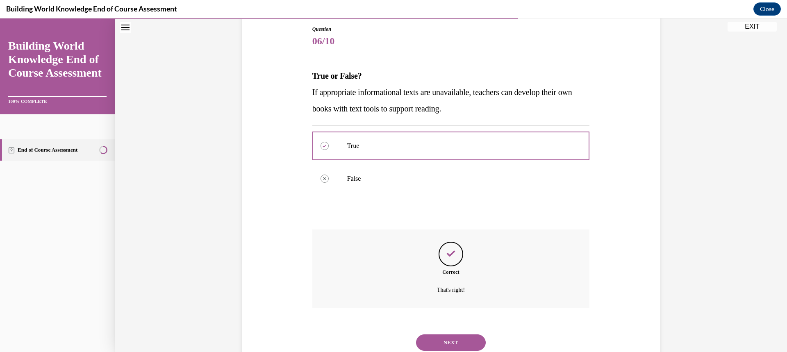
scroll to position [116, 0]
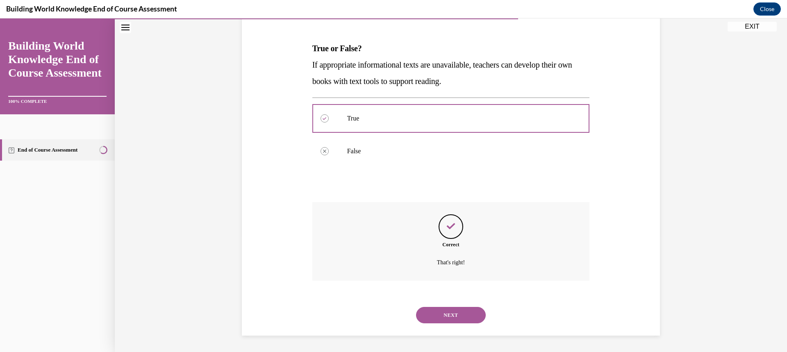
click at [462, 310] on button "NEXT" at bounding box center [451, 315] width 70 height 16
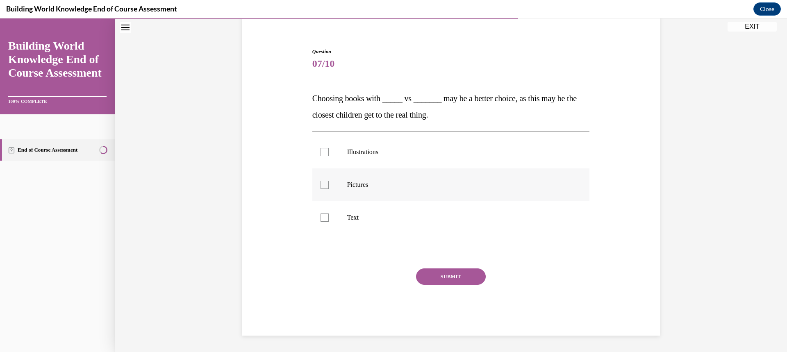
drag, startPoint x: 373, startPoint y: 159, endPoint x: 370, endPoint y: 179, distance: 20.2
click at [372, 159] on label "Illustrations" at bounding box center [451, 152] width 278 height 33
click at [329, 156] on input "Illustrations" at bounding box center [325, 152] width 8 height 8
checkbox input "true"
click at [371, 183] on p "Pictures" at bounding box center [458, 185] width 222 height 8
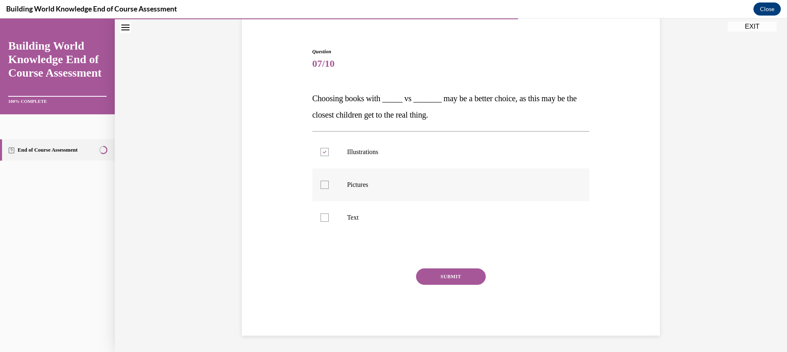
click at [329, 183] on input "Pictures" at bounding box center [325, 185] width 8 height 8
checkbox input "true"
click at [445, 276] on button "SUBMIT" at bounding box center [451, 277] width 70 height 16
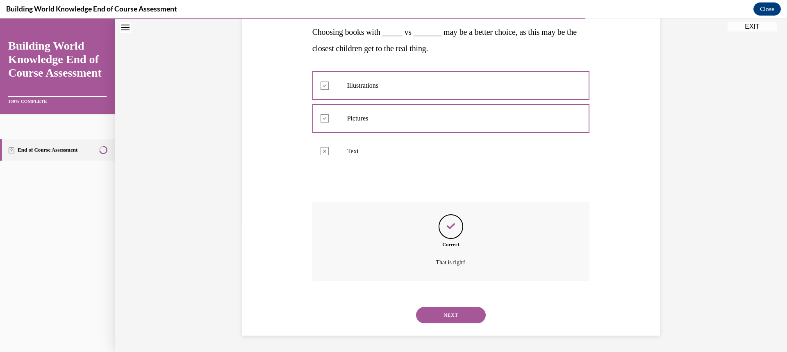
click at [444, 319] on button "NEXT" at bounding box center [451, 315] width 70 height 16
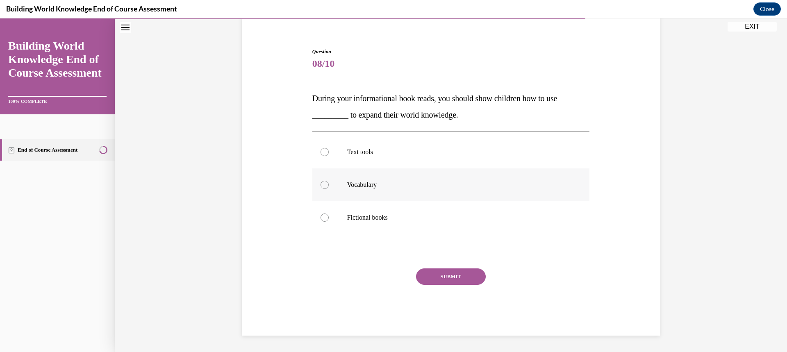
drag, startPoint x: 397, startPoint y: 161, endPoint x: 398, endPoint y: 178, distance: 16.8
click at [397, 161] on label "Text tools" at bounding box center [451, 152] width 278 height 33
click at [329, 156] on input "Text tools" at bounding box center [325, 152] width 8 height 8
radio input "true"
click at [446, 284] on div "SUBMIT" at bounding box center [451, 289] width 278 height 41
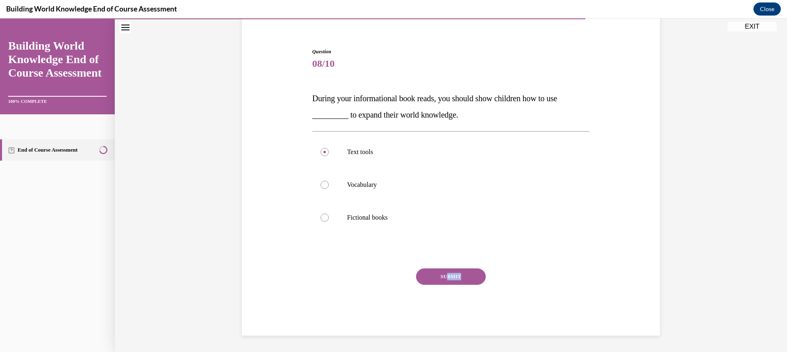
click at [446, 281] on button "SUBMIT" at bounding box center [451, 277] width 70 height 16
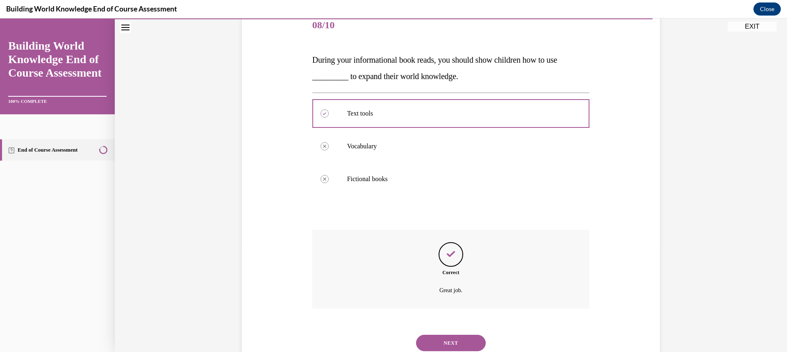
scroll to position [132, 0]
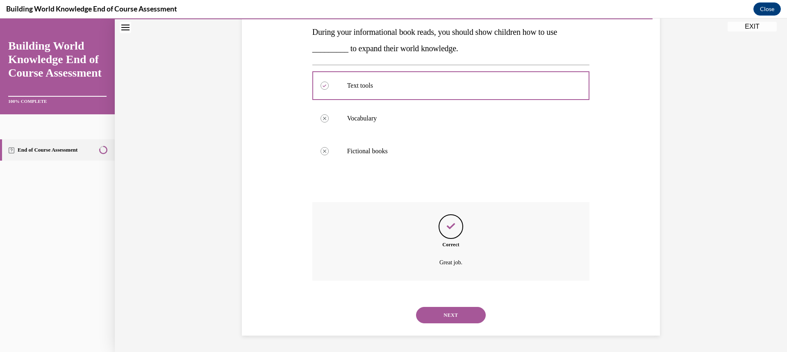
click at [451, 310] on button "NEXT" at bounding box center [451, 315] width 70 height 16
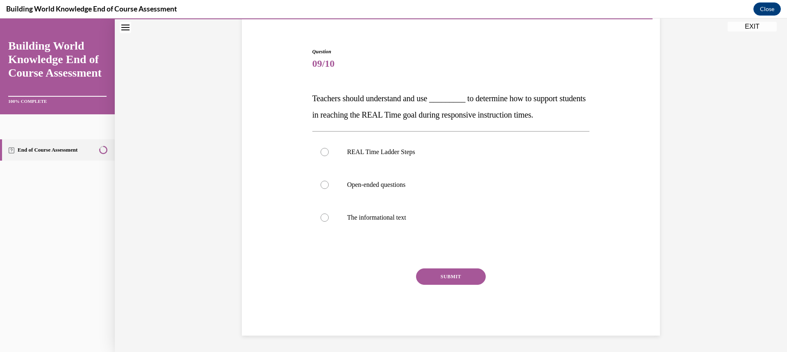
scroll to position [66, 0]
click at [410, 152] on p "REAL Time Ladder Steps" at bounding box center [458, 152] width 222 height 8
click at [329, 152] on input "REAL Time Ladder Steps" at bounding box center [325, 152] width 8 height 8
radio input "true"
click at [441, 276] on button "SUBMIT" at bounding box center [451, 277] width 70 height 16
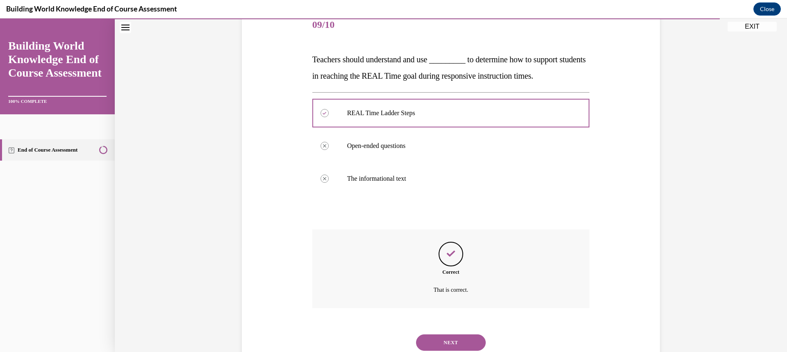
scroll to position [132, 0]
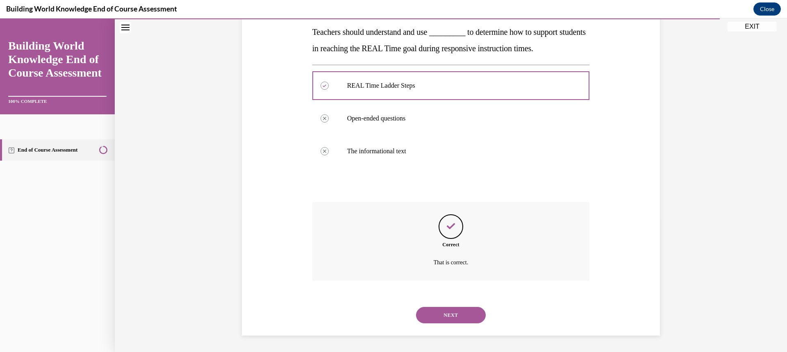
click at [448, 317] on button "NEXT" at bounding box center [451, 315] width 70 height 16
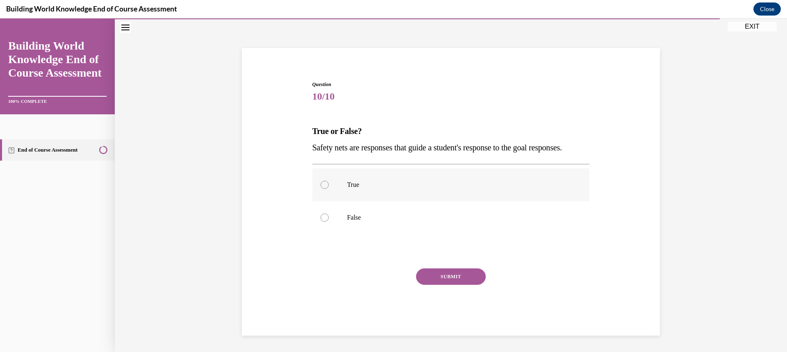
click at [378, 179] on label "True" at bounding box center [451, 184] width 278 height 33
click at [329, 181] on input "True" at bounding box center [325, 185] width 8 height 8
radio input "true"
click at [449, 277] on button "SUBMIT" at bounding box center [451, 277] width 70 height 16
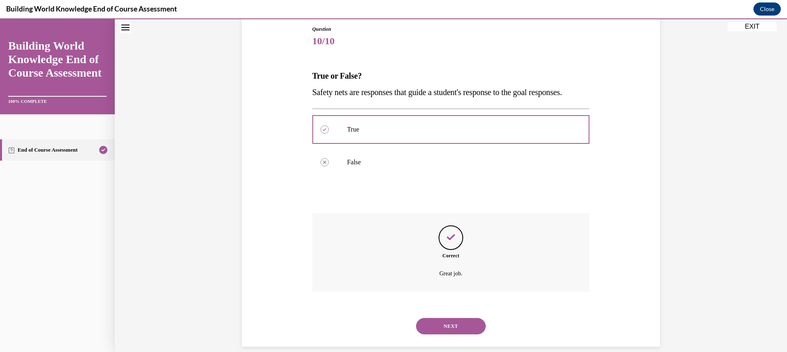
scroll to position [116, 0]
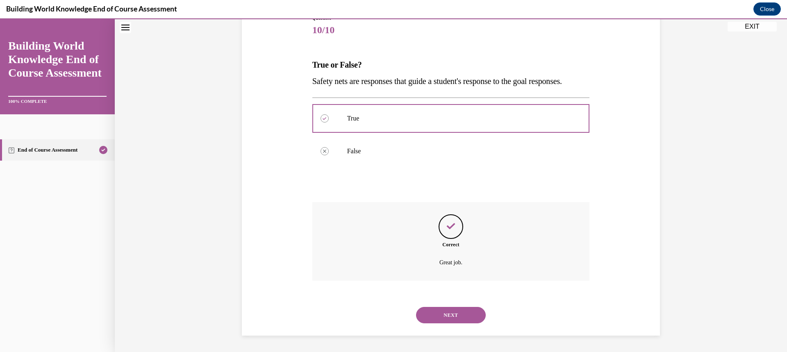
click at [452, 316] on button "NEXT" at bounding box center [451, 315] width 70 height 16
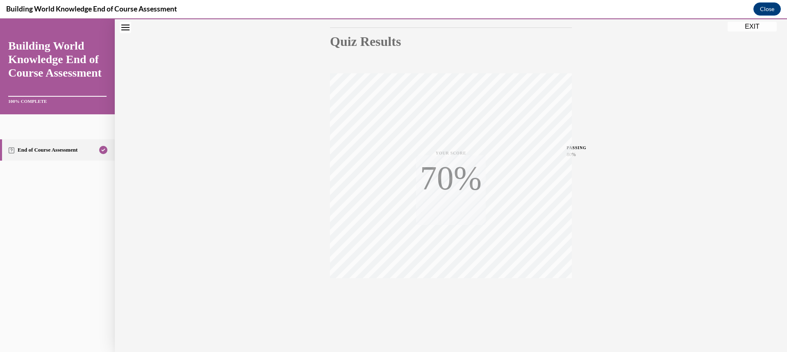
scroll to position [87, 0]
click at [755, 28] on button "EXIT" at bounding box center [752, 27] width 49 height 10
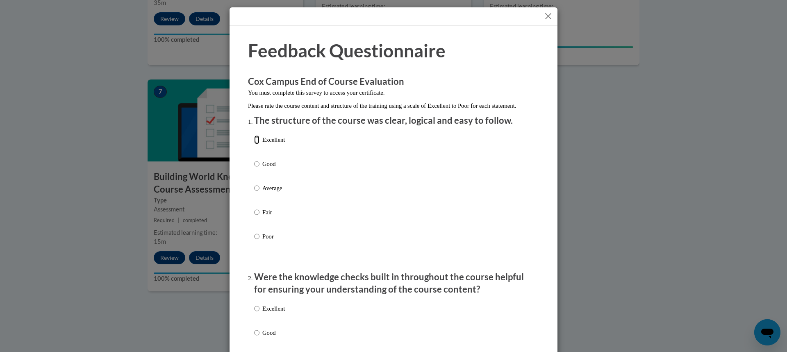
click at [254, 144] on input "Excellent" at bounding box center [256, 139] width 5 height 9
radio input "true"
click at [254, 313] on input "Excellent" at bounding box center [256, 308] width 5 height 9
radio input "true"
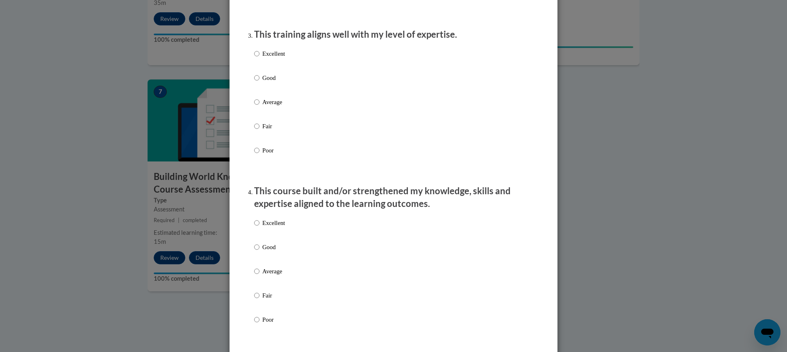
scroll to position [453, 0]
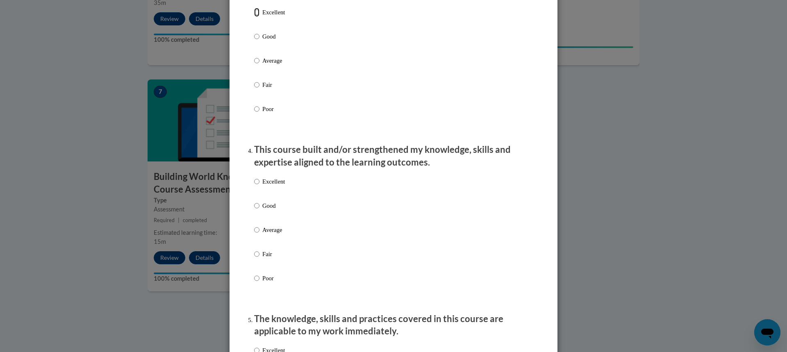
click at [255, 17] on input "Excellent" at bounding box center [256, 12] width 5 height 9
radio input "true"
click at [258, 189] on label "Excellent" at bounding box center [269, 188] width 31 height 22
click at [258, 186] on input "Excellent" at bounding box center [256, 181] width 5 height 9
radio input "true"
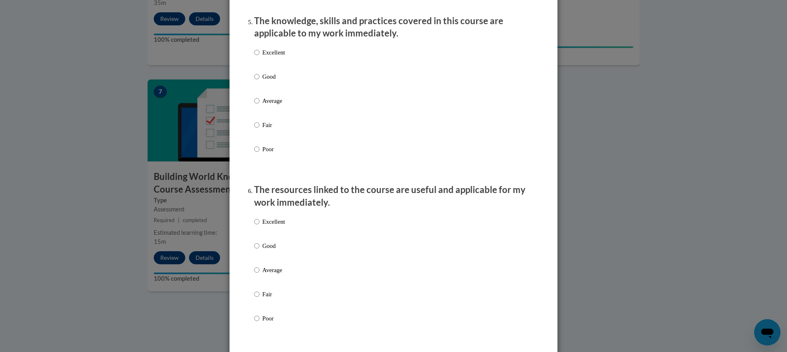
scroll to position [755, 0]
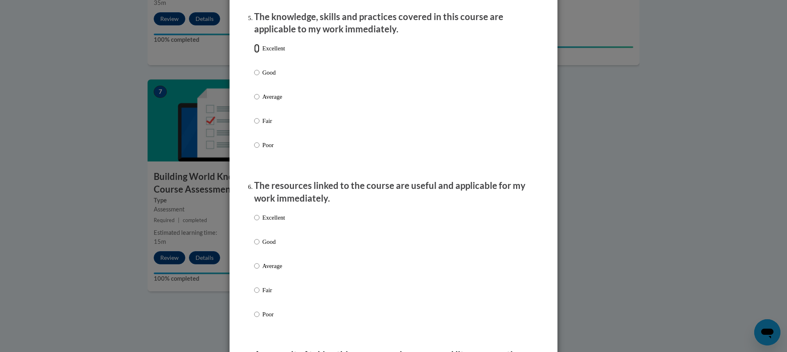
click at [254, 53] on input "Excellent" at bounding box center [256, 48] width 5 height 9
radio input "true"
click at [255, 222] on input "Excellent" at bounding box center [256, 217] width 5 height 9
radio input "true"
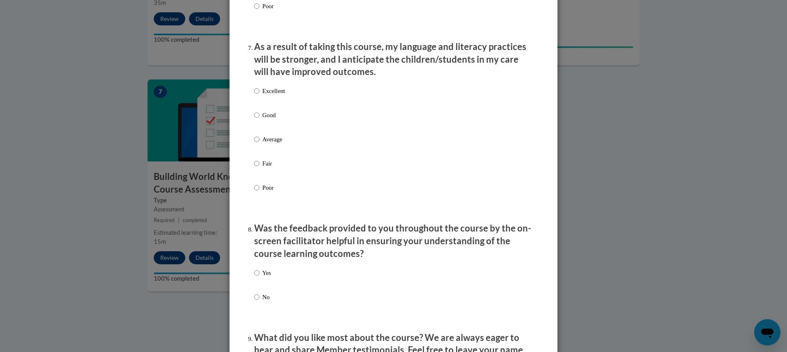
scroll to position [1066, 0]
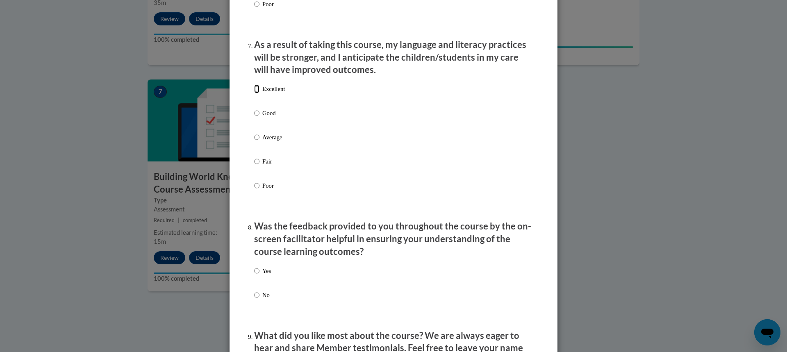
drag, startPoint x: 253, startPoint y: 94, endPoint x: 257, endPoint y: 88, distance: 7.4
click at [254, 93] on input "Excellent" at bounding box center [256, 88] width 5 height 9
radio input "true"
click at [254, 276] on input "Yes" at bounding box center [256, 270] width 5 height 9
radio input "true"
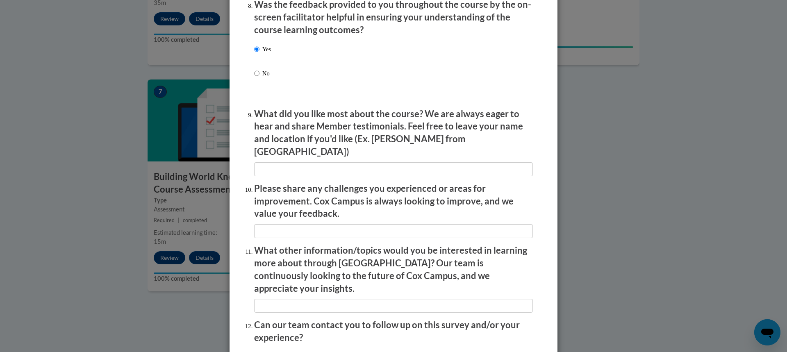
scroll to position [1283, 0]
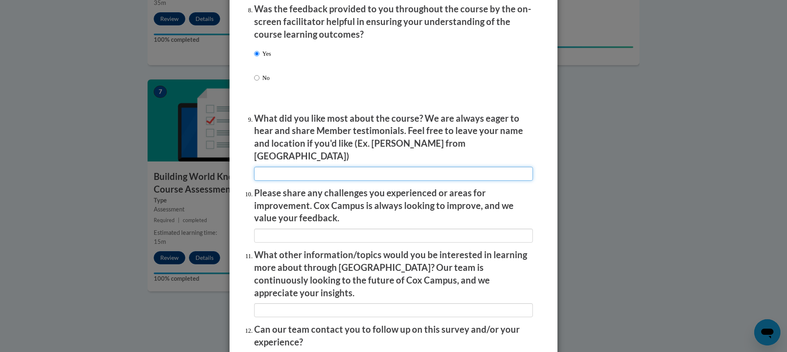
click at [293, 167] on input "textbox" at bounding box center [393, 174] width 279 height 14
type input "Everything"
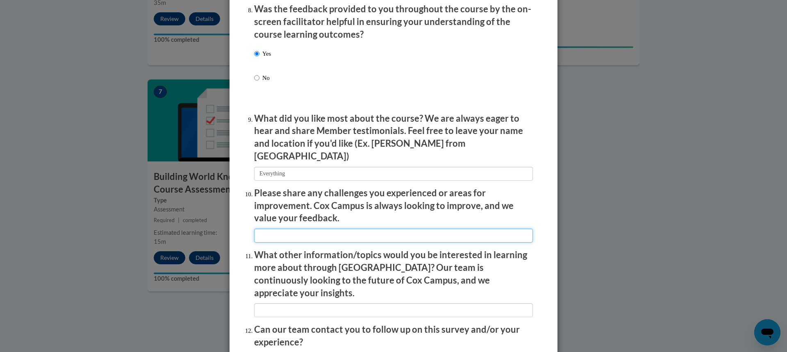
click at [306, 229] on input "textbox" at bounding box center [393, 236] width 279 height 14
type input "NONE"
click at [320, 303] on input "textbox" at bounding box center [393, 310] width 279 height 14
type input "Lesson plans"
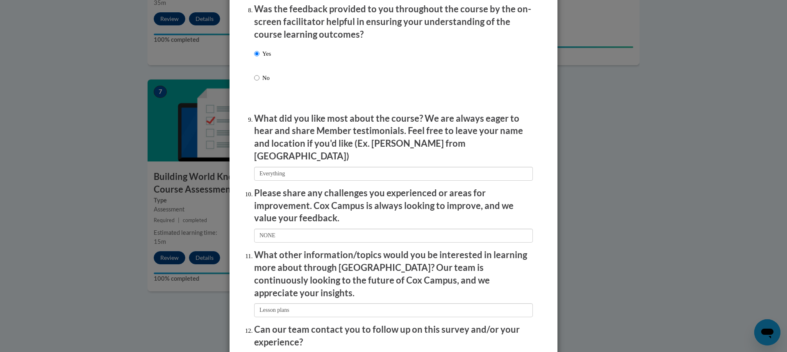
radio input "true"
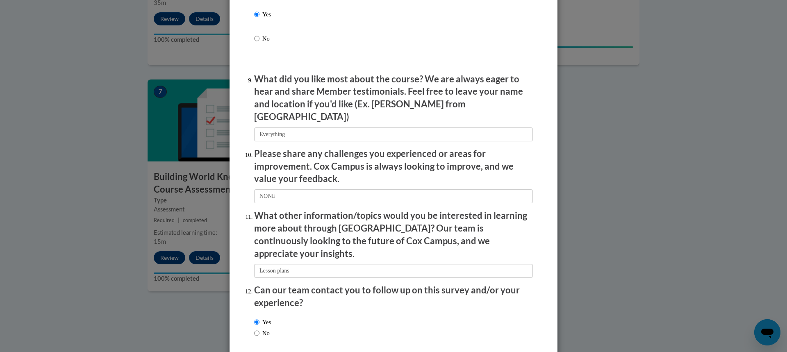
scroll to position [1351, 0]
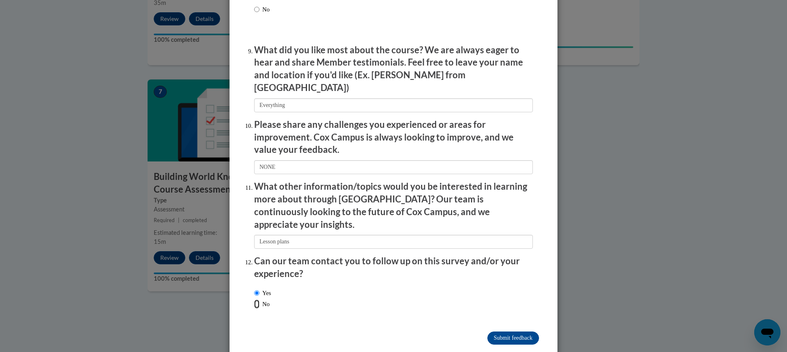
click at [254, 300] on input "No" at bounding box center [256, 304] width 5 height 9
radio input "true"
click at [505, 332] on input "Submit feedback" at bounding box center [513, 338] width 52 height 13
